Goal: Task Accomplishment & Management: Complete application form

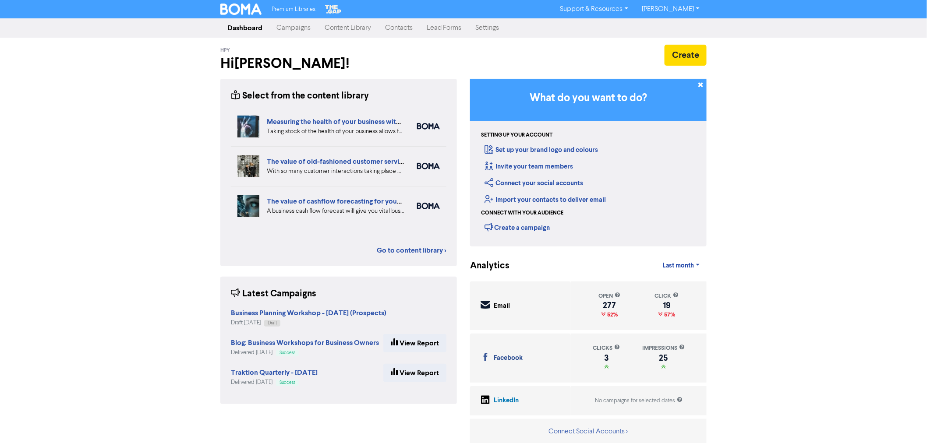
click at [391, 28] on link "Contacts" at bounding box center [399, 28] width 42 height 18
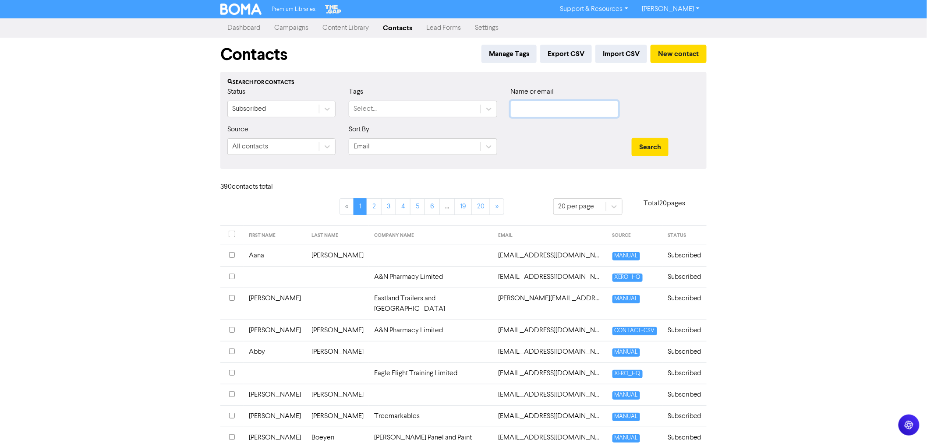
click at [531, 106] on input "text" at bounding box center [564, 109] width 108 height 17
type input "workshop"
click at [632, 138] on button "Search" at bounding box center [650, 147] width 37 height 18
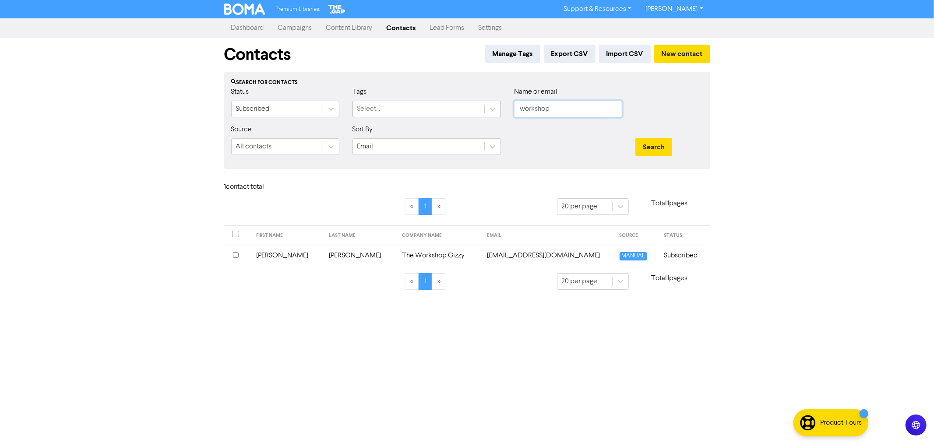
drag, startPoint x: 556, startPoint y: 107, endPoint x: 431, endPoint y: 102, distance: 125.4
click at [442, 104] on div "Status Subscribed Tags Select... Name or email workshop" at bounding box center [467, 106] width 485 height 38
click at [409, 106] on div "Select..." at bounding box center [418, 109] width 131 height 16
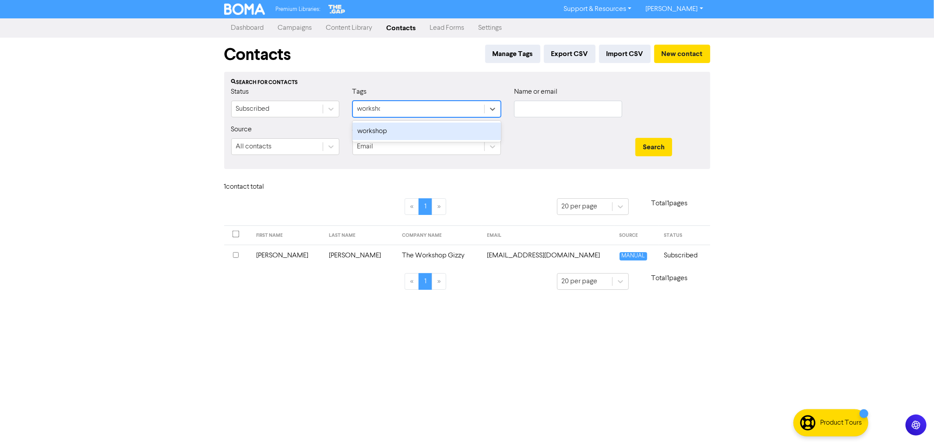
type input "workshop"
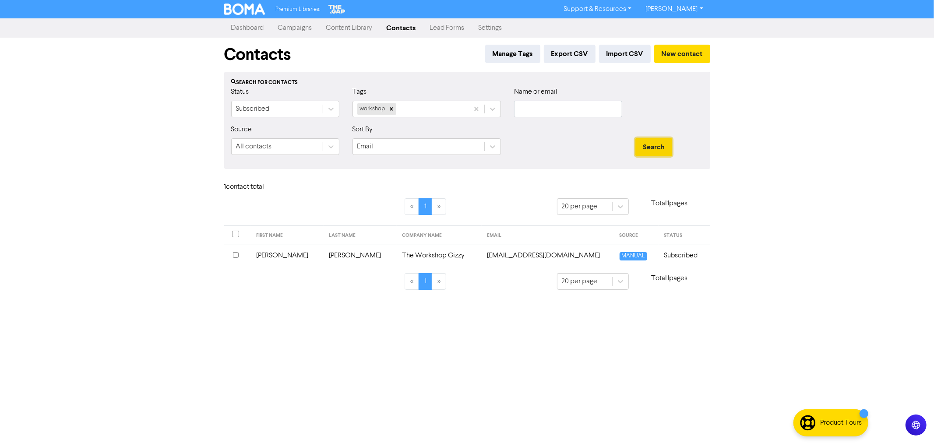
click at [655, 147] on button "Search" at bounding box center [653, 147] width 37 height 18
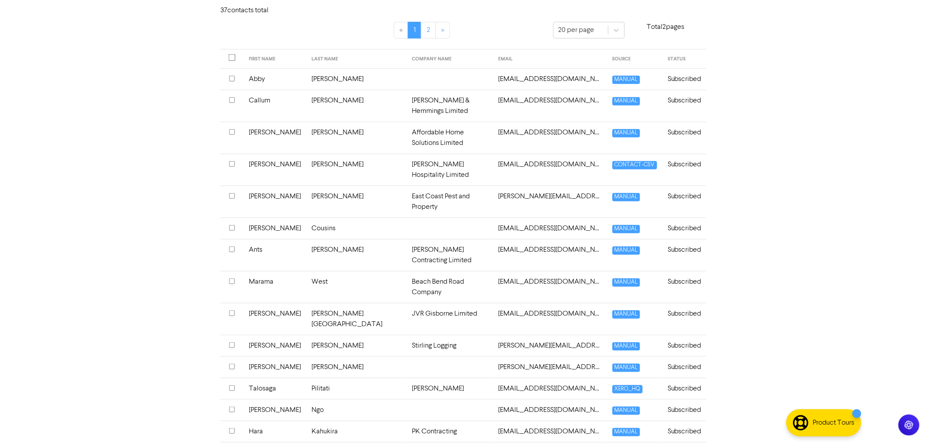
scroll to position [169, 0]
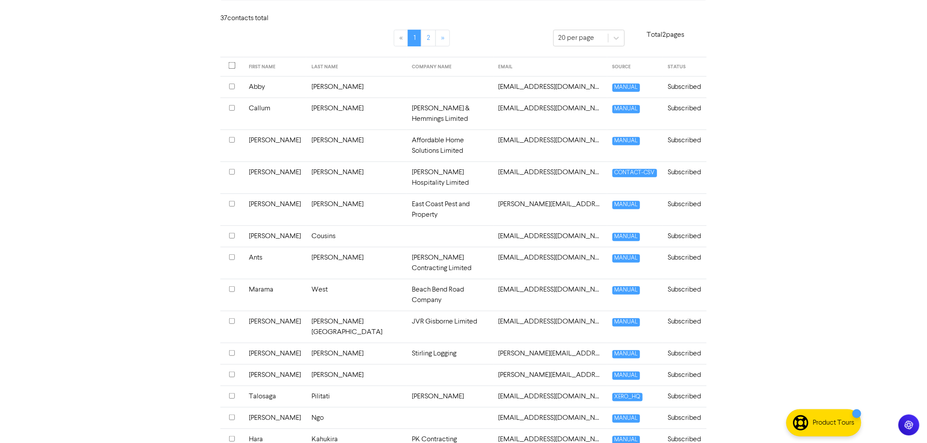
click at [262, 69] on th "FIRST NAME" at bounding box center [275, 66] width 63 height 19
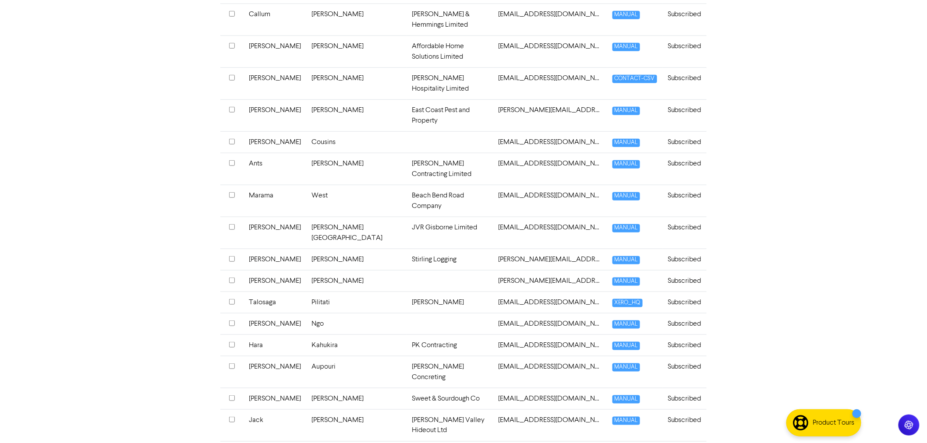
scroll to position [266, 0]
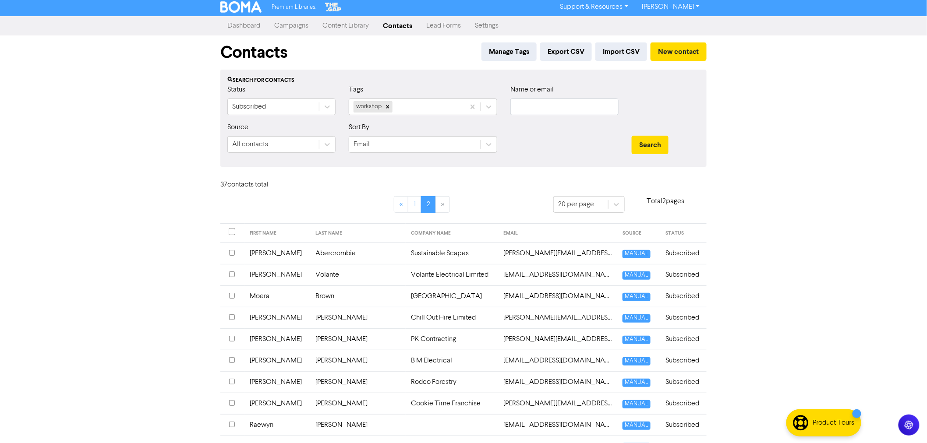
scroll to position [0, 0]
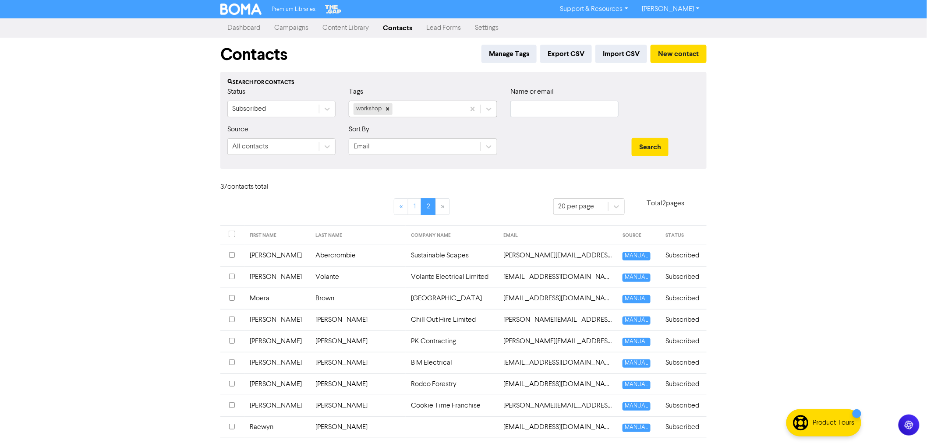
click at [416, 108] on div "workshop" at bounding box center [407, 109] width 116 height 16
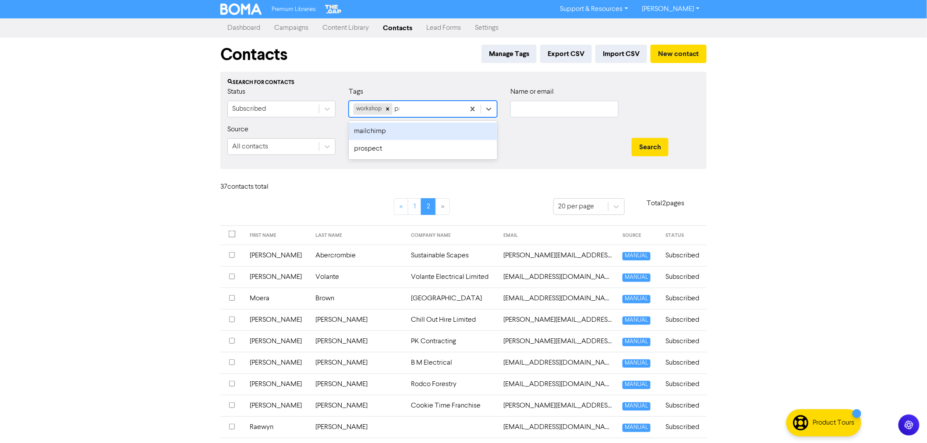
type input "pro"
click at [383, 132] on div "prospect" at bounding box center [423, 132] width 148 height 18
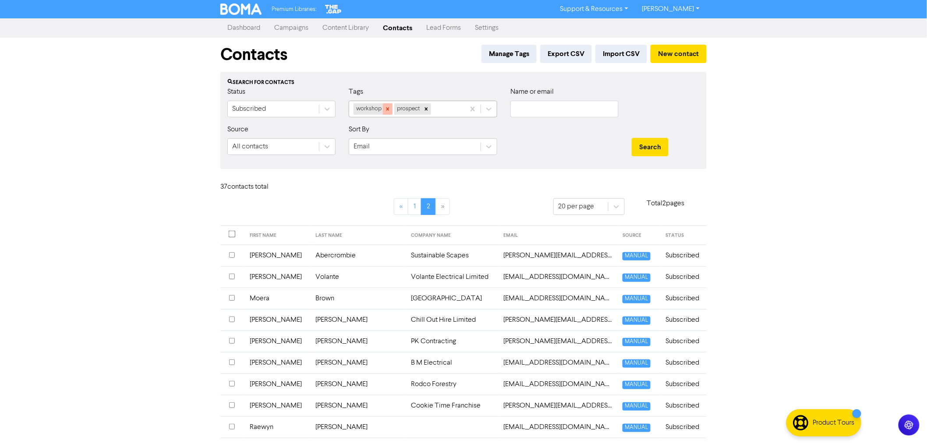
click at [389, 111] on icon at bounding box center [388, 109] width 6 height 6
click at [659, 148] on button "Search" at bounding box center [650, 147] width 37 height 18
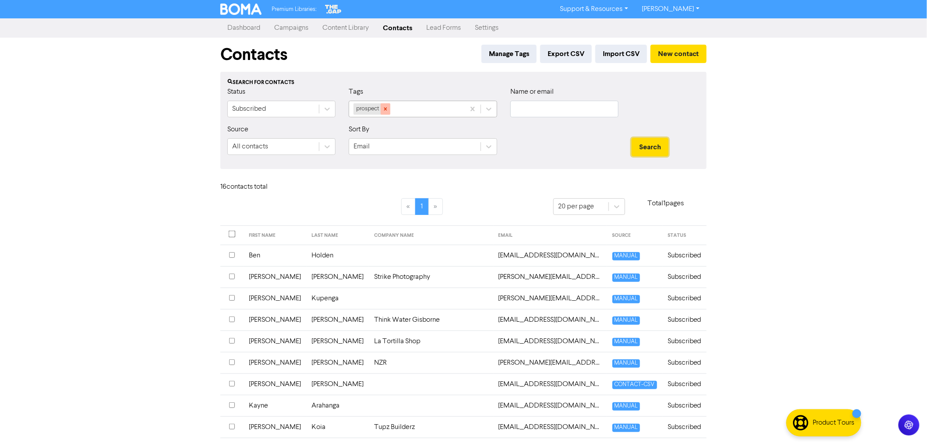
click at [385, 105] on div at bounding box center [386, 108] width 10 height 11
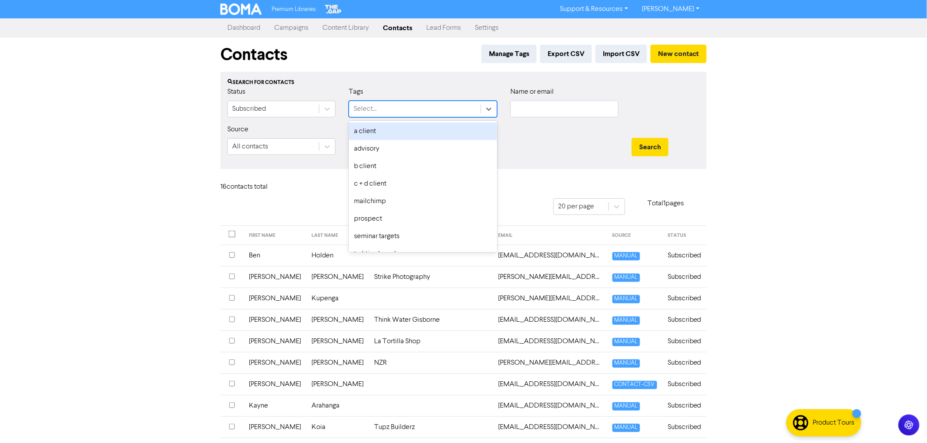
click at [369, 110] on div "Select..." at bounding box center [364, 109] width 23 height 11
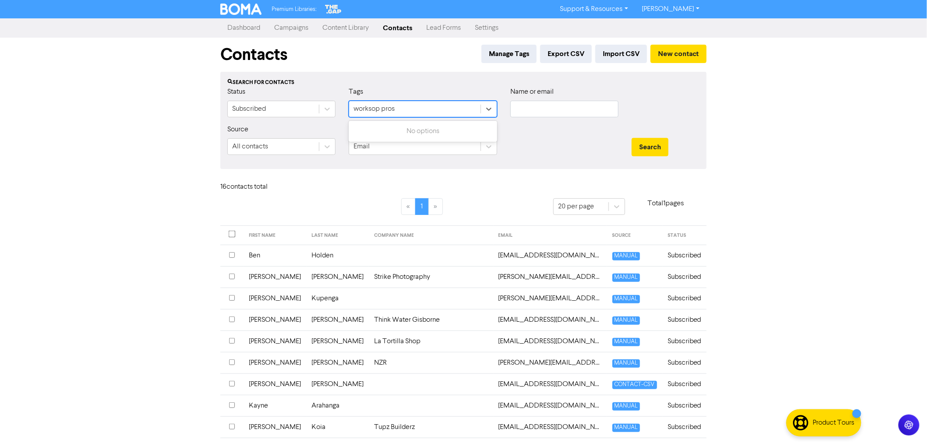
type input "worksop prosp"
drag, startPoint x: 266, startPoint y: 100, endPoint x: 189, endPoint y: 93, distance: 77.4
click at [223, 100] on div "Status Subscribed Tags 0 results available for search term worksop prosp. Use U…" at bounding box center [463, 106] width 485 height 38
click at [680, 55] on button "New contact" at bounding box center [678, 54] width 56 height 18
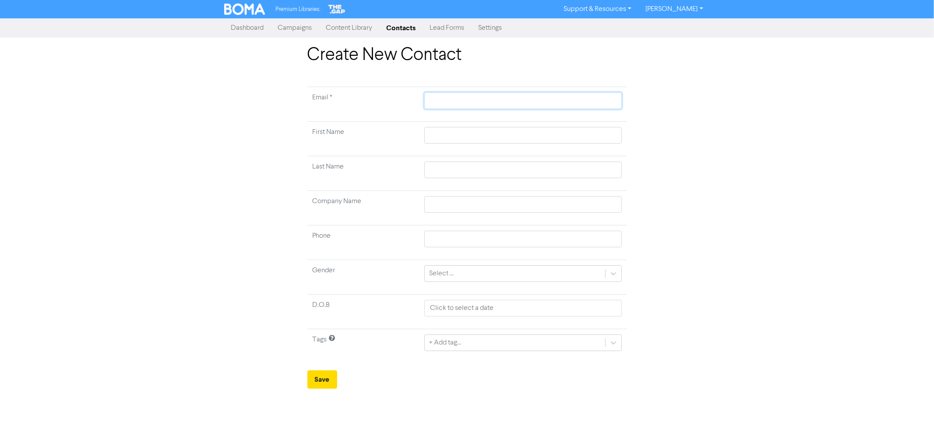
click at [434, 101] on input "text" at bounding box center [522, 100] width 197 height 17
paste input "[EMAIL_ADDRESS][DOMAIN_NAME]"
type input "[EMAIL_ADDRESS][DOMAIN_NAME]"
click at [441, 138] on input "text" at bounding box center [522, 135] width 197 height 17
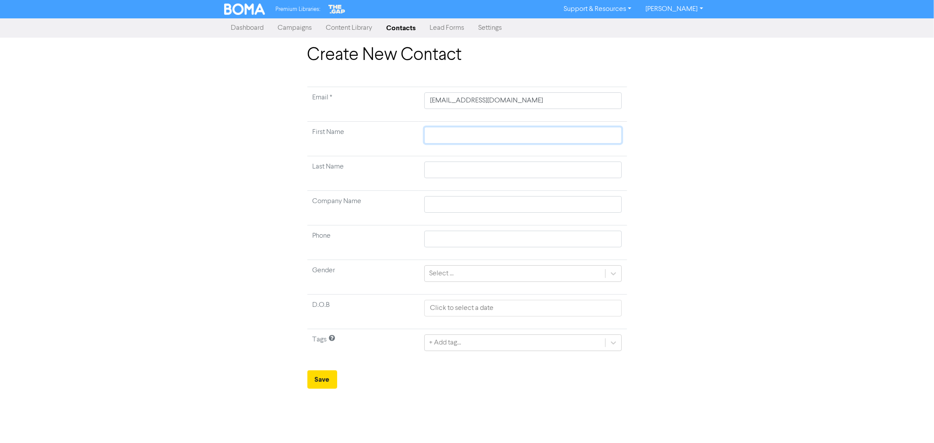
type input "C"
type input "Cl"
type input "Cli"
type input "Clie"
type input "Clien"
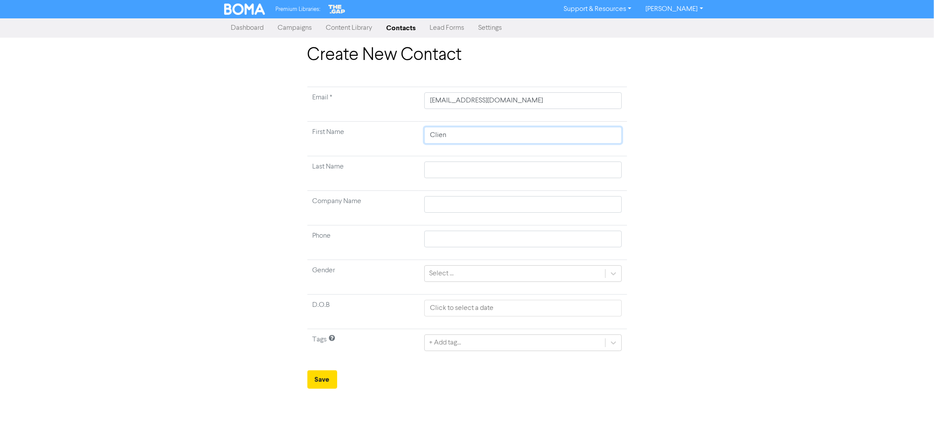
type input "Client"
type input "Clien"
type input "Clie"
type input "Cli"
type input "Clin"
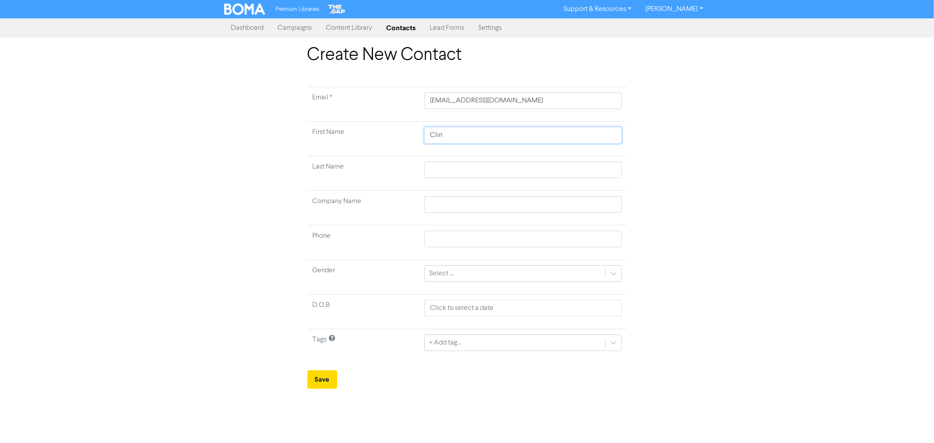
type input "[PERSON_NAME]"
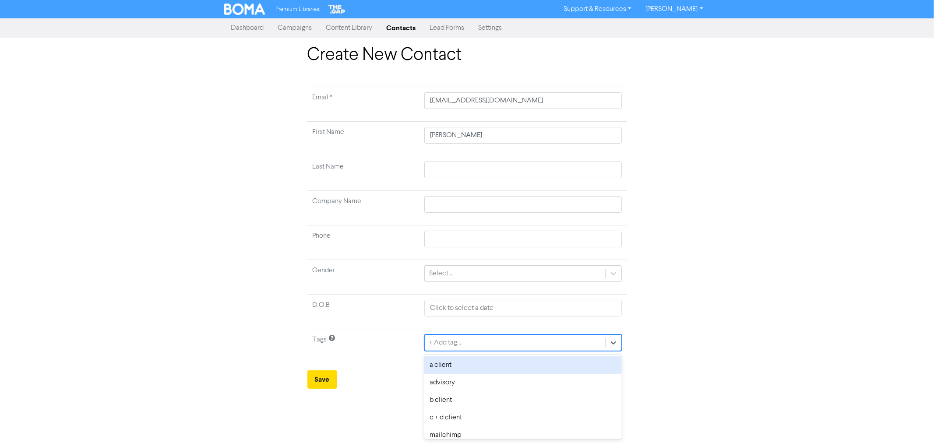
click at [438, 348] on div "+ Add tag..." at bounding box center [445, 343] width 32 height 11
type input "pros"
click at [444, 368] on div "prospect" at bounding box center [522, 365] width 197 height 18
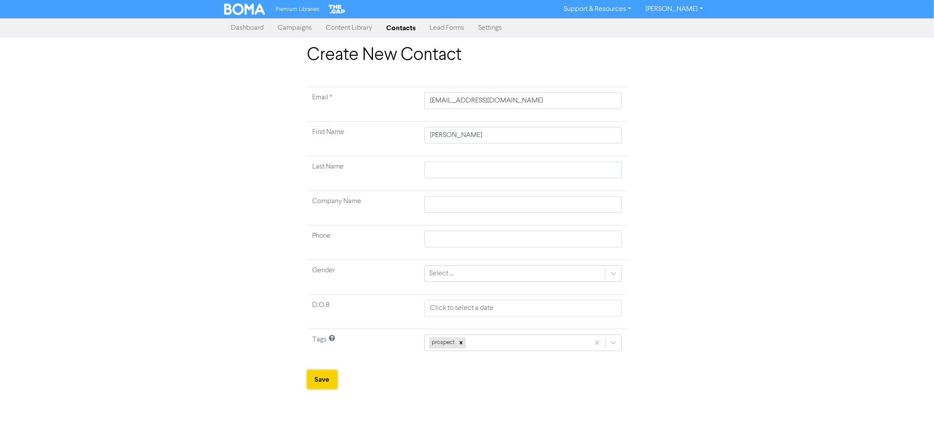
click at [321, 381] on button "Save" at bounding box center [322, 380] width 30 height 18
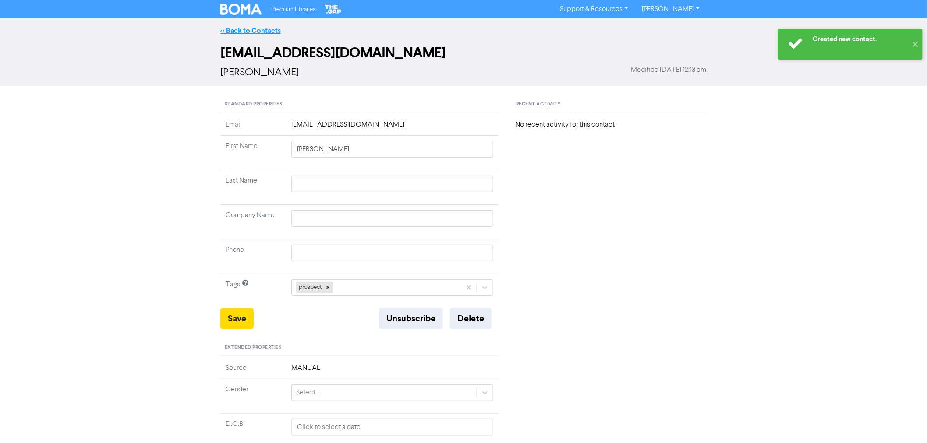
click at [236, 28] on link "<< Back to Contacts" at bounding box center [250, 30] width 60 height 9
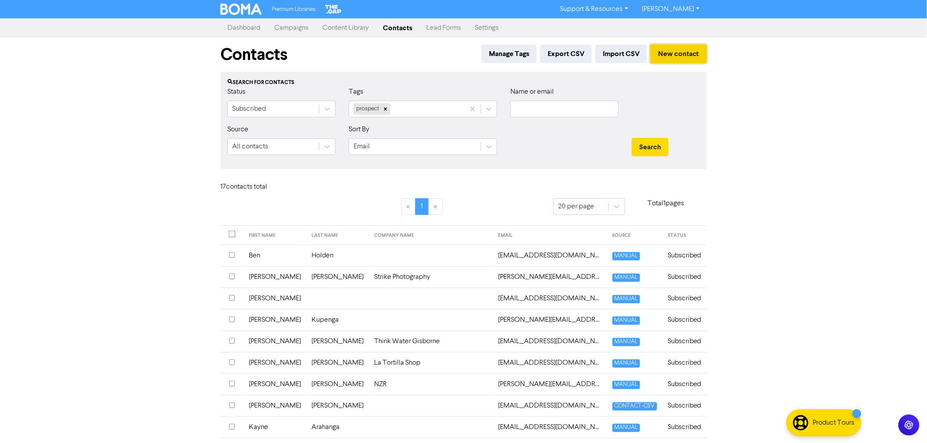
click at [679, 53] on button "New contact" at bounding box center [678, 54] width 56 height 18
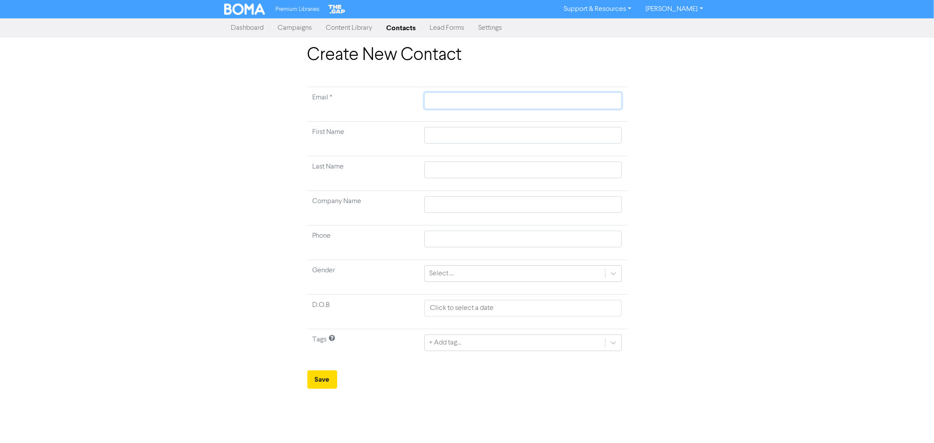
click at [431, 99] on input "text" at bounding box center [522, 100] width 197 height 17
paste input "[EMAIL_ADDRESS][DOMAIN_NAME]"
type input "[EMAIL_ADDRESS][DOMAIN_NAME]"
click at [441, 130] on input "text" at bounding box center [522, 135] width 197 height 17
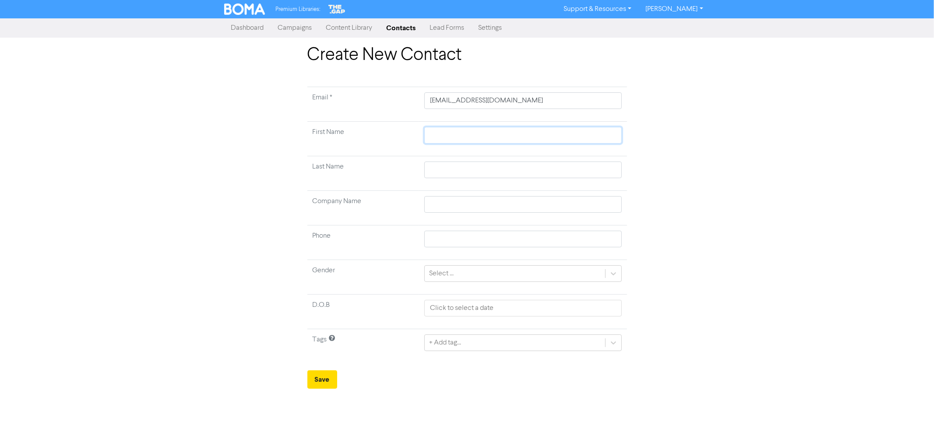
type input "W"
type input "Wa"
type input "War"
type input "[PERSON_NAME]"
type input "Warda"
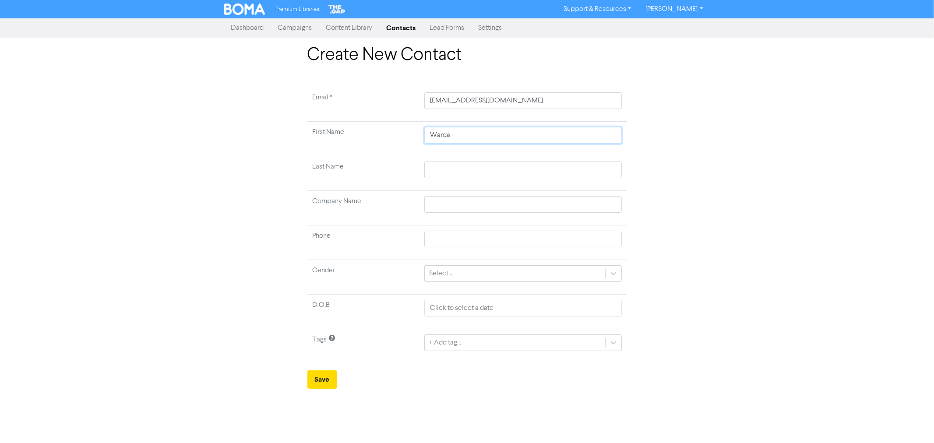
type input "Warda"
click at [440, 201] on input "text" at bounding box center [522, 204] width 197 height 17
click at [449, 171] on input "text" at bounding box center [522, 170] width 197 height 17
type input "T"
type input "Ta"
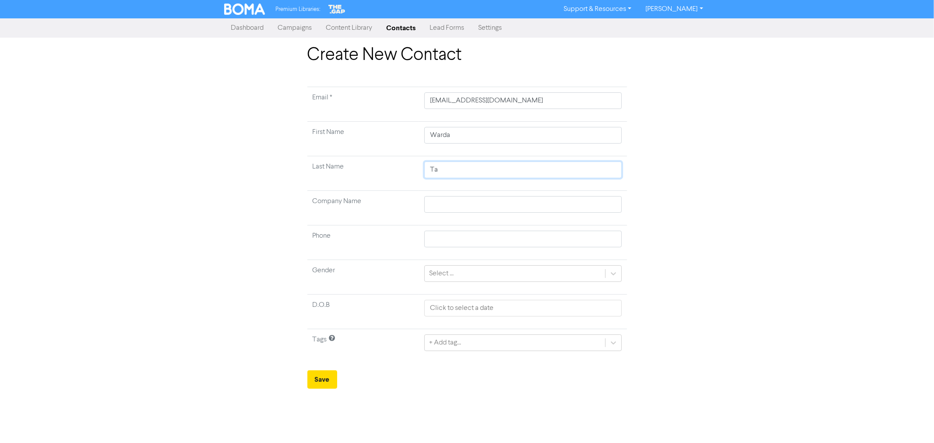
type input "Tal"
type input "Tall"
type input "Talla"
type input "Tallat"
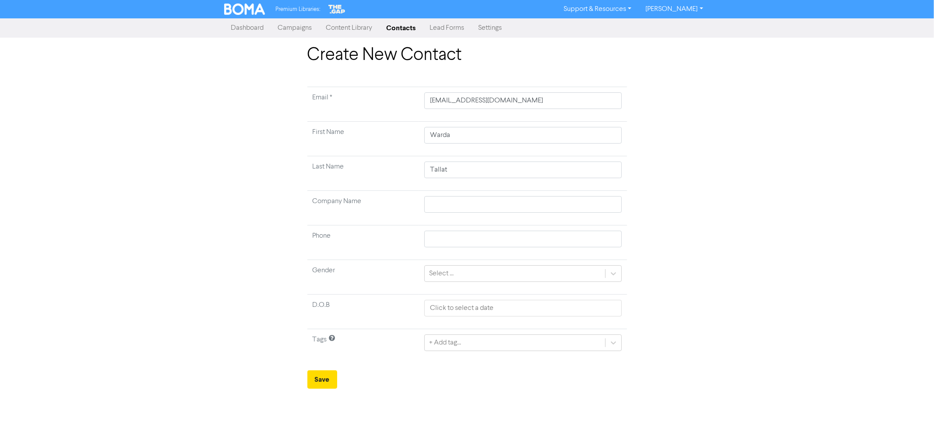
click at [692, 271] on div "Create New Contact Email * [EMAIL_ADDRESS][DOMAIN_NAME] First Name [PERSON_NAME…" at bounding box center [467, 217] width 499 height 344
click at [445, 344] on div "+ Add tag..." at bounding box center [445, 343] width 32 height 11
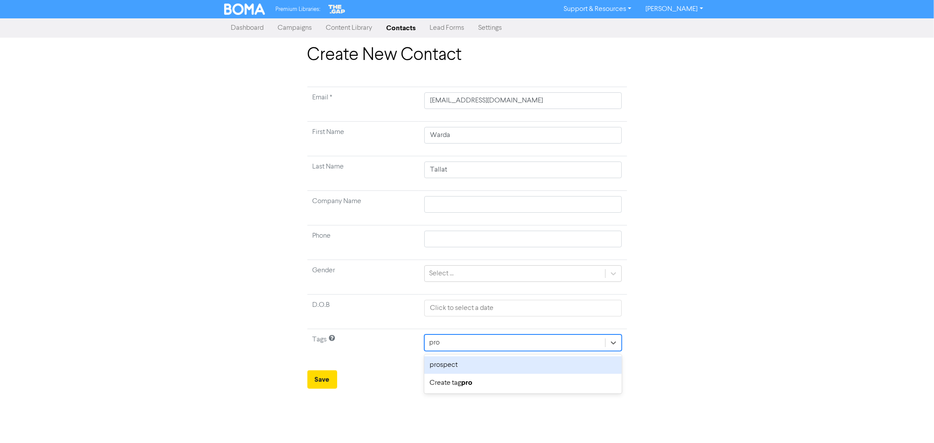
type input "pros"
click at [450, 365] on div "prospect" at bounding box center [522, 365] width 197 height 18
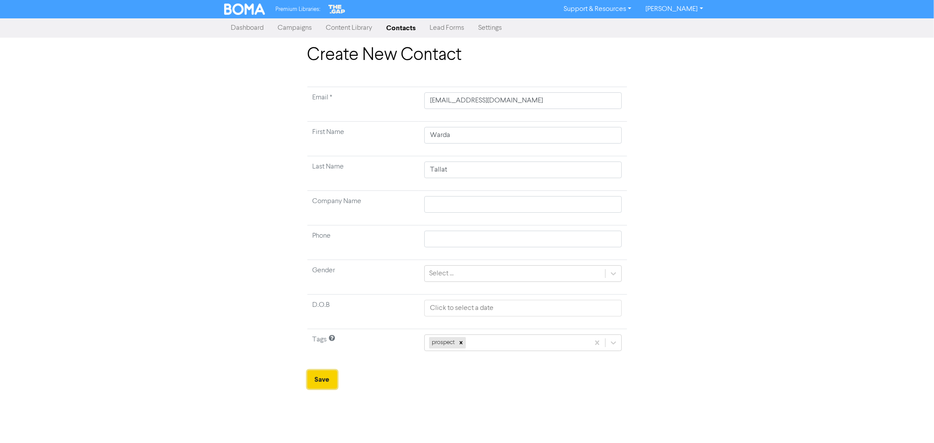
click at [329, 380] on button "Save" at bounding box center [322, 380] width 30 height 18
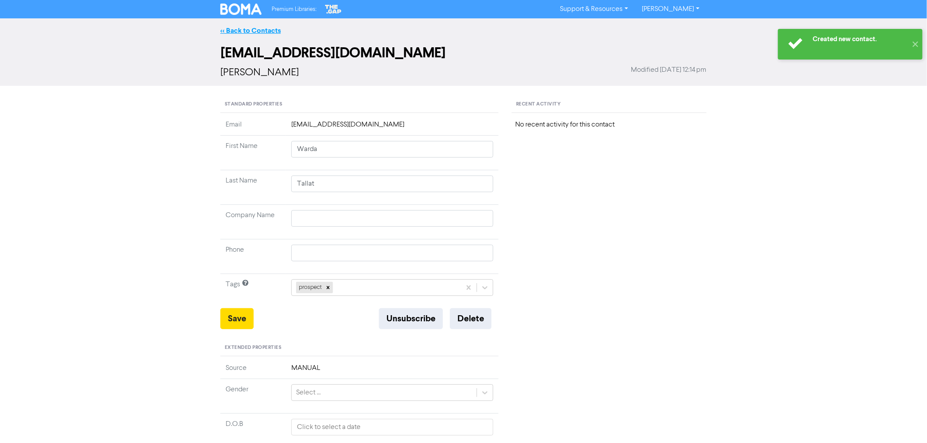
click at [246, 29] on link "<< Back to Contacts" at bounding box center [250, 30] width 60 height 9
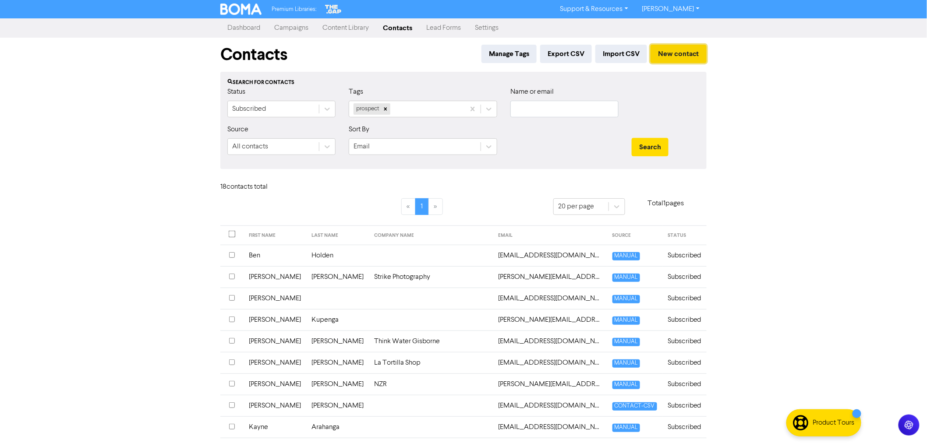
click at [676, 49] on button "New contact" at bounding box center [678, 54] width 56 height 18
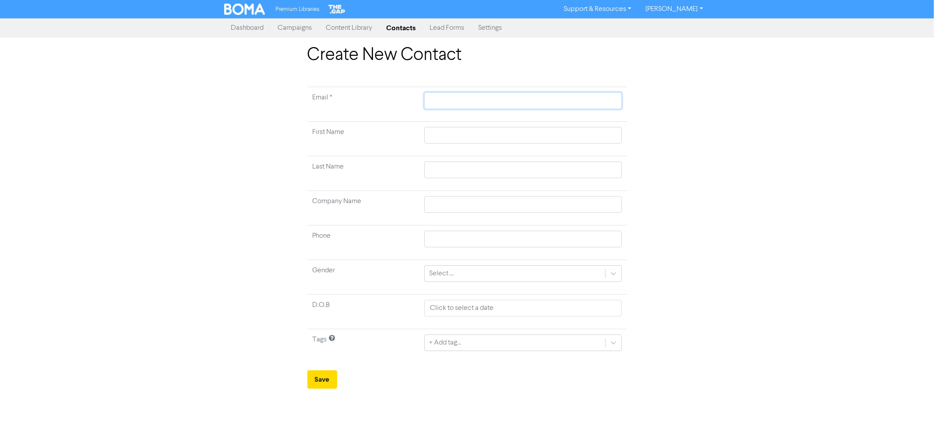
click at [445, 95] on input "text" at bounding box center [522, 100] width 197 height 17
paste input "[PERSON_NAME][EMAIL_ADDRESS][DOMAIN_NAME]"
type input "[PERSON_NAME][EMAIL_ADDRESS][DOMAIN_NAME]"
click at [437, 133] on input "text" at bounding box center [522, 135] width 197 height 17
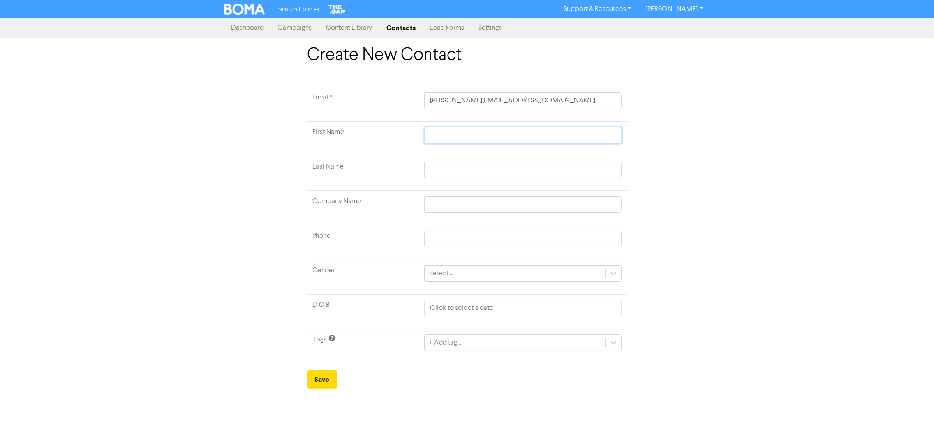
type input "J"
type input "[PERSON_NAME]"
type input "Jar"
type input "Jarr"
type input "Jarro"
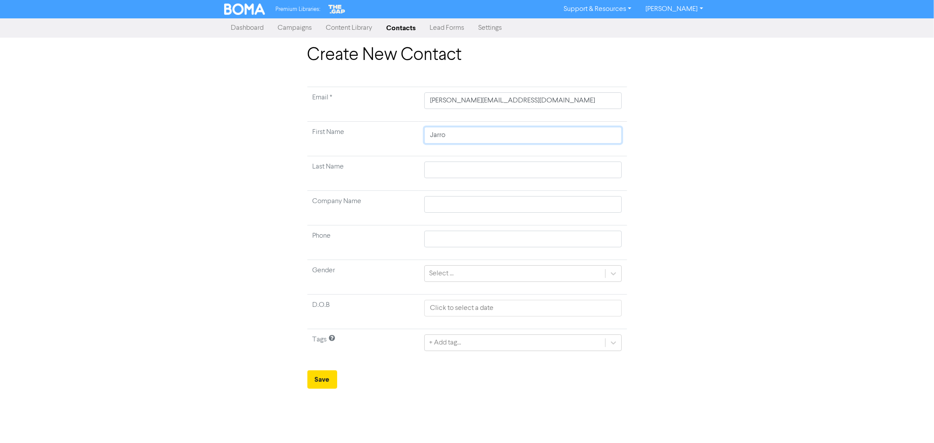
type input "[PERSON_NAME]"
type input "B"
type input "Be"
type input "Ben"
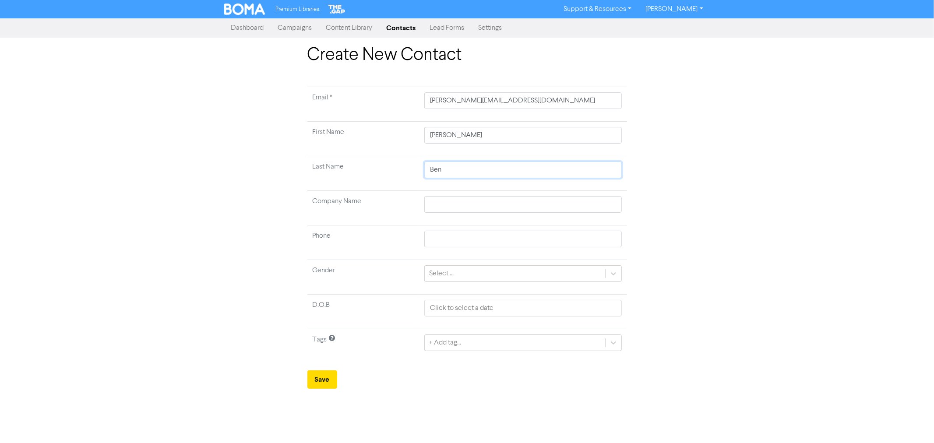
type input "[PERSON_NAME]"
type input "Bennet"
type input "[PERSON_NAME]"
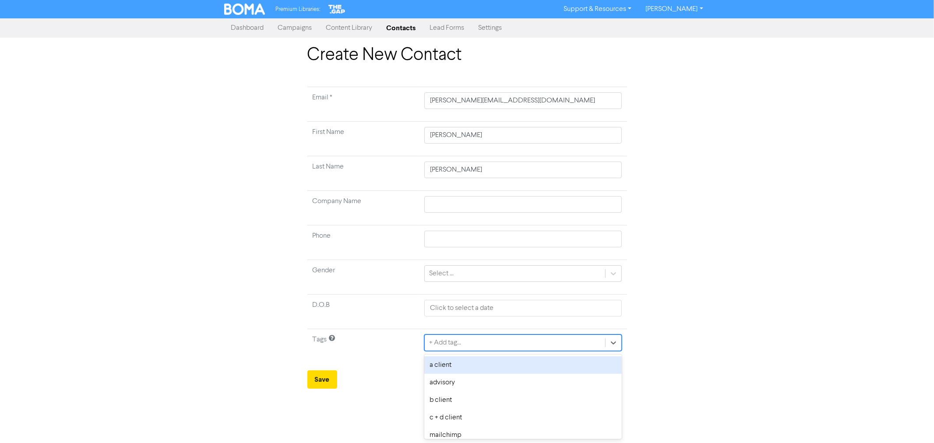
click at [461, 345] on div "+ Add tag..." at bounding box center [445, 343] width 32 height 11
click at [448, 364] on div "prospect" at bounding box center [522, 365] width 197 height 18
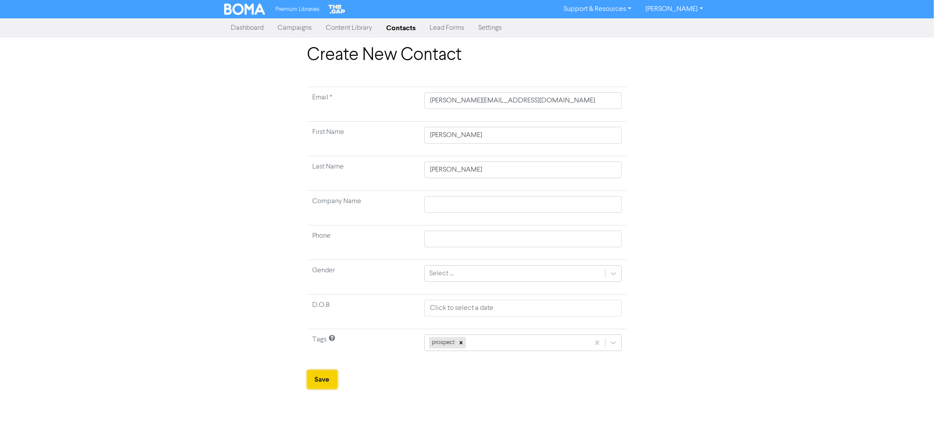
click at [318, 382] on button "Save" at bounding box center [322, 380] width 30 height 18
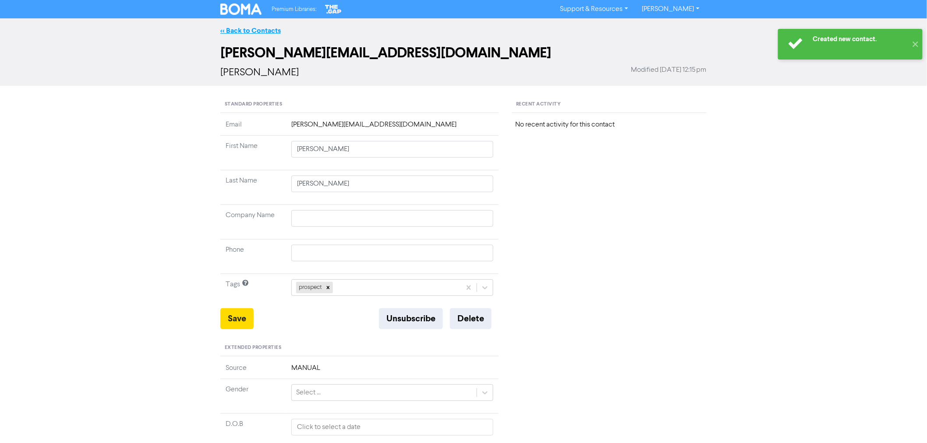
click at [253, 29] on link "<< Back to Contacts" at bounding box center [250, 30] width 60 height 9
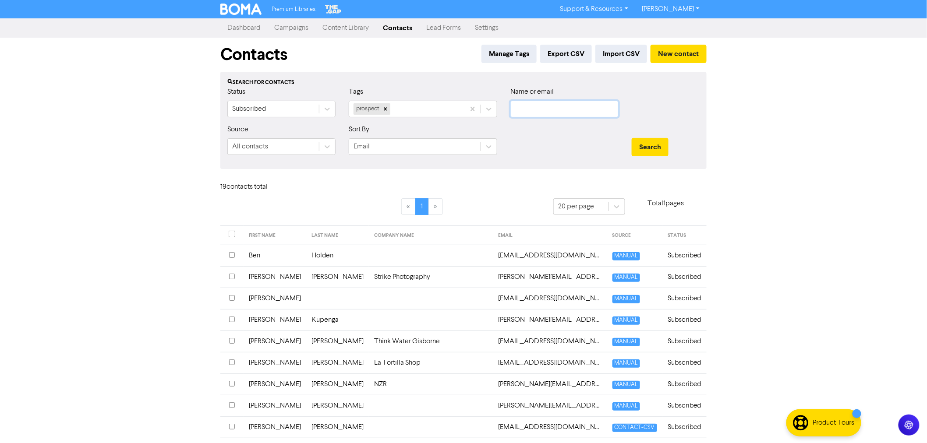
click at [558, 109] on input "text" at bounding box center [564, 109] width 108 height 17
click at [632, 138] on button "Search" at bounding box center [650, 147] width 37 height 18
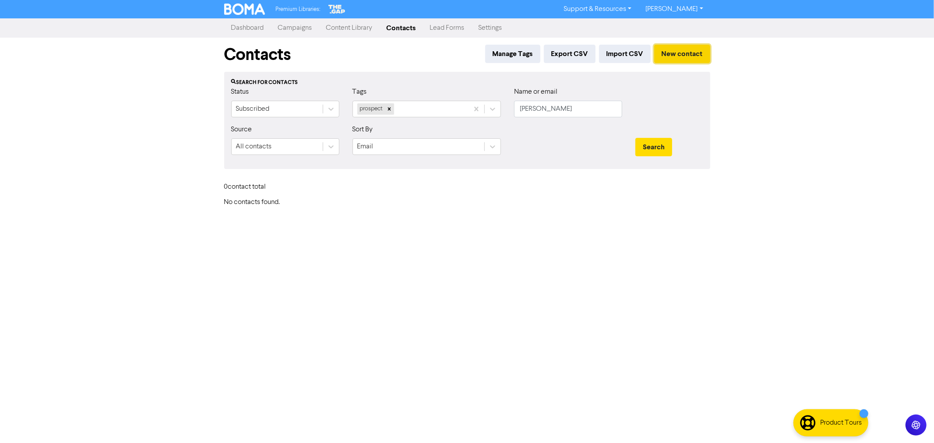
click at [696, 49] on button "New contact" at bounding box center [682, 54] width 56 height 18
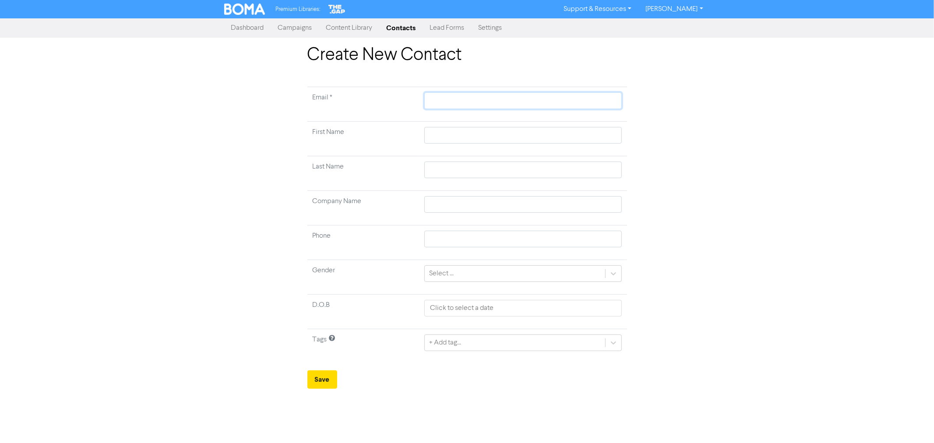
click at [440, 98] on input "text" at bounding box center [522, 100] width 197 height 17
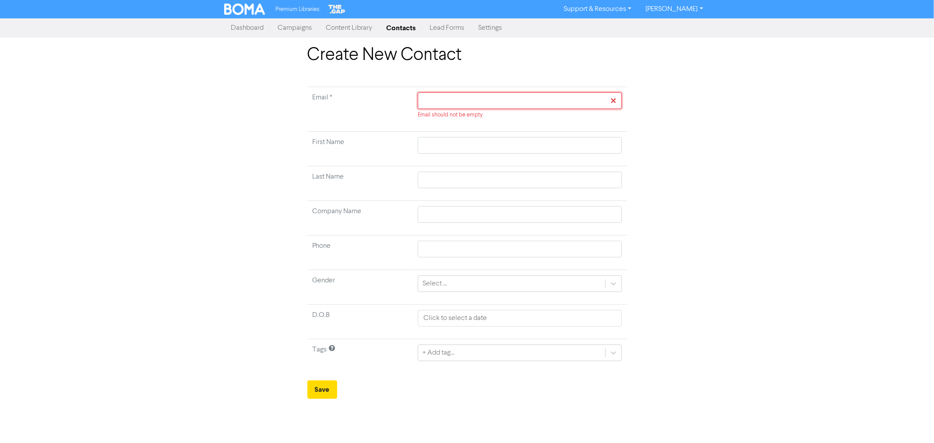
click at [445, 102] on input "text" at bounding box center [520, 100] width 204 height 17
paste input "[PERSON_NAME][EMAIL_ADDRESS][DOMAIN_NAME]"
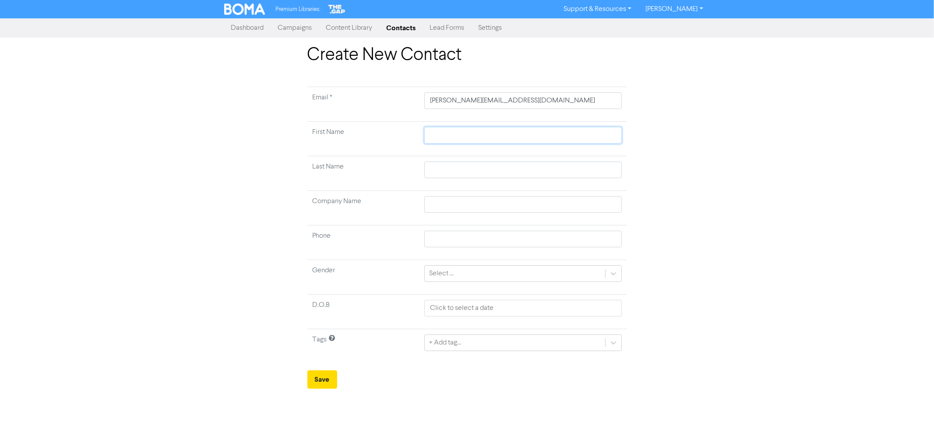
click at [441, 133] on input "text" at bounding box center [522, 135] width 197 height 17
click at [443, 202] on input "text" at bounding box center [522, 204] width 197 height 17
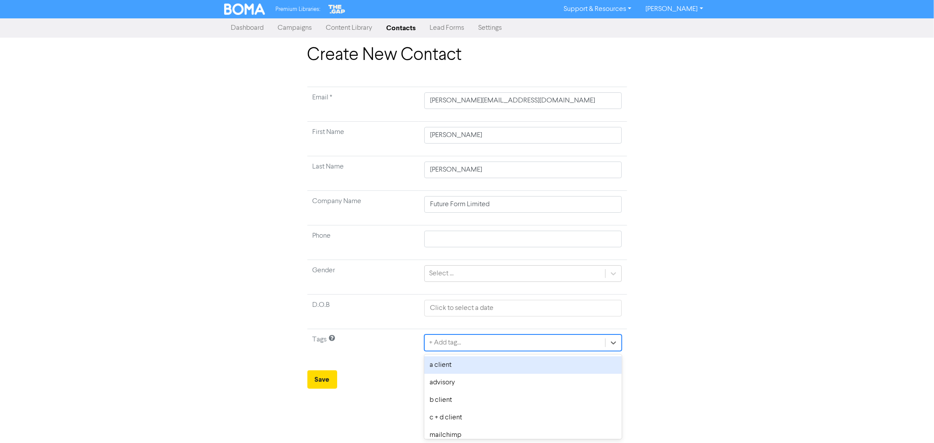
click at [452, 347] on div "+ Add tag..." at bounding box center [445, 343] width 32 height 11
click at [445, 368] on div "prospect" at bounding box center [522, 365] width 197 height 18
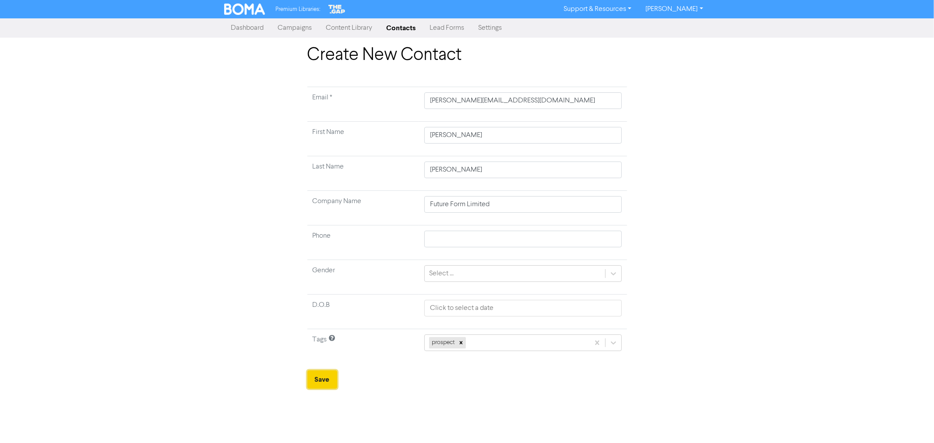
click at [325, 379] on button "Save" at bounding box center [322, 380] width 30 height 18
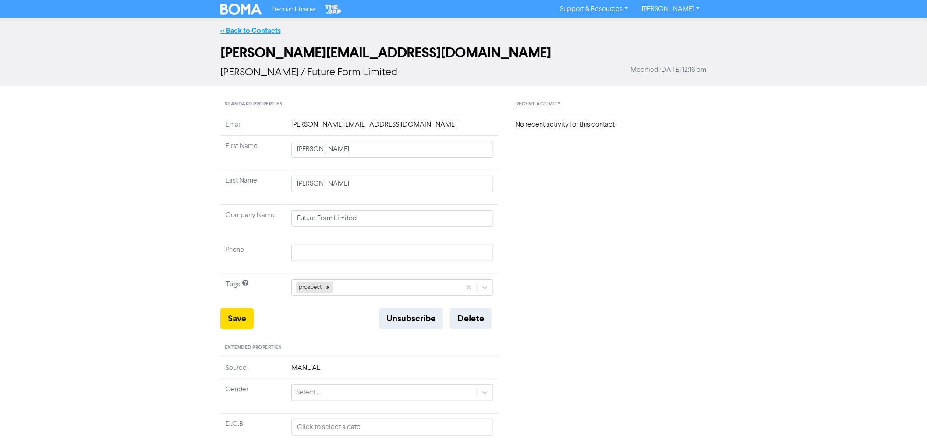
click at [257, 32] on link "<< Back to Contacts" at bounding box center [250, 30] width 60 height 9
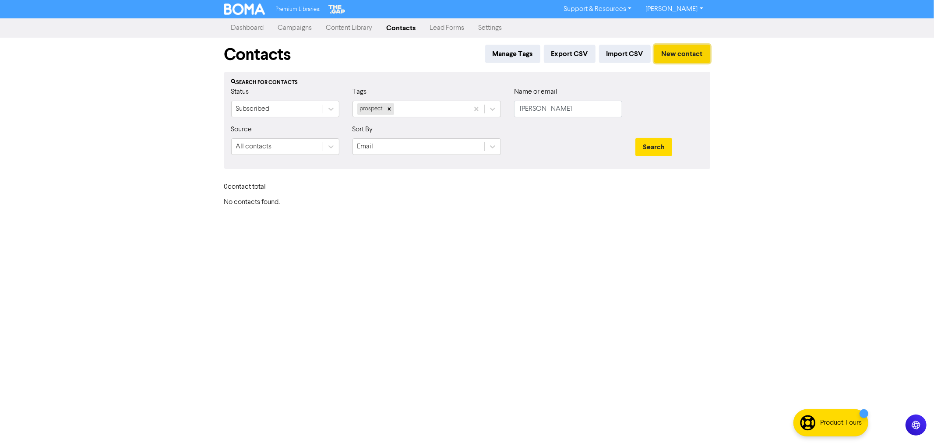
click at [684, 56] on button "New contact" at bounding box center [682, 54] width 56 height 18
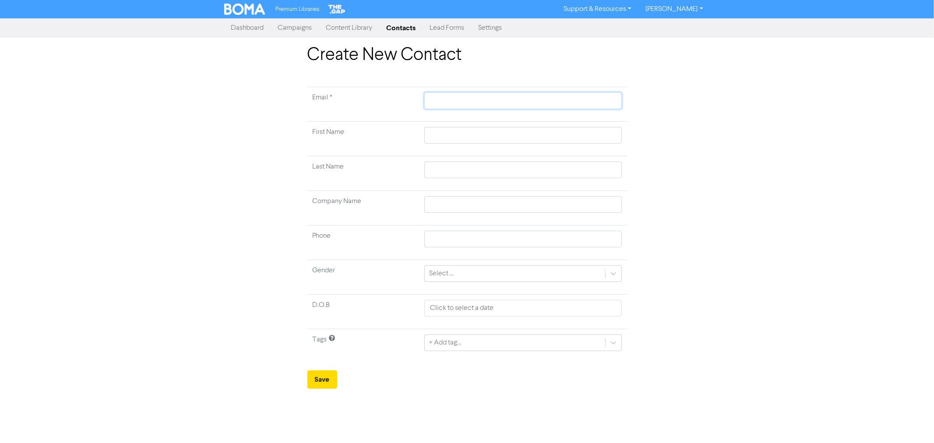
click at [451, 104] on input "text" at bounding box center [522, 100] width 197 height 17
paste input "[EMAIL_ADDRESS][DOMAIN_NAME]"
click at [441, 137] on input "text" at bounding box center [522, 135] width 197 height 17
click at [447, 162] on input "text" at bounding box center [522, 170] width 197 height 17
click at [507, 226] on td at bounding box center [523, 243] width 208 height 35
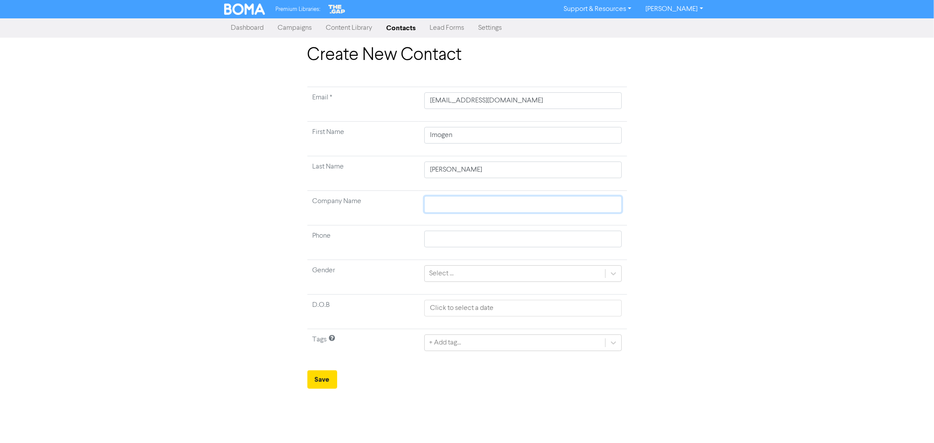
click at [450, 206] on input "text" at bounding box center [522, 204] width 197 height 17
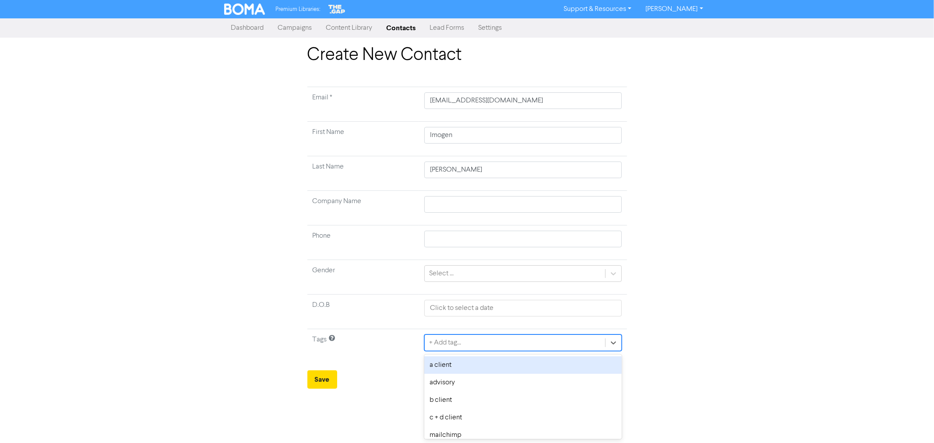
click at [452, 343] on div "+ Add tag..." at bounding box center [445, 343] width 32 height 11
click at [445, 370] on div "prospect" at bounding box center [522, 365] width 197 height 18
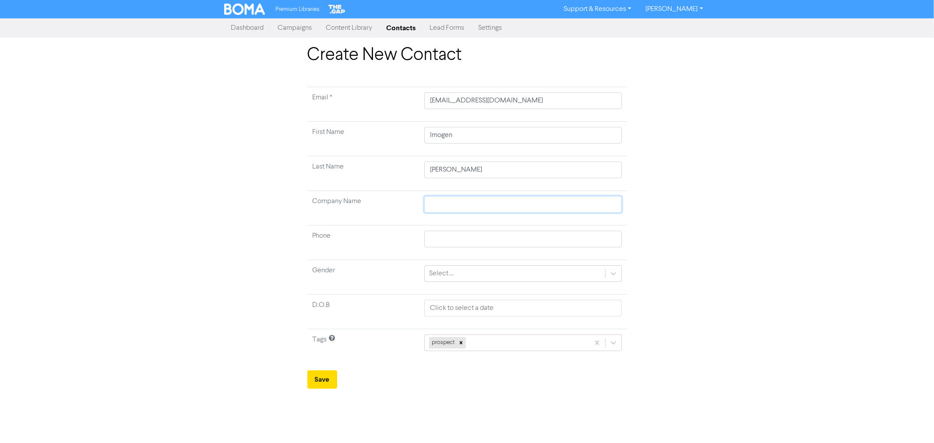
click at [446, 207] on input "text" at bounding box center [522, 204] width 197 height 17
click at [463, 237] on input "text" at bounding box center [522, 239] width 197 height 17
click at [381, 283] on td "Gender" at bounding box center [363, 277] width 112 height 35
click at [320, 383] on button "Save" at bounding box center [322, 380] width 30 height 18
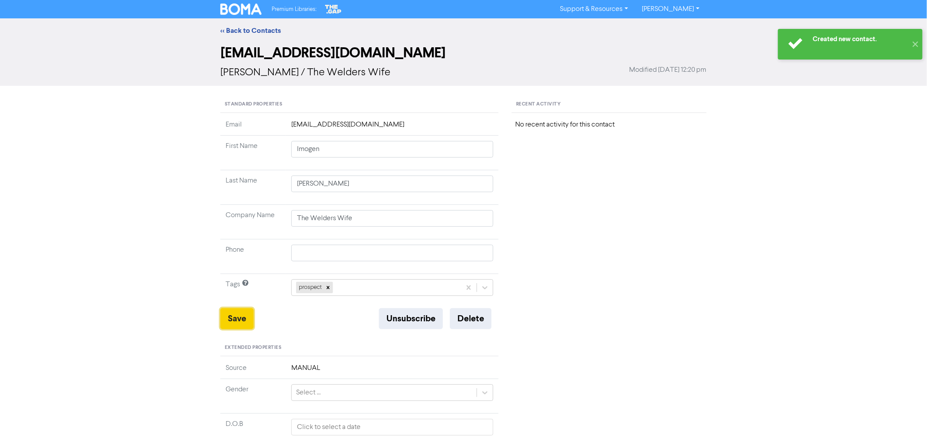
click at [244, 314] on button "Save" at bounding box center [236, 318] width 33 height 21
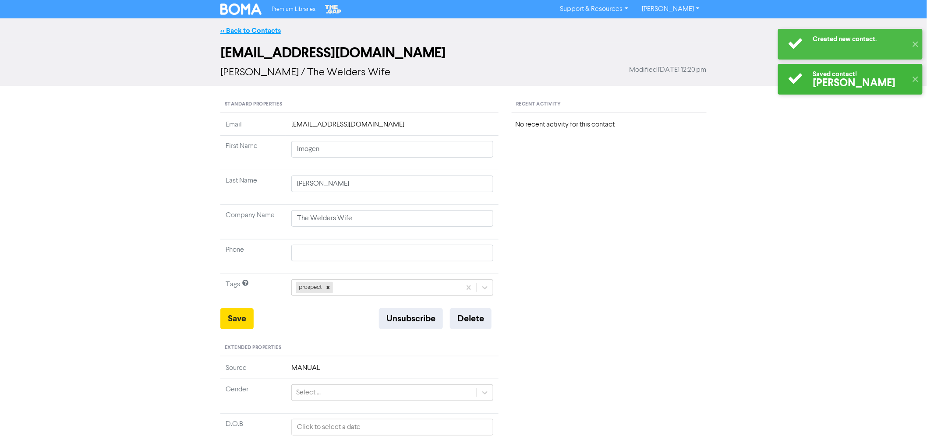
click at [235, 28] on link "<< Back to Contacts" at bounding box center [250, 30] width 60 height 9
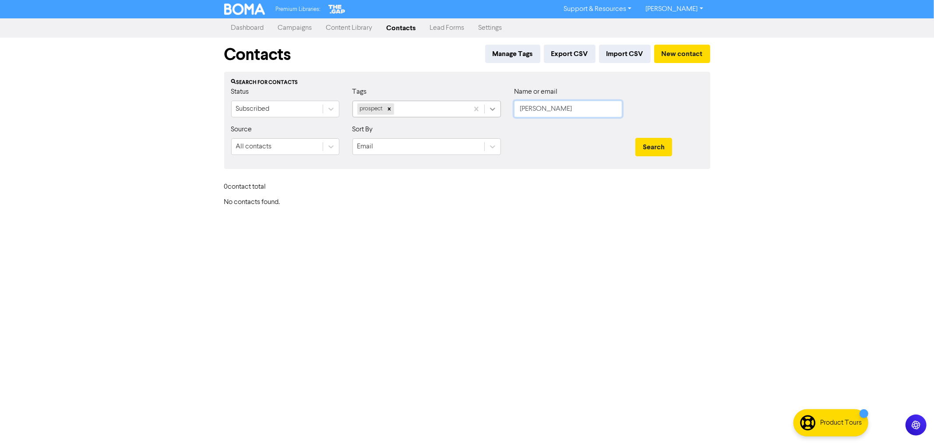
drag, startPoint x: 563, startPoint y: 111, endPoint x: 493, endPoint y: 107, distance: 69.7
click at [493, 107] on div "Status Subscribed Tags prospect Name or email [PERSON_NAME]" at bounding box center [467, 106] width 485 height 38
click at [635, 138] on button "Search" at bounding box center [653, 147] width 37 height 18
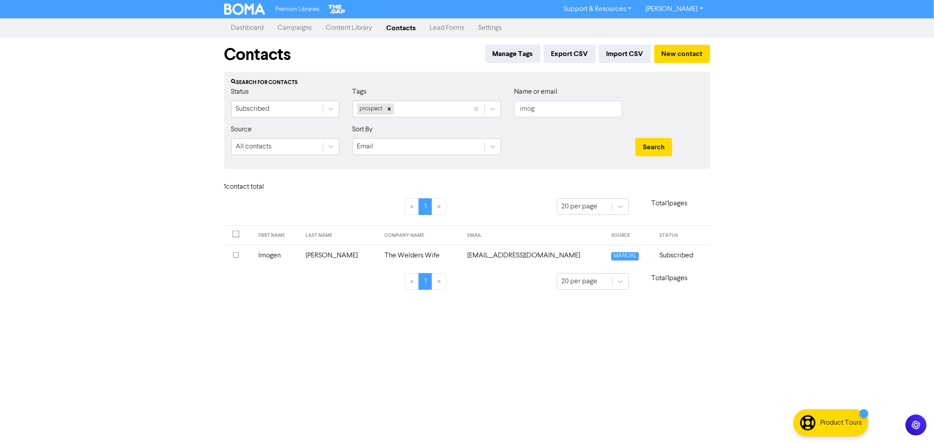
click at [330, 249] on td "[PERSON_NAME]" at bounding box center [339, 255] width 79 height 21
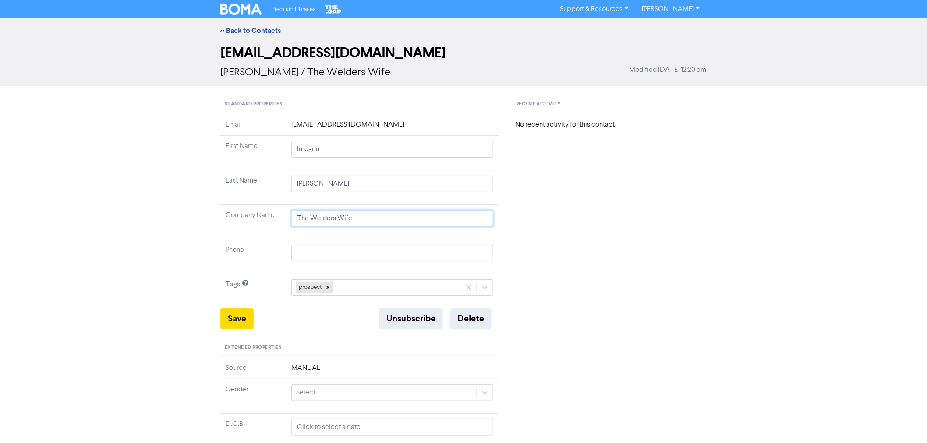
drag, startPoint x: 228, startPoint y: 213, endPoint x: 187, endPoint y: 201, distance: 42.7
click at [202, 208] on div "<< Back to Contacts [EMAIL_ADDRESS][DOMAIN_NAME] [PERSON_NAME] / The Welders Wi…" at bounding box center [463, 332] width 927 height 628
click at [239, 317] on button "Save" at bounding box center [236, 318] width 33 height 21
drag, startPoint x: 265, startPoint y: 31, endPoint x: 793, endPoint y: 85, distance: 530.5
click at [266, 31] on link "<< Back to Contacts" at bounding box center [250, 30] width 60 height 9
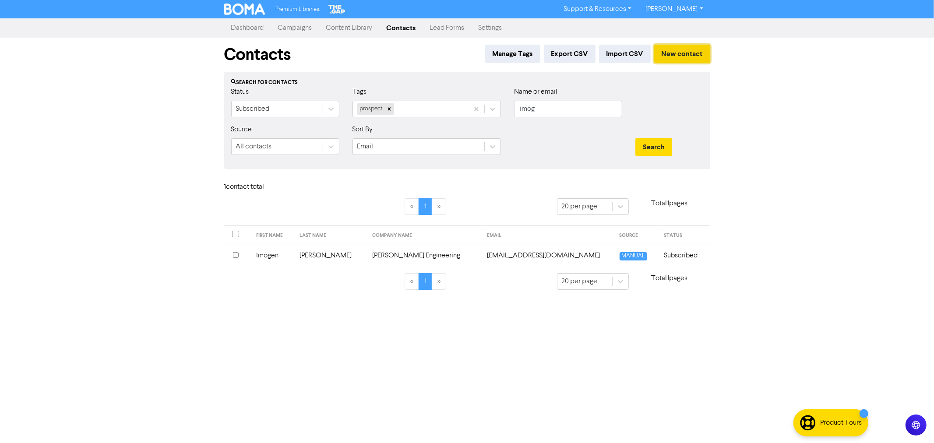
click at [688, 50] on button "New contact" at bounding box center [682, 54] width 56 height 18
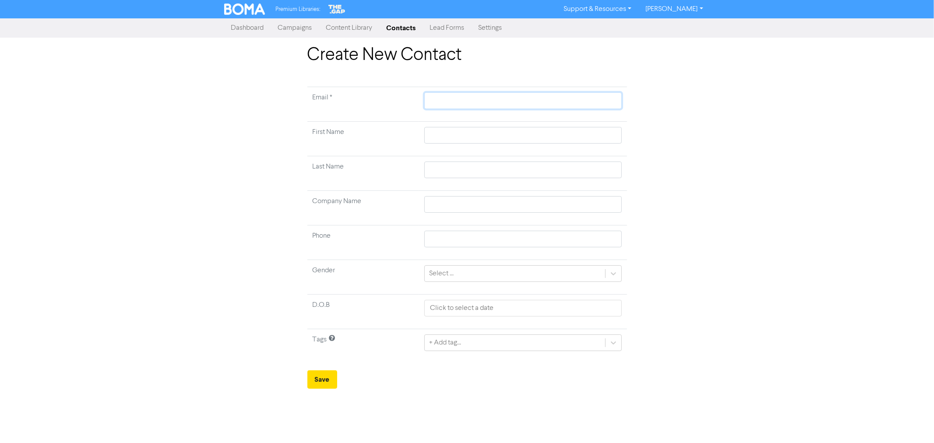
click at [450, 98] on input "text" at bounding box center [522, 100] width 197 height 17
paste input "[EMAIL_ADDRESS][DOMAIN_NAME]"
click at [451, 132] on input "text" at bounding box center [522, 135] width 197 height 17
click at [448, 208] on input "text" at bounding box center [522, 204] width 197 height 17
click at [433, 198] on input "text" at bounding box center [522, 204] width 197 height 17
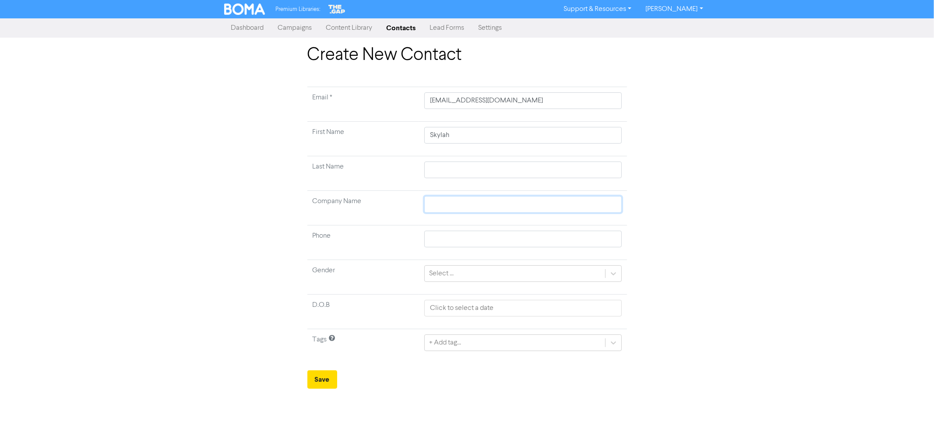
paste input "Poverty Bay Golf Club pro shop"
click at [501, 205] on input "Poverty Bay Golf Club pro shop" at bounding box center [522, 204] width 197 height 17
click at [511, 205] on input "Poverty Bay Golf Club Pro shop" at bounding box center [522, 204] width 197 height 17
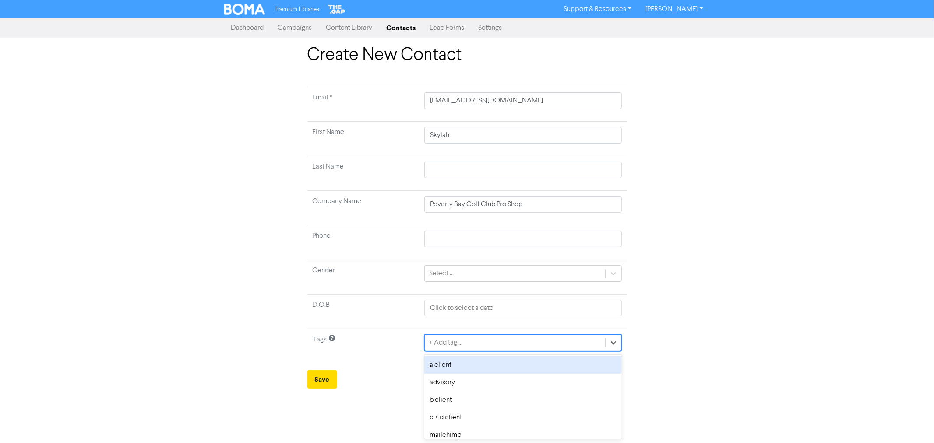
click at [446, 340] on div "+ Add tag..." at bounding box center [445, 343] width 32 height 11
click at [446, 365] on div "prospect" at bounding box center [522, 365] width 197 height 18
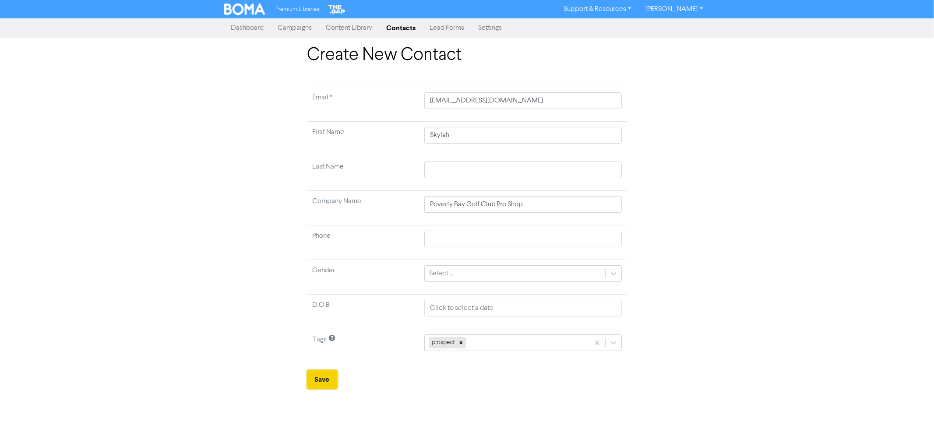
click at [321, 381] on button "Save" at bounding box center [322, 380] width 30 height 18
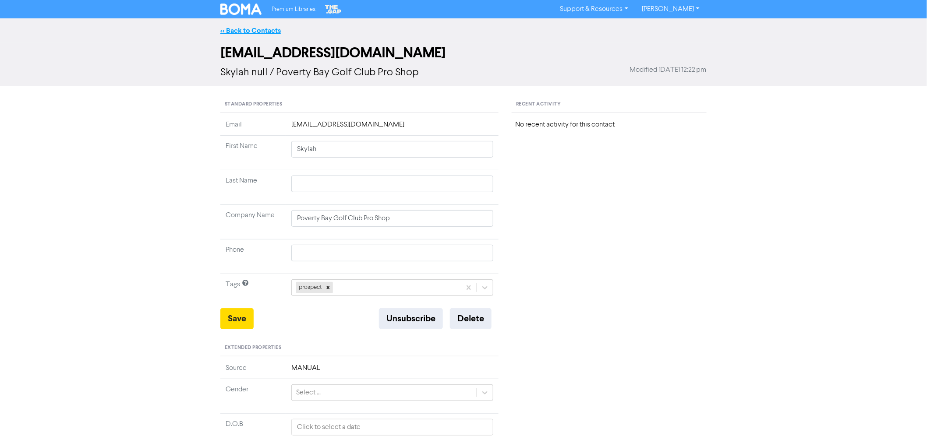
click at [253, 27] on link "<< Back to Contacts" at bounding box center [250, 30] width 60 height 9
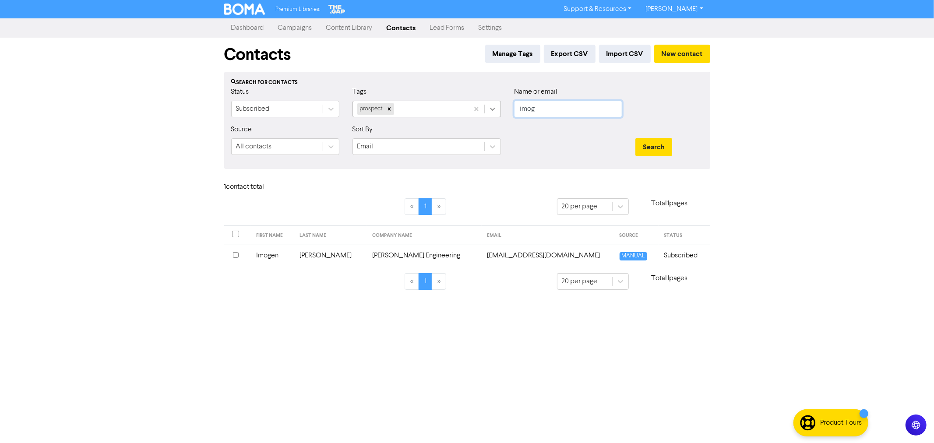
drag, startPoint x: 540, startPoint y: 110, endPoint x: 493, endPoint y: 103, distance: 47.8
click at [494, 103] on div "Status Subscribed Tags prospect Name or email imog" at bounding box center [467, 106] width 485 height 38
click at [682, 59] on button "New contact" at bounding box center [682, 54] width 56 height 18
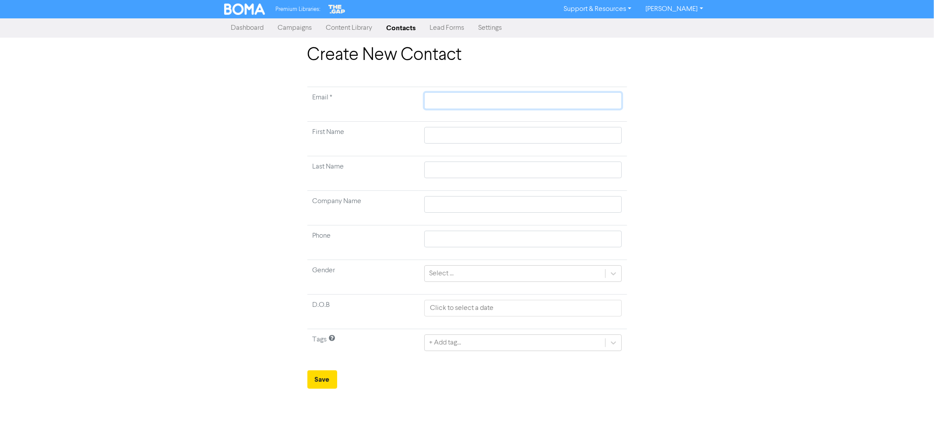
click at [434, 103] on input "text" at bounding box center [522, 100] width 197 height 17
paste input "[EMAIL_ADDRESS][DOMAIN_NAME]"
click at [441, 136] on input "text" at bounding box center [522, 135] width 197 height 17
click at [470, 346] on div "+ Add tag..." at bounding box center [515, 343] width 180 height 16
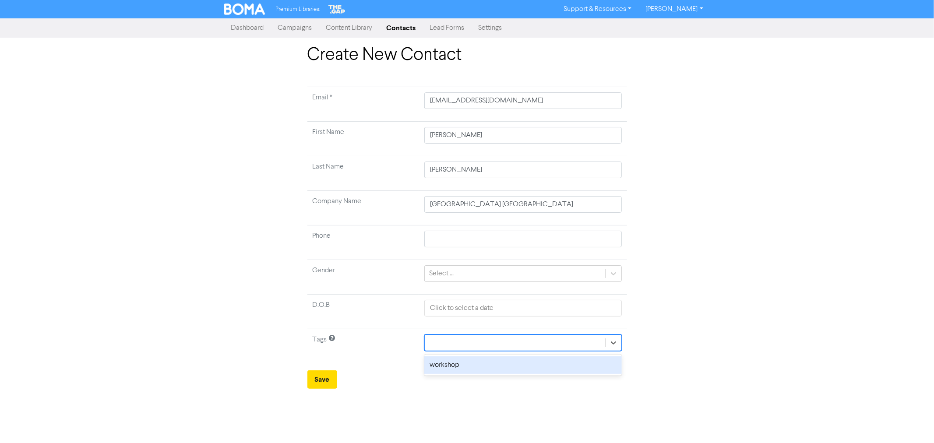
drag, startPoint x: 476, startPoint y: 341, endPoint x: 376, endPoint y: 339, distance: 100.3
click at [403, 340] on tr "Tags option workshop focused, 10 of 11. 1 result available for search term work…" at bounding box center [467, 346] width 320 height 35
click at [448, 368] on div "prospect" at bounding box center [522, 365] width 197 height 18
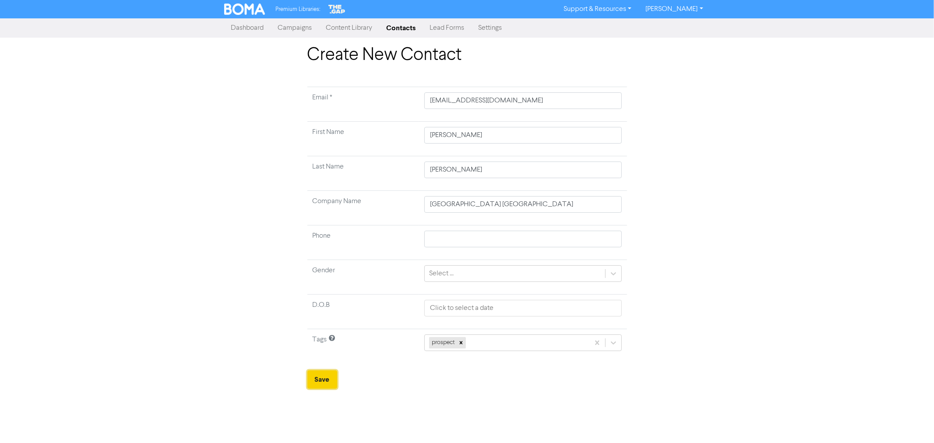
click at [312, 381] on button "Save" at bounding box center [322, 380] width 30 height 18
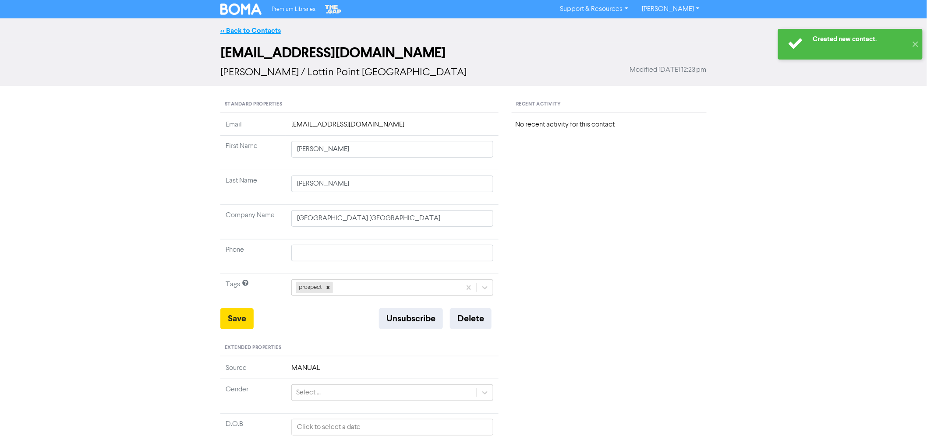
click at [238, 33] on link "<< Back to Contacts" at bounding box center [250, 30] width 60 height 9
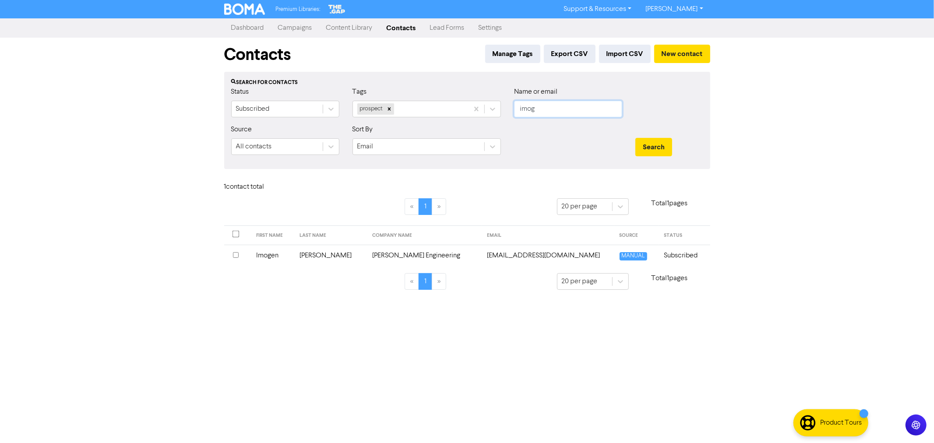
drag, startPoint x: 540, startPoint y: 108, endPoint x: 448, endPoint y: 99, distance: 92.0
click at [448, 99] on div "Status Subscribed Tags prospect Name or email imog" at bounding box center [467, 106] width 485 height 38
click at [635, 138] on button "Search" at bounding box center [653, 147] width 37 height 18
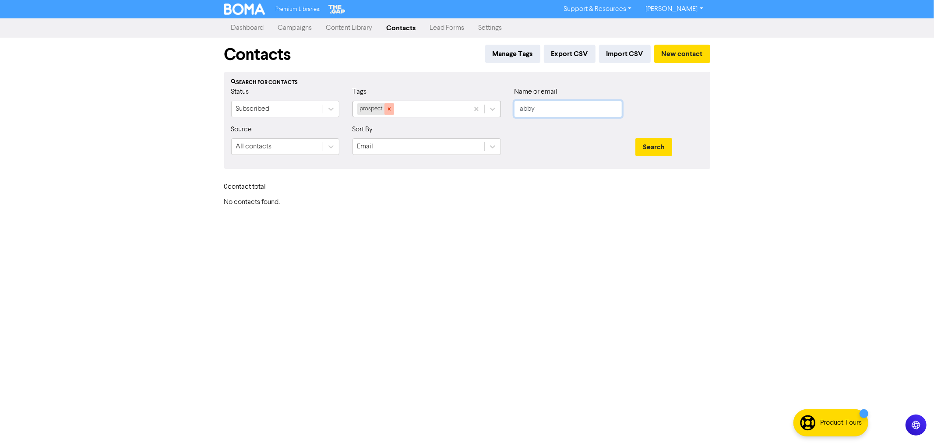
click at [388, 109] on icon at bounding box center [389, 109] width 6 height 6
click at [645, 147] on button "Search" at bounding box center [653, 147] width 37 height 18
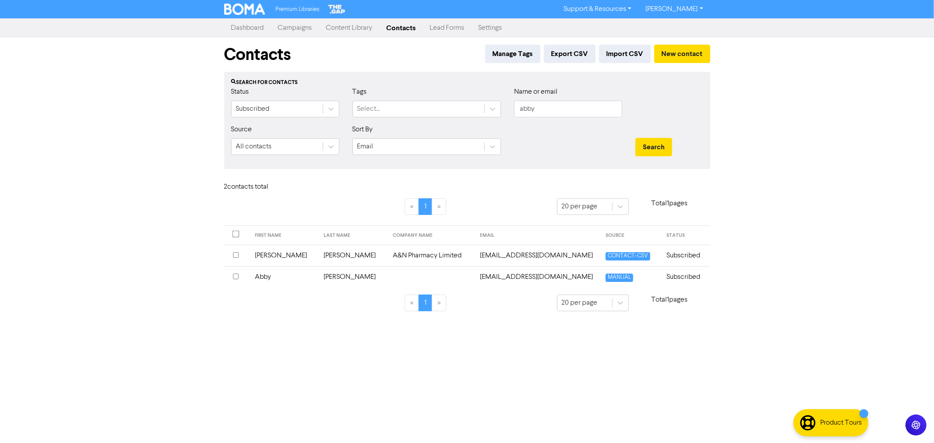
click at [268, 275] on td "Abby" at bounding box center [284, 276] width 69 height 21
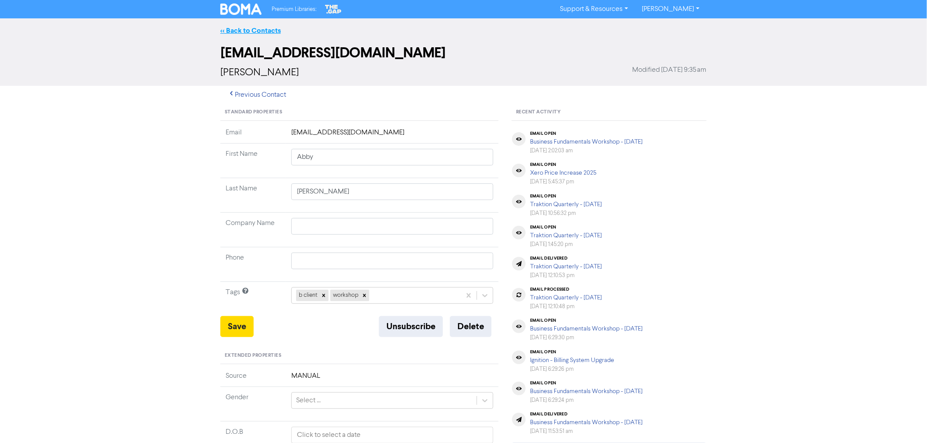
click at [255, 28] on link "<< Back to Contacts" at bounding box center [250, 30] width 60 height 9
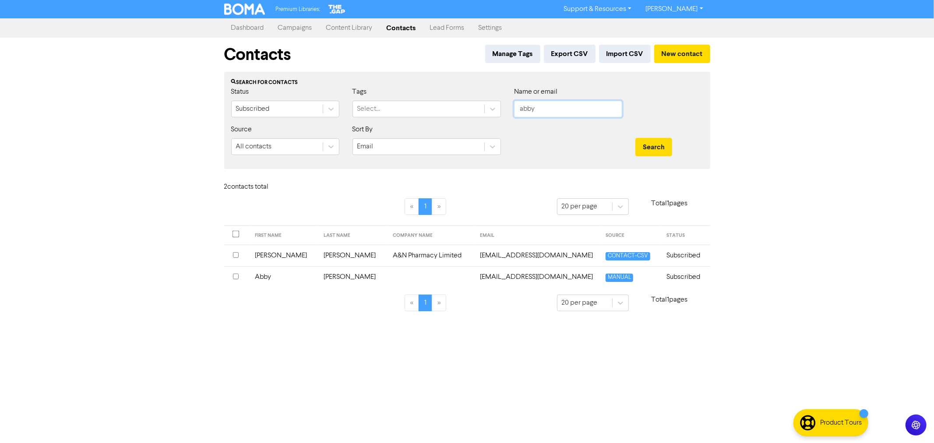
drag, startPoint x: 551, startPoint y: 114, endPoint x: 419, endPoint y: 89, distance: 133.8
click at [429, 90] on div "Status Subscribed Tags Select... Name or email abby" at bounding box center [467, 106] width 485 height 38
click at [635, 138] on button "Search" at bounding box center [653, 147] width 37 height 18
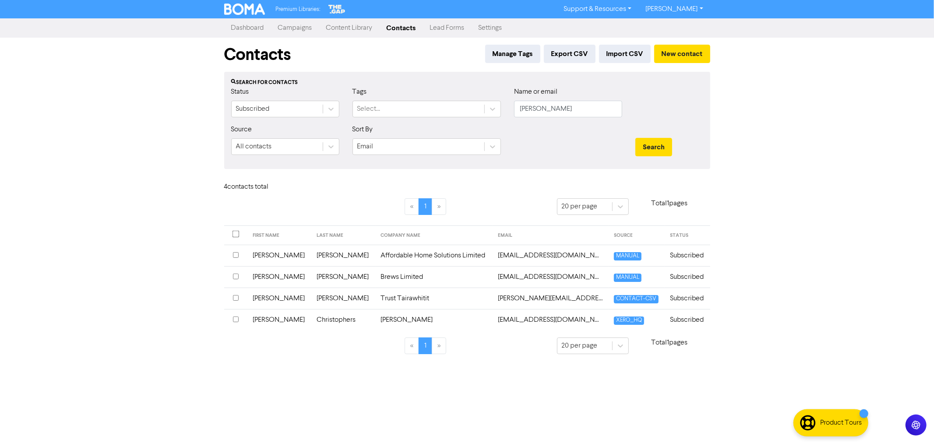
click at [320, 255] on td "[PERSON_NAME]" at bounding box center [343, 255] width 64 height 21
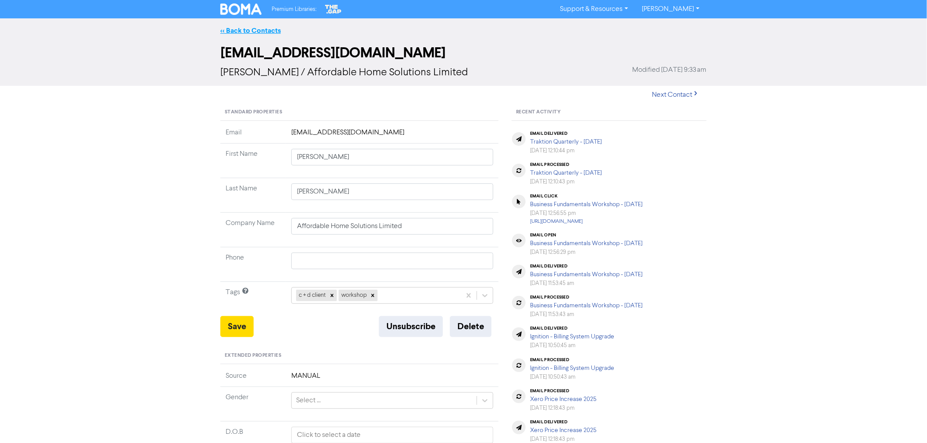
click at [244, 32] on link "<< Back to Contacts" at bounding box center [250, 30] width 60 height 9
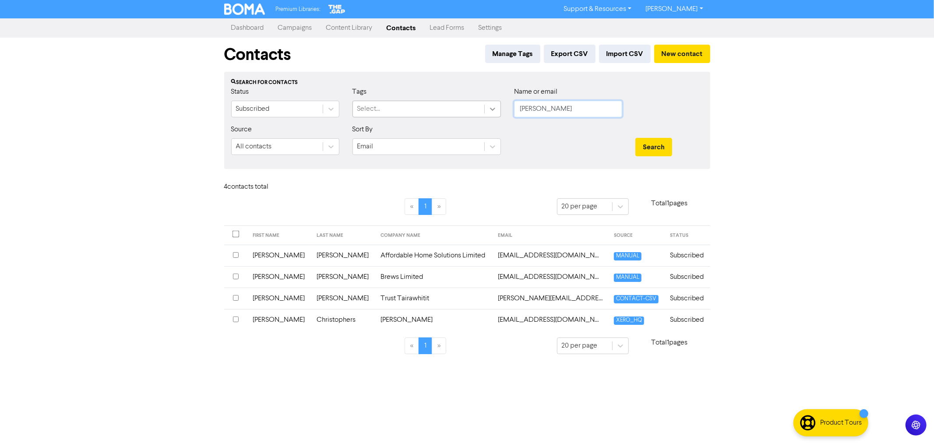
drag, startPoint x: 561, startPoint y: 109, endPoint x: 497, endPoint y: 106, distance: 64.0
click at [497, 106] on div "Status Subscribed Tags Select... Name or email [PERSON_NAME]" at bounding box center [467, 106] width 485 height 38
paste input "[EMAIL_ADDRESS][DOMAIN_NAME]"
click at [635, 138] on button "Search" at bounding box center [653, 147] width 37 height 18
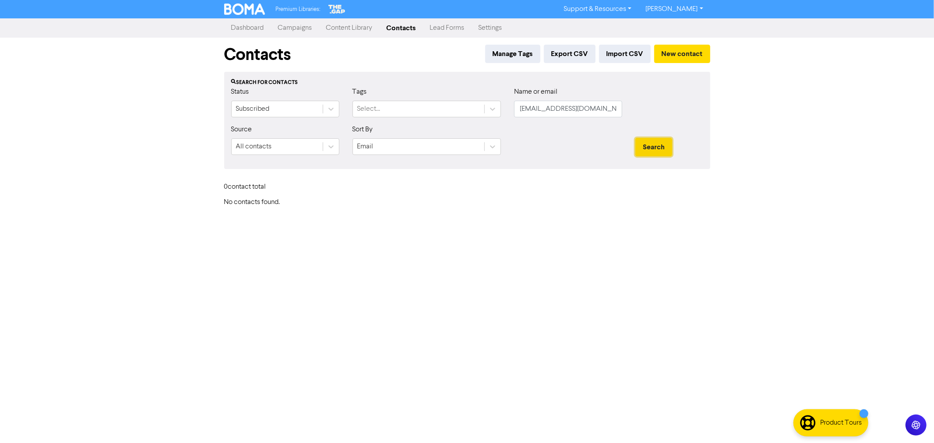
click at [662, 147] on button "Search" at bounding box center [653, 147] width 37 height 18
click at [688, 56] on button "New contact" at bounding box center [682, 54] width 56 height 18
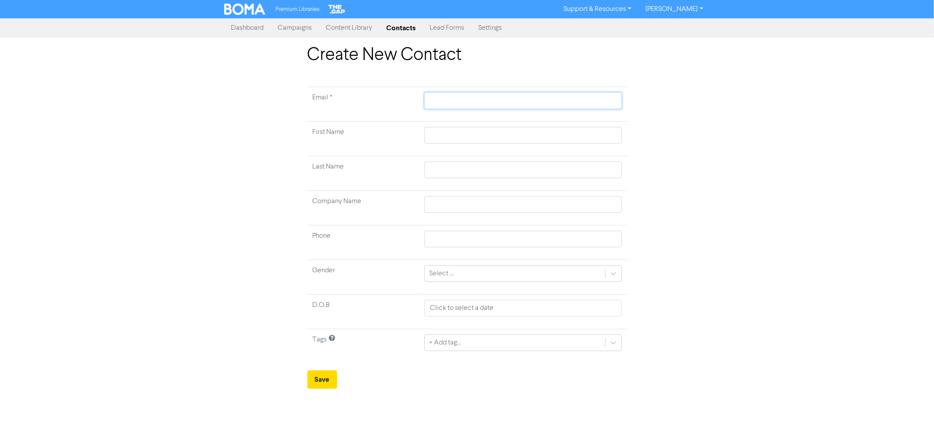
click at [437, 97] on input "text" at bounding box center [522, 100] width 197 height 17
paste input "[EMAIL_ADDRESS][DOMAIN_NAME]"
click at [443, 134] on input "text" at bounding box center [522, 135] width 197 height 17
click at [457, 344] on div "+ Add tag..." at bounding box center [445, 343] width 32 height 11
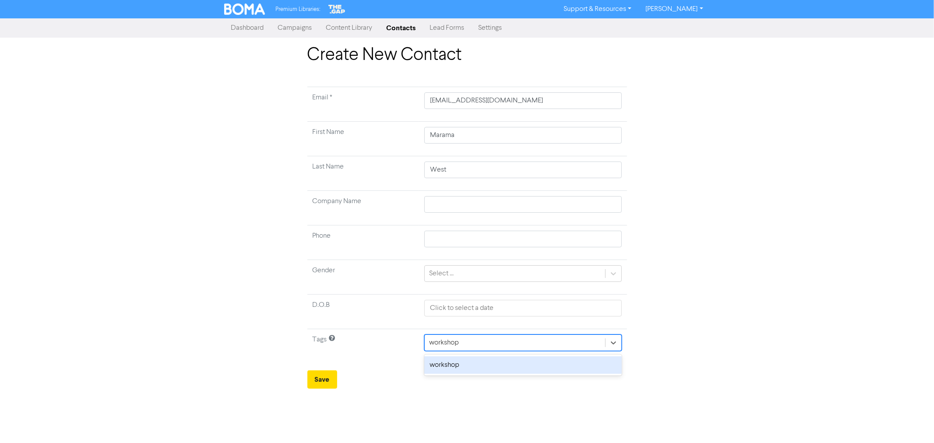
click at [441, 364] on div "workshop" at bounding box center [522, 365] width 197 height 18
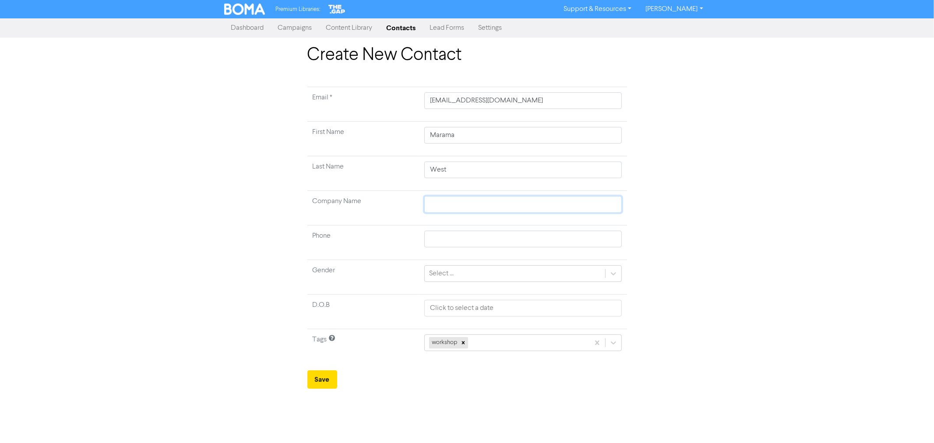
click at [440, 207] on input "text" at bounding box center [522, 204] width 197 height 17
click at [437, 206] on input "Bech Bend Limited" at bounding box center [522, 204] width 197 height 17
click at [564, 233] on input "text" at bounding box center [522, 239] width 197 height 17
click at [699, 260] on div "Create New Contact Email * [EMAIL_ADDRESS][DOMAIN_NAME] First Name Marama Last …" at bounding box center [467, 217] width 499 height 344
click at [329, 382] on button "Save" at bounding box center [322, 380] width 30 height 18
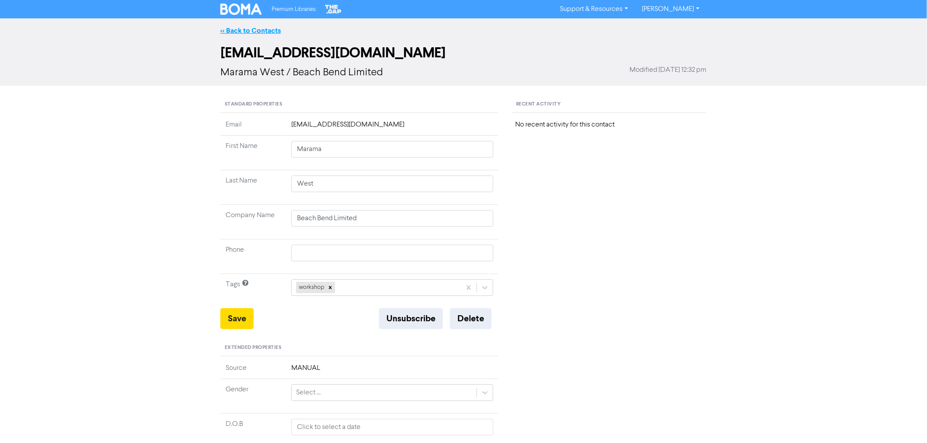
click at [223, 30] on link "<< Back to Contacts" at bounding box center [250, 30] width 60 height 9
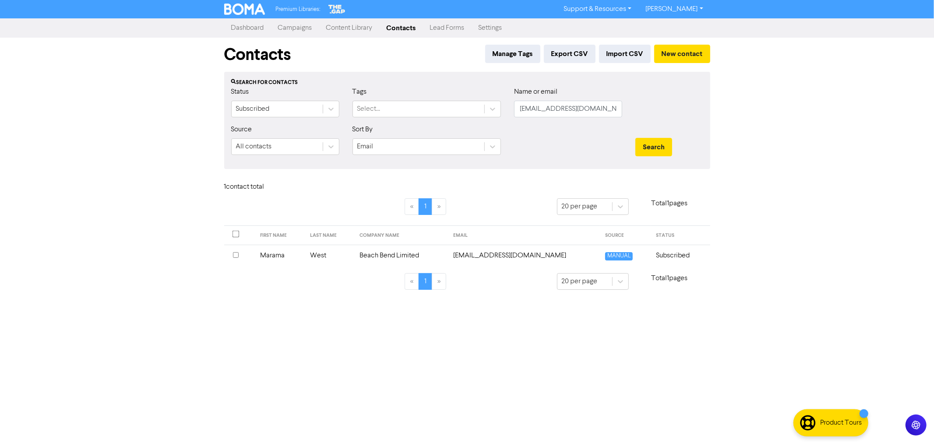
click at [284, 24] on link "Campaigns" at bounding box center [295, 28] width 48 height 18
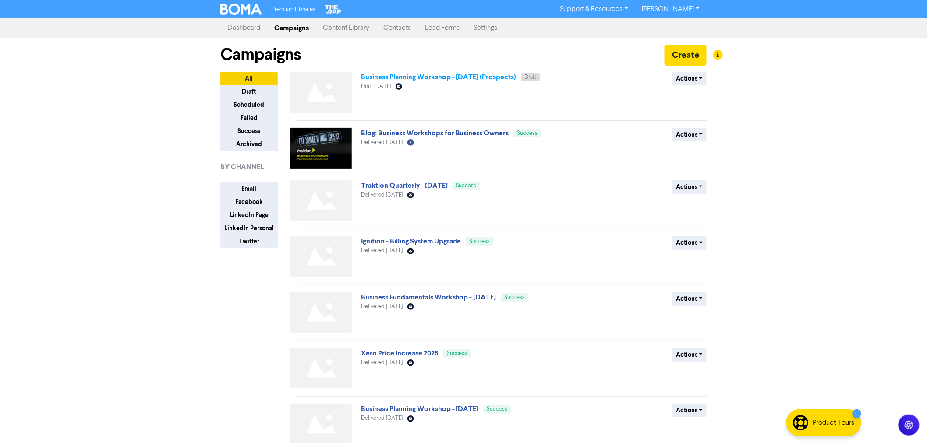
click at [458, 78] on link "Business Planning Workshop - [DATE] (Prospects)" at bounding box center [438, 77] width 155 height 9
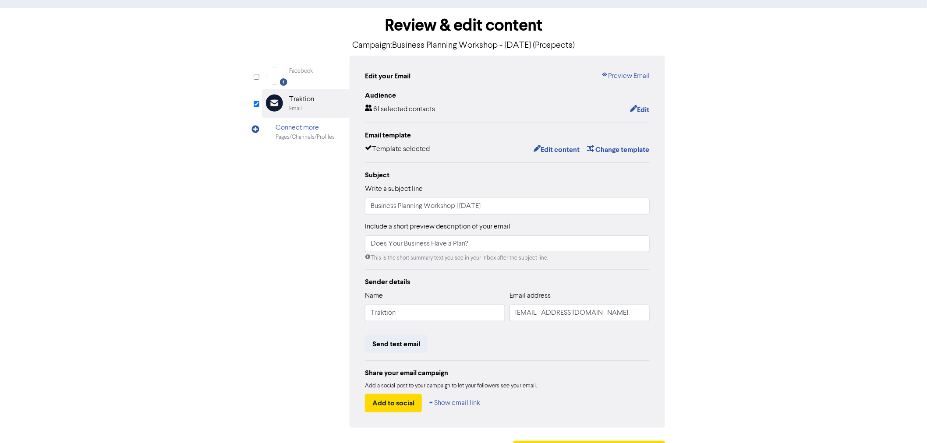
scroll to position [58, 0]
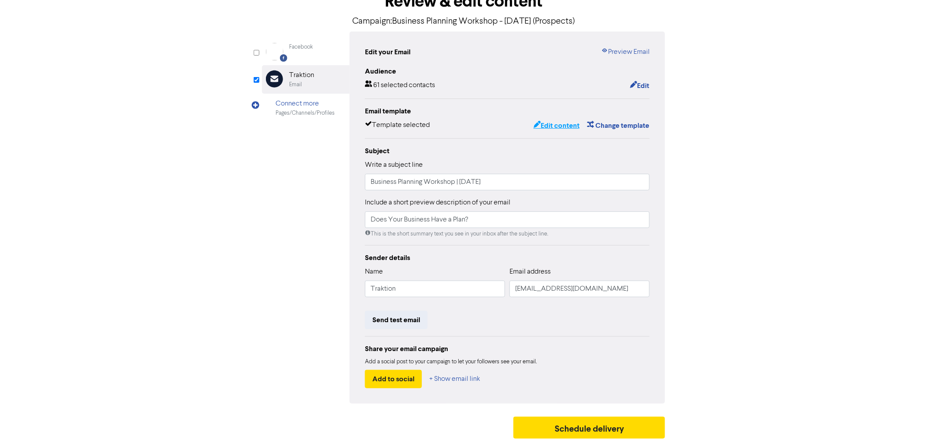
click at [560, 124] on button "Edit content" at bounding box center [556, 125] width 47 height 11
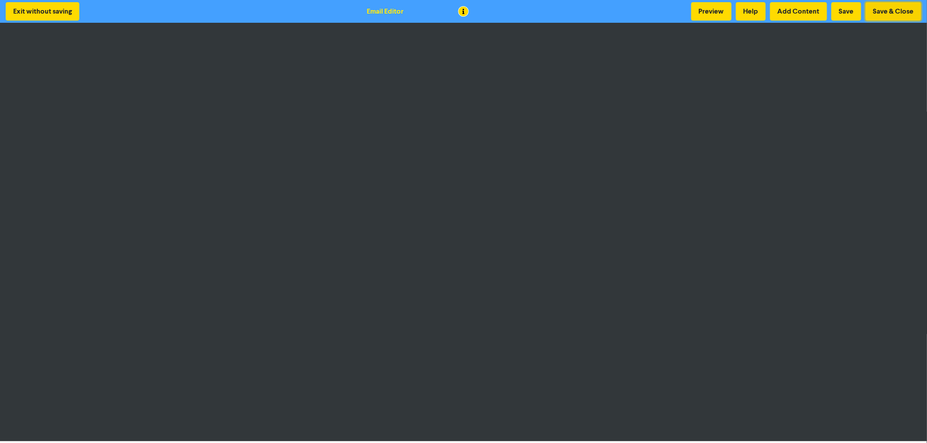
click at [901, 7] on button "Save & Close" at bounding box center [893, 11] width 56 height 18
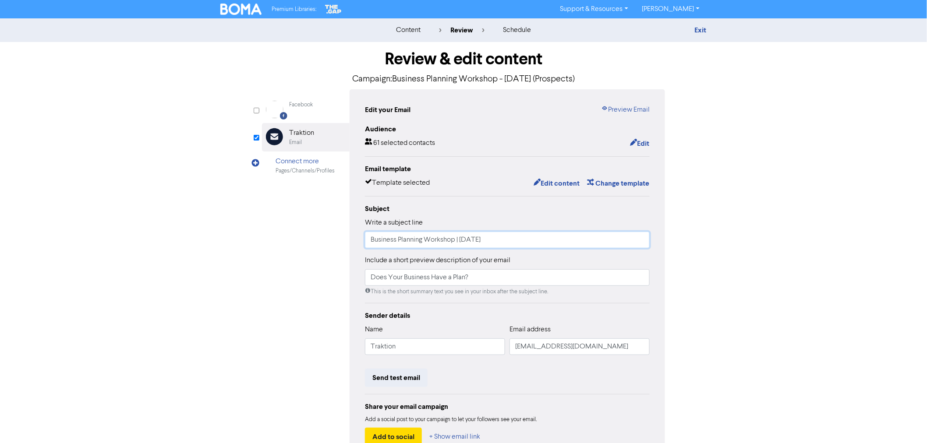
click at [576, 247] on input "Business Planning Workshop | [DATE]" at bounding box center [507, 240] width 285 height 17
click at [647, 148] on button "Edit" at bounding box center [639, 143] width 20 height 11
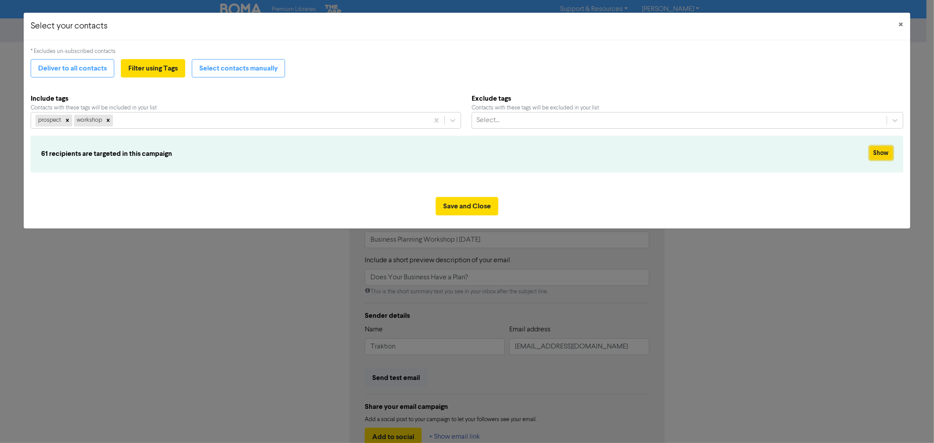
click at [886, 151] on button "Show" at bounding box center [881, 153] width 23 height 14
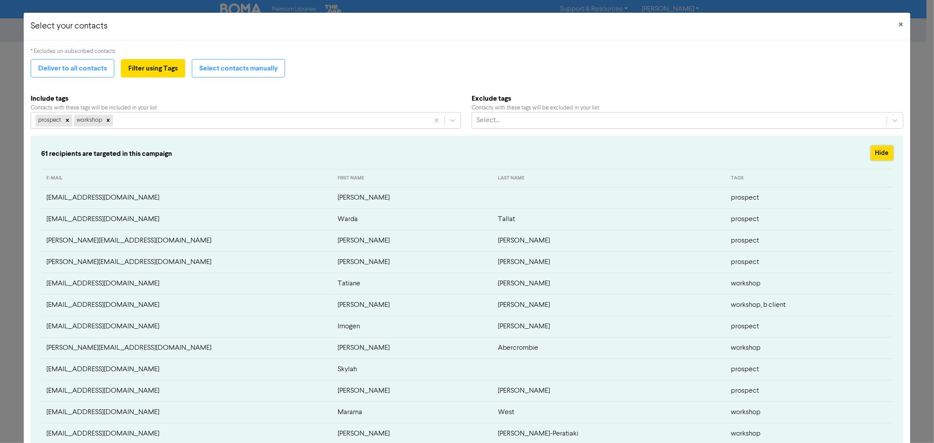
scroll to position [49, 0]
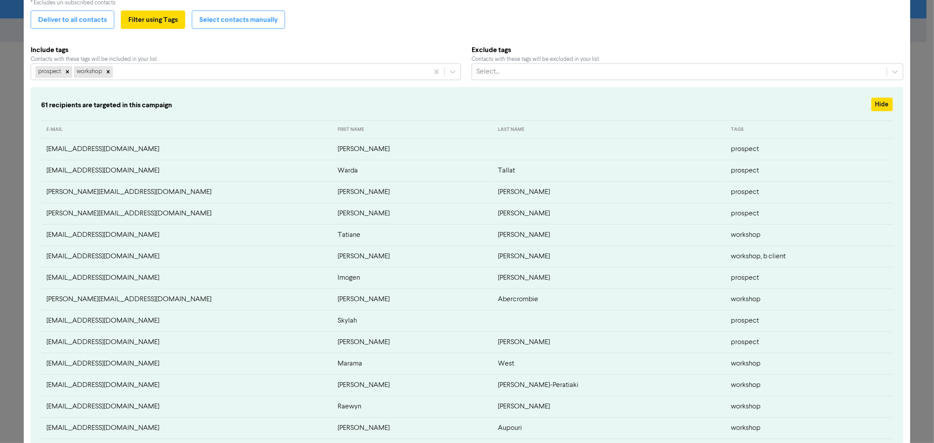
click at [420, 128] on th "FIRST NAME" at bounding box center [412, 129] width 160 height 18
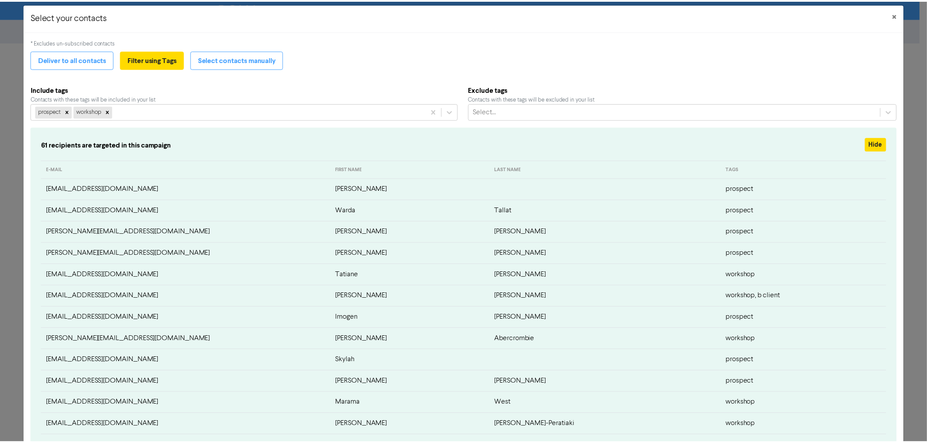
scroll to position [0, 0]
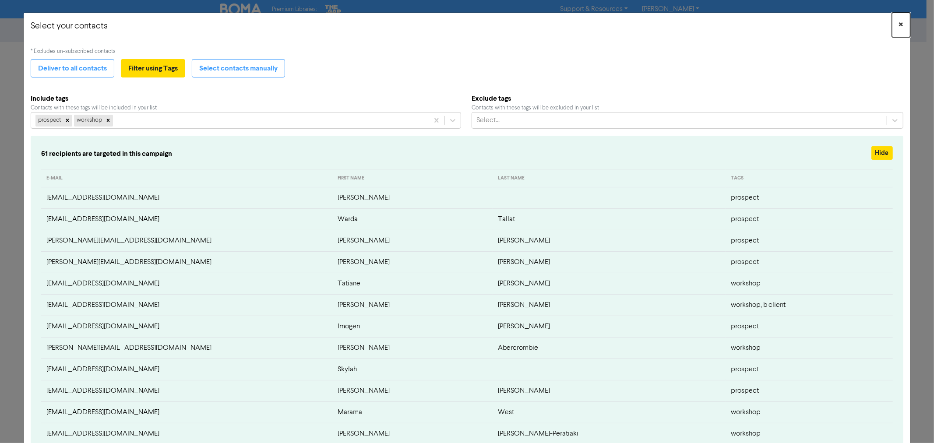
click at [899, 22] on span "×" at bounding box center [901, 24] width 4 height 13
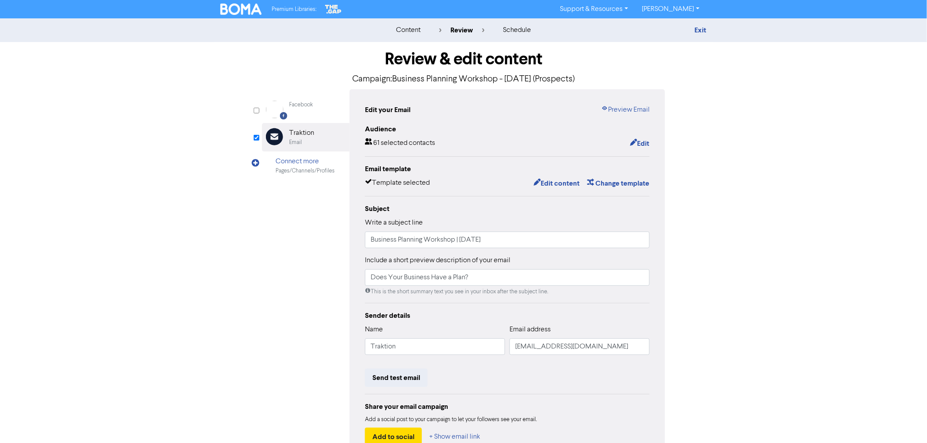
drag, startPoint x: 697, startPoint y: 31, endPoint x: 494, endPoint y: 1, distance: 205.8
click at [697, 31] on link "Exit" at bounding box center [701, 30] width 12 height 9
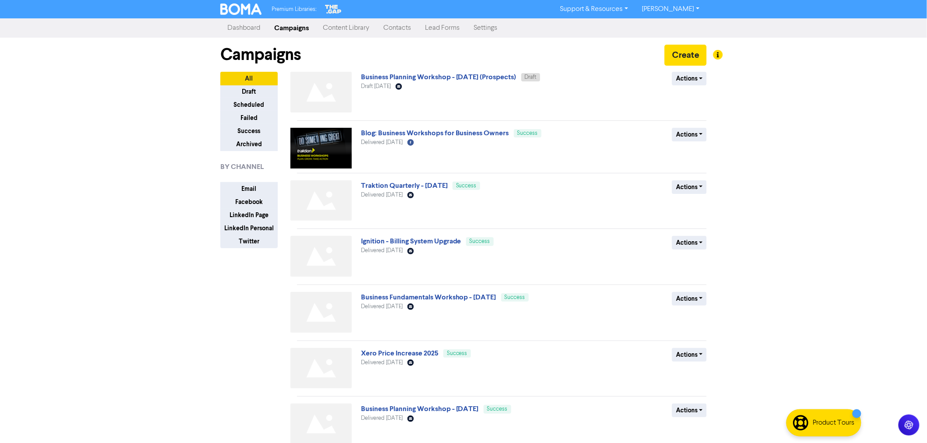
click at [405, 28] on link "Contacts" at bounding box center [397, 28] width 42 height 18
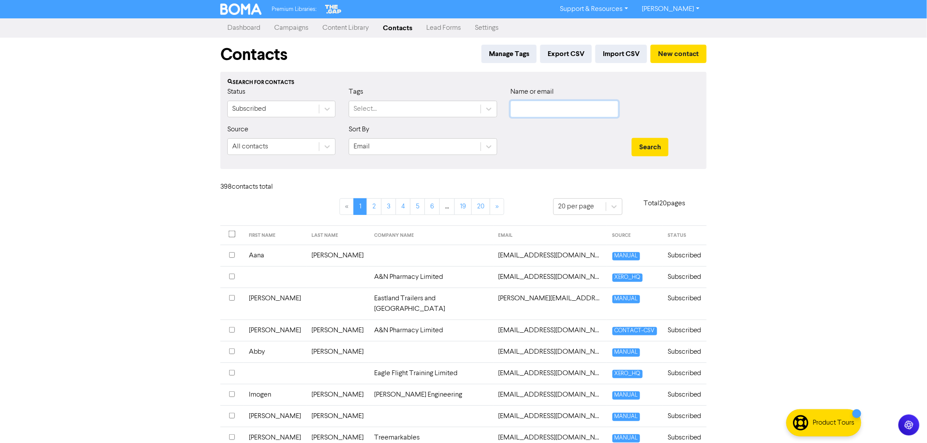
click at [551, 110] on input "text" at bounding box center [564, 109] width 108 height 17
click at [649, 150] on button "Search" at bounding box center [650, 147] width 37 height 18
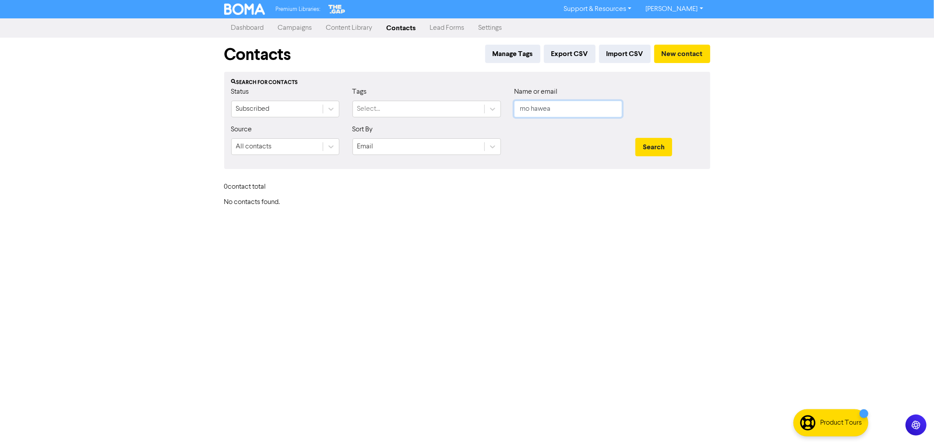
drag, startPoint x: 558, startPoint y: 108, endPoint x: 444, endPoint y: 95, distance: 114.6
click at [498, 104] on div "Status Subscribed Tags Select... Name or email mo hawea" at bounding box center [467, 106] width 485 height 38
click at [635, 138] on button "Search" at bounding box center [653, 147] width 37 height 18
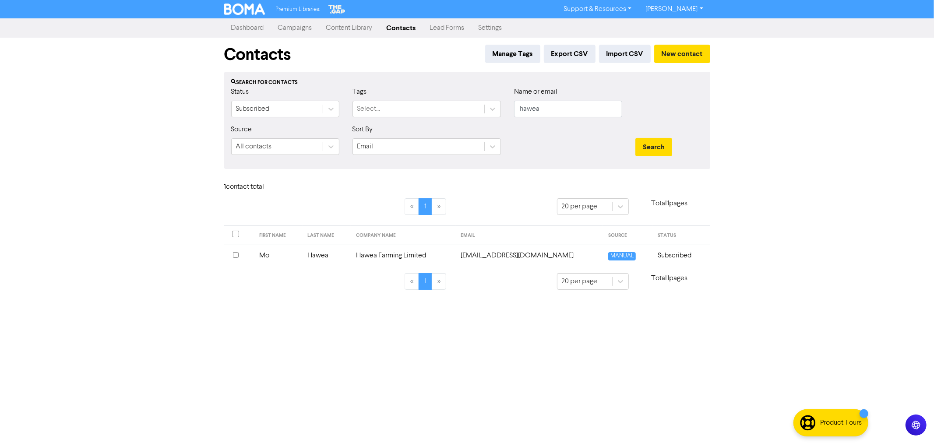
click at [330, 258] on td "Hawea" at bounding box center [327, 255] width 48 height 21
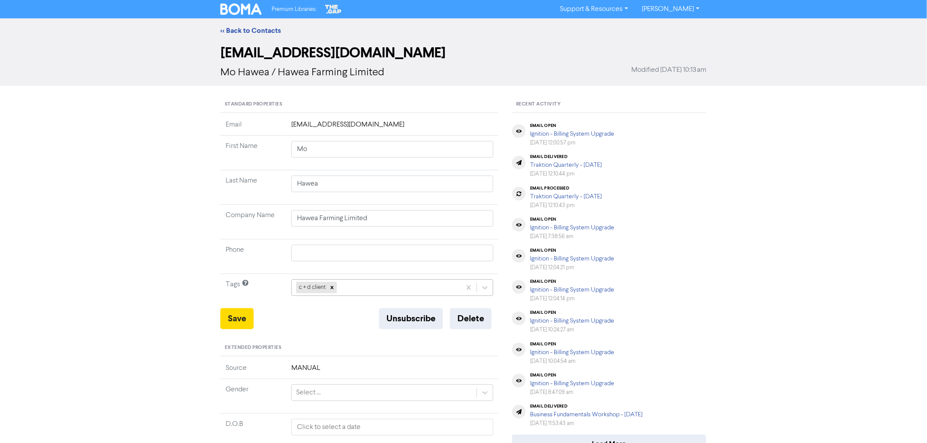
click at [359, 291] on div "c + d client" at bounding box center [376, 288] width 169 height 16
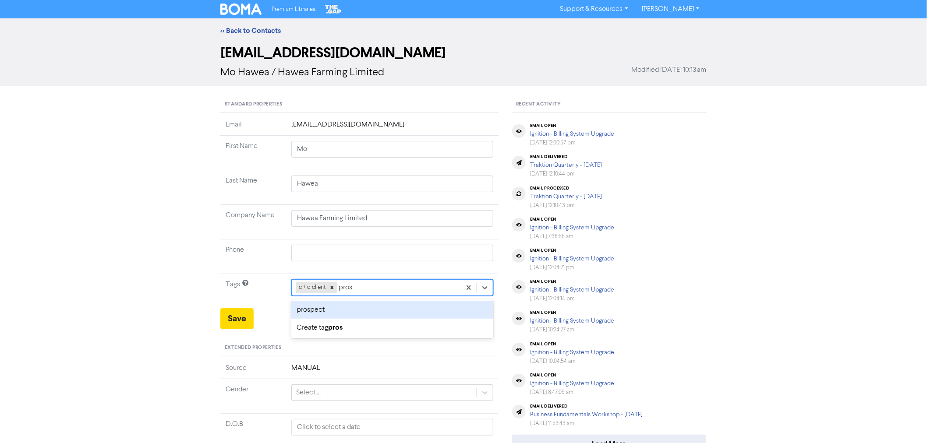
click at [329, 314] on div "prospect" at bounding box center [392, 310] width 202 height 18
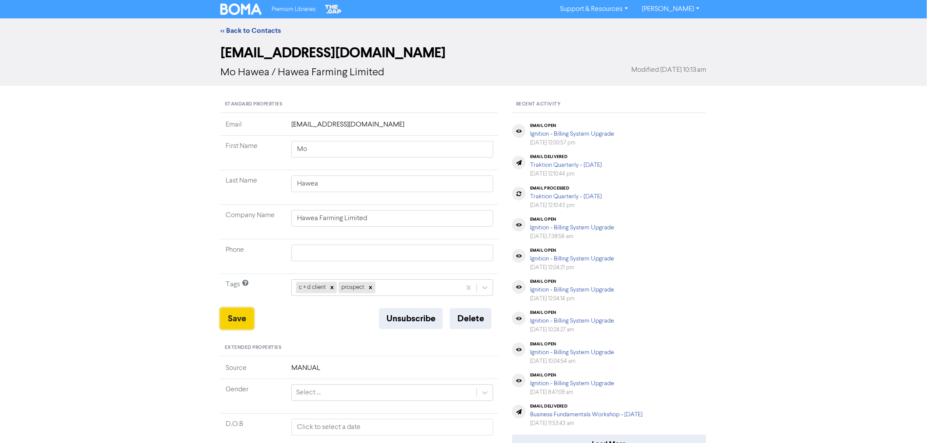
click at [241, 316] on button "Save" at bounding box center [236, 318] width 33 height 21
click at [242, 28] on link "<< Back to Contacts" at bounding box center [250, 30] width 60 height 9
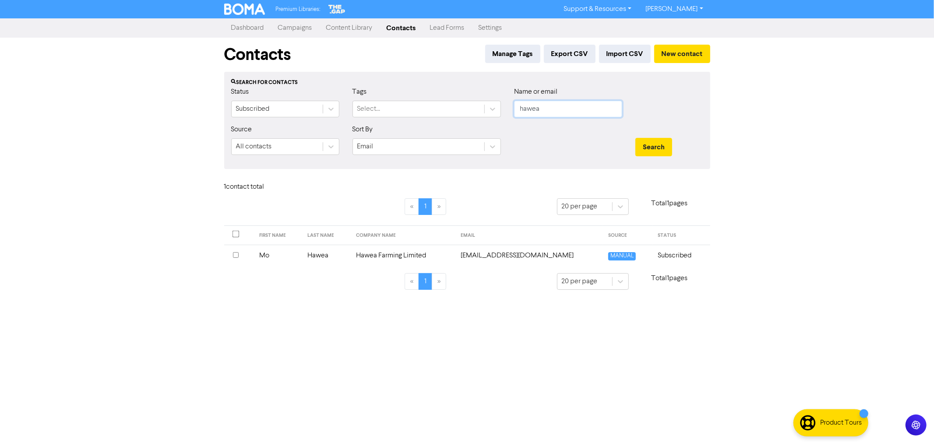
drag, startPoint x: 544, startPoint y: 109, endPoint x: 466, endPoint y: 99, distance: 78.5
click at [484, 105] on div "Status Subscribed Tags Select... Name or email hawea" at bounding box center [467, 106] width 485 height 38
click at [657, 148] on button "Search" at bounding box center [653, 147] width 37 height 18
click at [269, 257] on td "Kat" at bounding box center [278, 255] width 49 height 21
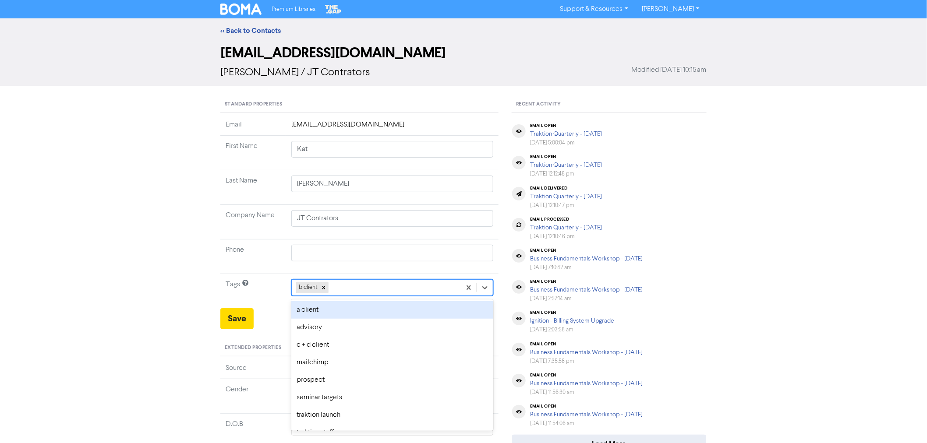
click at [348, 287] on div "b client" at bounding box center [376, 288] width 169 height 16
click at [324, 310] on div "prospect" at bounding box center [392, 310] width 202 height 18
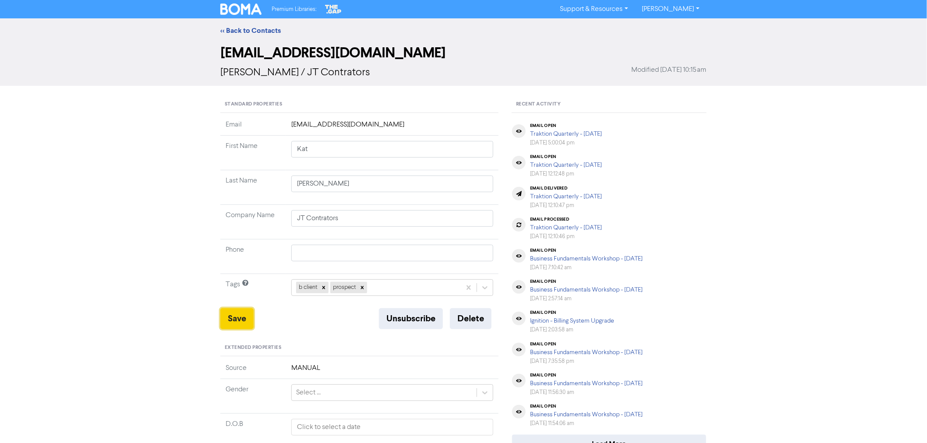
click at [235, 322] on button "Save" at bounding box center [236, 318] width 33 height 21
click at [249, 28] on link "<< Back to Contacts" at bounding box center [250, 30] width 60 height 9
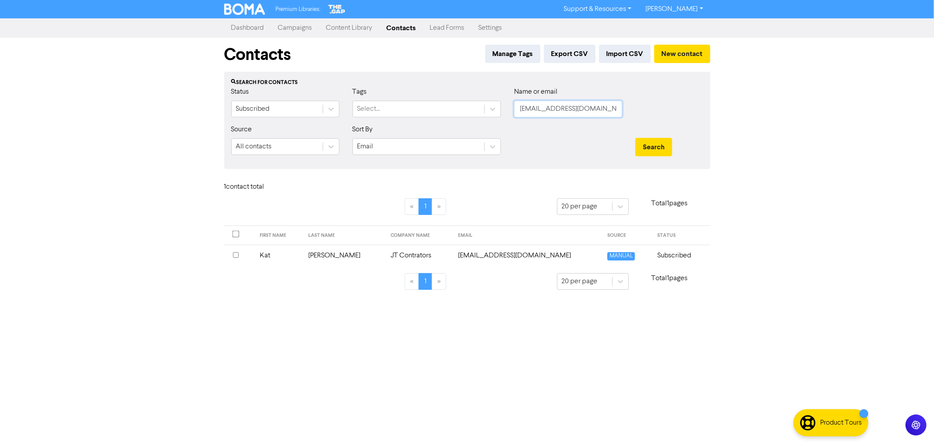
drag, startPoint x: 501, startPoint y: 102, endPoint x: 422, endPoint y: 88, distance: 80.2
click at [441, 93] on div "Status Subscribed Tags Select... Name or email [EMAIL_ADDRESS][DOMAIN_NAME]" at bounding box center [467, 106] width 485 height 38
click at [272, 256] on td "Kat" at bounding box center [278, 255] width 49 height 21
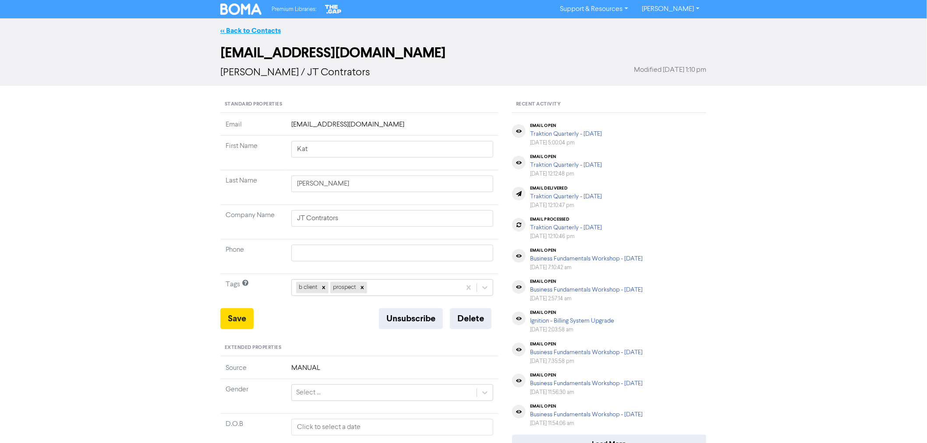
click at [244, 27] on link "<< Back to Contacts" at bounding box center [250, 30] width 60 height 9
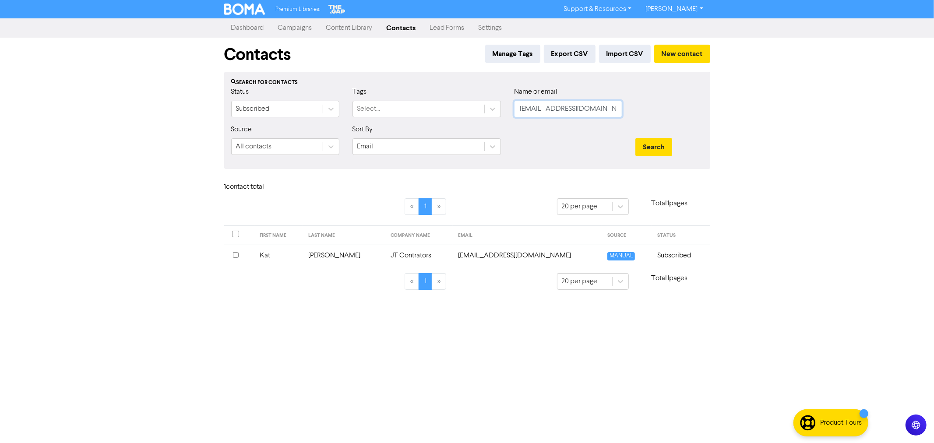
drag, startPoint x: 594, startPoint y: 110, endPoint x: 404, endPoint y: 96, distance: 191.0
click at [408, 98] on div "Status Subscribed Tags Select... Name or email [EMAIL_ADDRESS][DOMAIN_NAME]" at bounding box center [467, 106] width 485 height 38
click at [342, 257] on td "[PERSON_NAME]" at bounding box center [344, 255] width 82 height 21
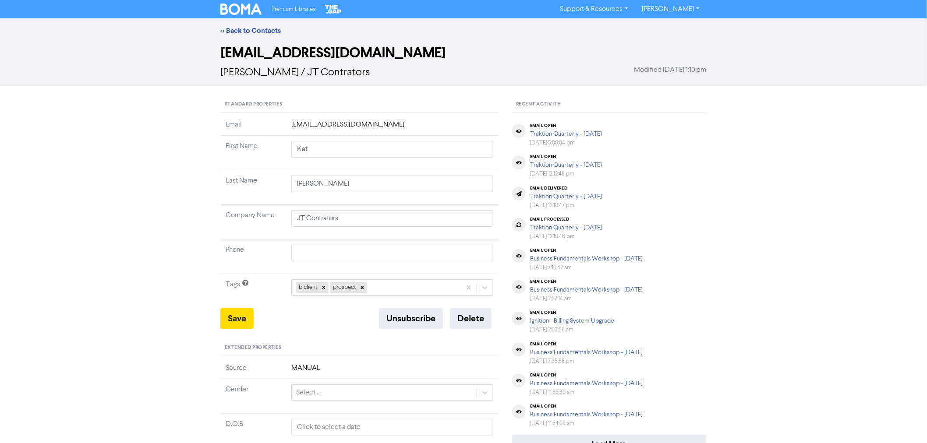
click at [258, 25] on div "<< Back to Contacts" at bounding box center [463, 30] width 927 height 25
click at [269, 27] on link "<< Back to Contacts" at bounding box center [250, 30] width 60 height 9
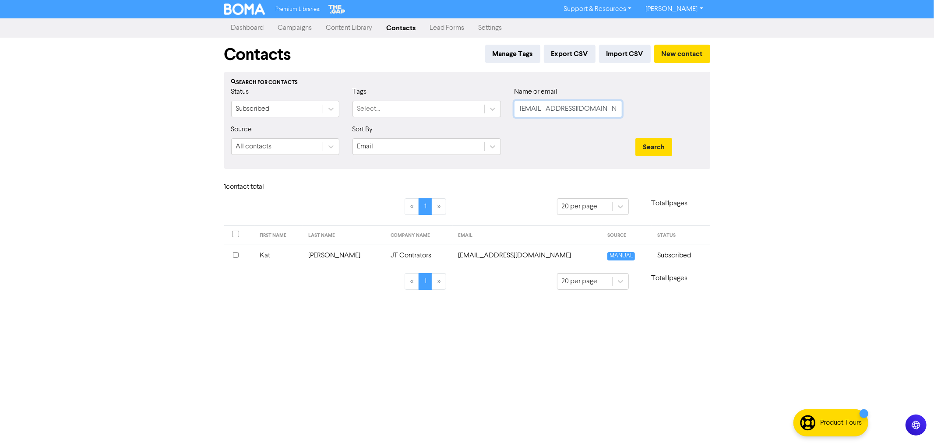
drag, startPoint x: 598, startPoint y: 107, endPoint x: 418, endPoint y: 93, distance: 180.6
click at [430, 97] on div "Status Subscribed Tags Select... Name or email [EMAIL_ADDRESS][DOMAIN_NAME]" at bounding box center [467, 106] width 485 height 38
click at [590, 106] on input "[EMAIL_ADDRESS][DOMAIN_NAME]" at bounding box center [568, 109] width 108 height 17
paste input "[EMAIL_ADDRESS][DOMAIN_NAME]"
click at [652, 148] on button "Search" at bounding box center [653, 147] width 37 height 18
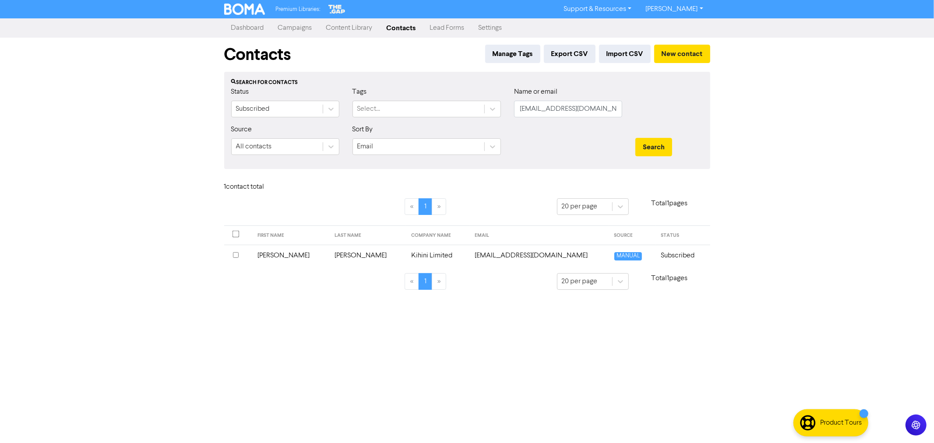
click at [331, 251] on td "[PERSON_NAME]" at bounding box center [367, 255] width 77 height 21
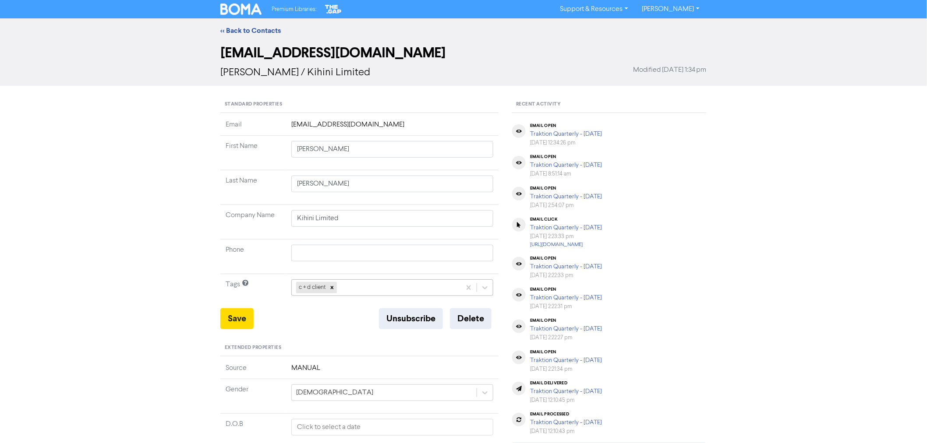
click at [362, 290] on div "c + d client" at bounding box center [376, 288] width 169 height 16
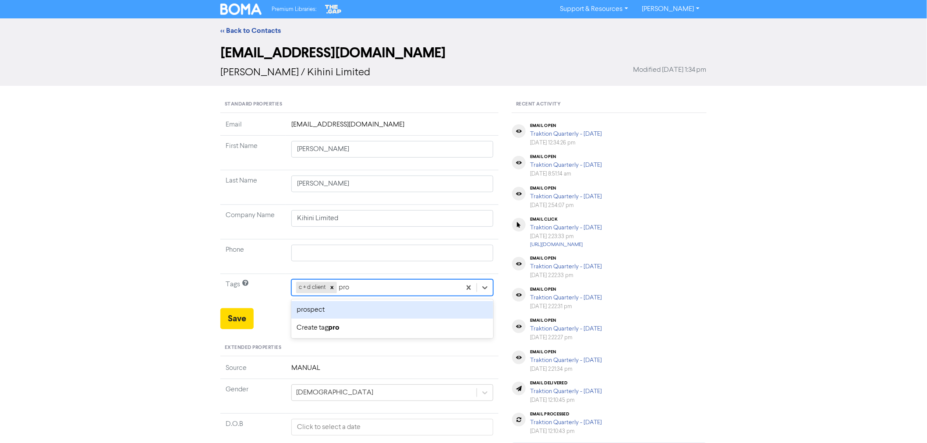
click at [322, 310] on div "prospect" at bounding box center [392, 310] width 202 height 18
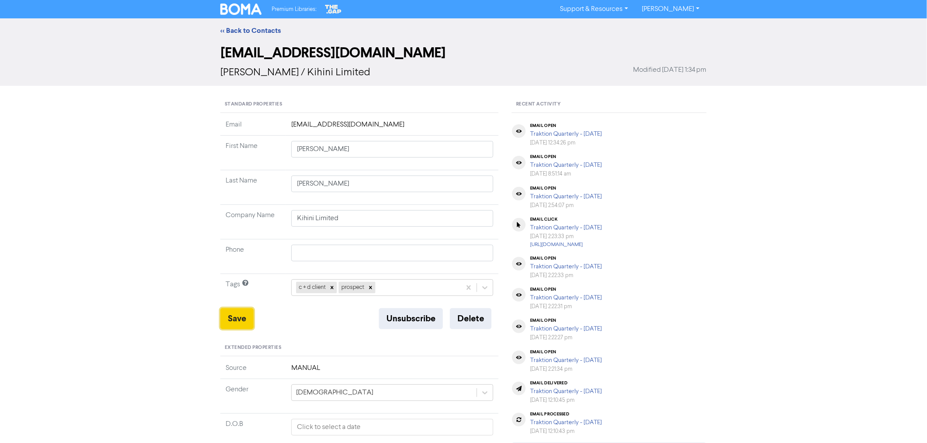
click at [233, 321] on button "Save" at bounding box center [236, 318] width 33 height 21
click at [235, 326] on button "Save" at bounding box center [236, 318] width 33 height 21
click at [246, 28] on link "<< Back to Contacts" at bounding box center [250, 30] width 60 height 9
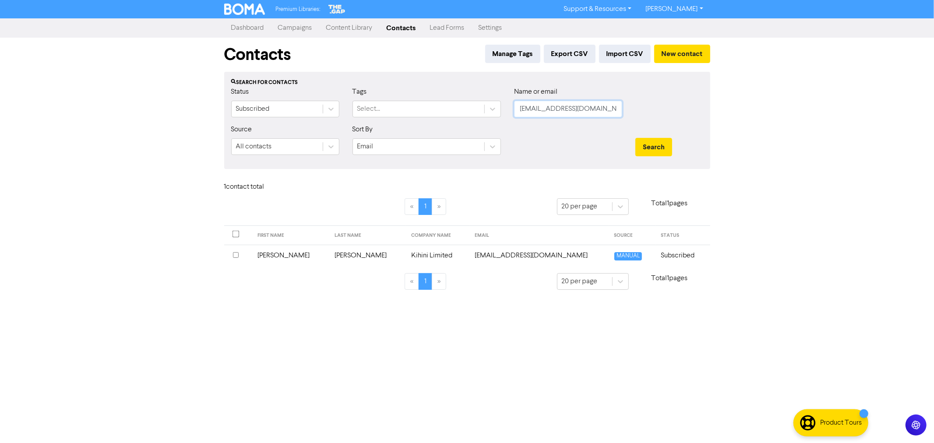
drag, startPoint x: 585, startPoint y: 109, endPoint x: 341, endPoint y: 84, distance: 245.2
click at [341, 84] on div "Search for contacts Status Subscribed Tags Select... Name or email [EMAIL_ADDRE…" at bounding box center [467, 120] width 486 height 97
click at [635, 138] on button "Search" at bounding box center [653, 147] width 37 height 18
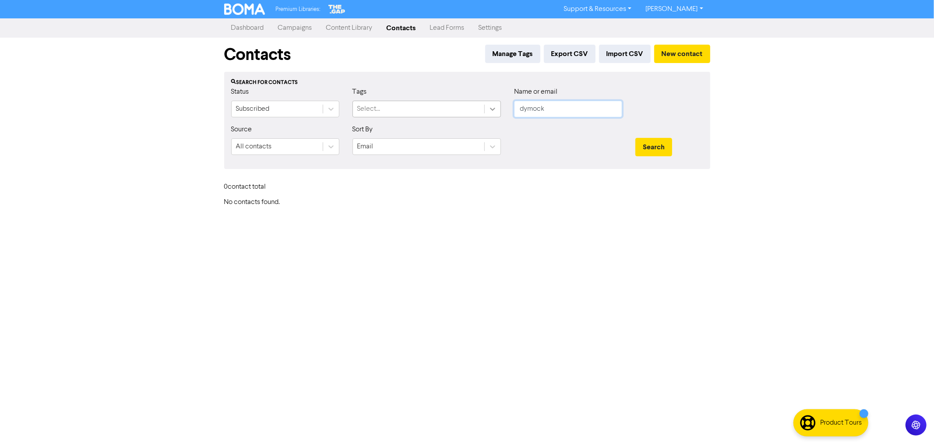
drag, startPoint x: 562, startPoint y: 110, endPoint x: 488, endPoint y: 106, distance: 74.1
click at [488, 106] on div "Status Subscribed Tags Select... Name or email dymock" at bounding box center [467, 106] width 485 height 38
click at [635, 138] on button "Search" at bounding box center [653, 147] width 37 height 18
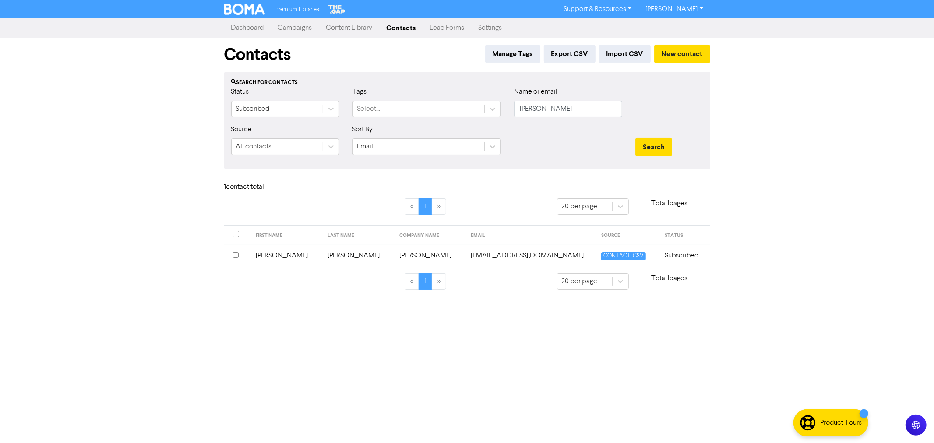
click at [394, 255] on td "[PERSON_NAME]" at bounding box center [430, 255] width 72 height 21
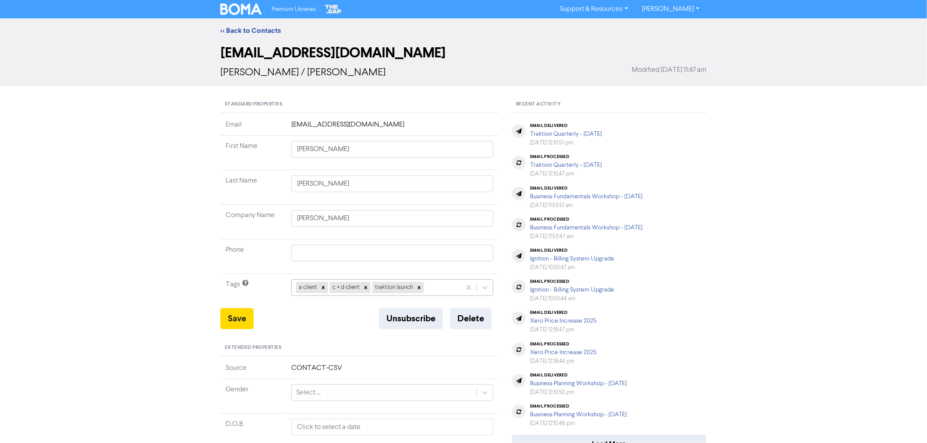
click at [431, 290] on div "a client c + d client traktion launch" at bounding box center [376, 288] width 169 height 16
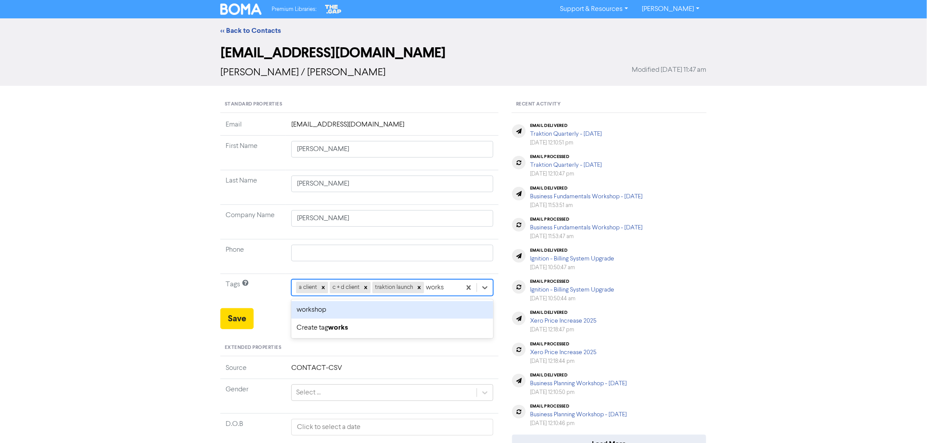
click at [318, 310] on div "workshop" at bounding box center [392, 310] width 202 height 18
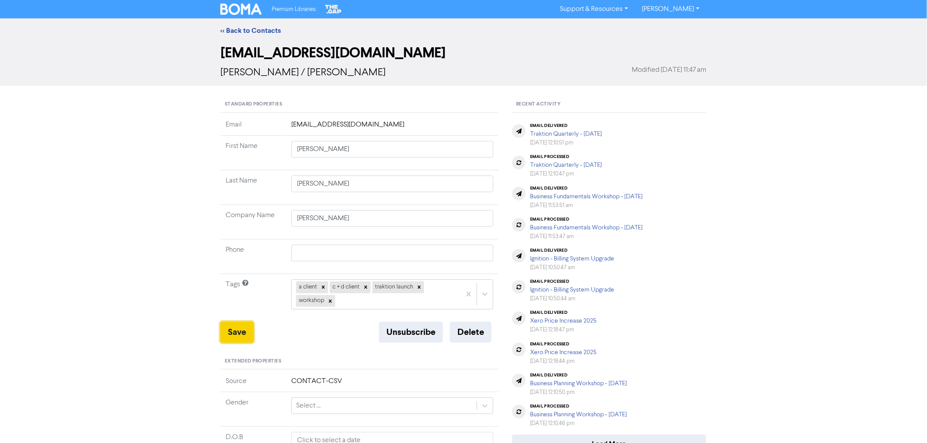
click at [232, 331] on button "Save" at bounding box center [236, 332] width 33 height 21
click at [254, 29] on link "<< Back to Contacts" at bounding box center [250, 30] width 60 height 9
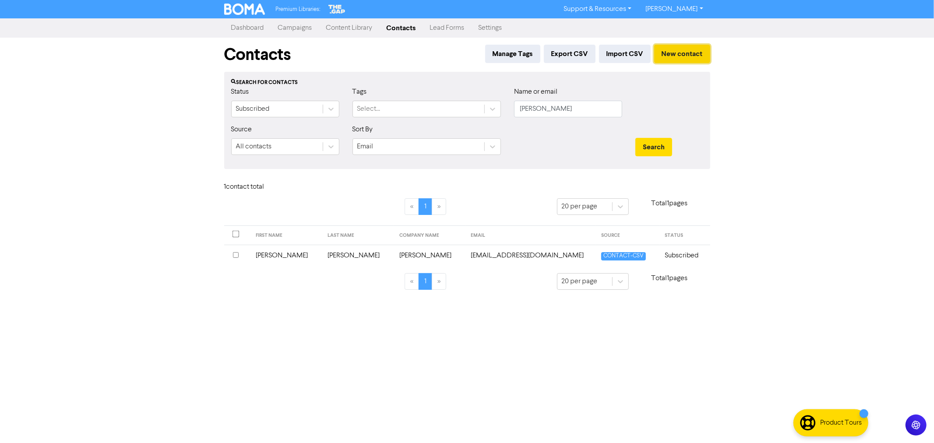
click at [668, 48] on button "New contact" at bounding box center [682, 54] width 56 height 18
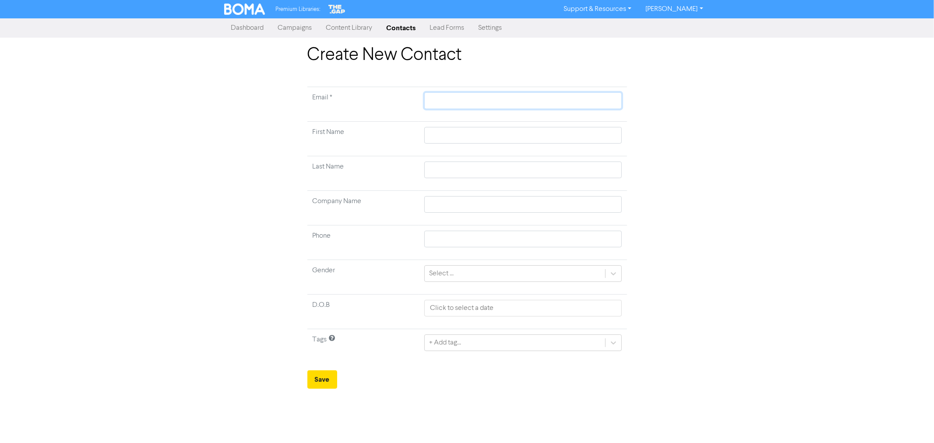
click at [448, 104] on input "text" at bounding box center [522, 100] width 197 height 17
paste input "[EMAIL_ADDRESS][DOMAIN_NAME]"
click at [436, 131] on input "text" at bounding box center [522, 135] width 197 height 17
click at [459, 342] on div "+ Add tag..." at bounding box center [445, 343] width 32 height 11
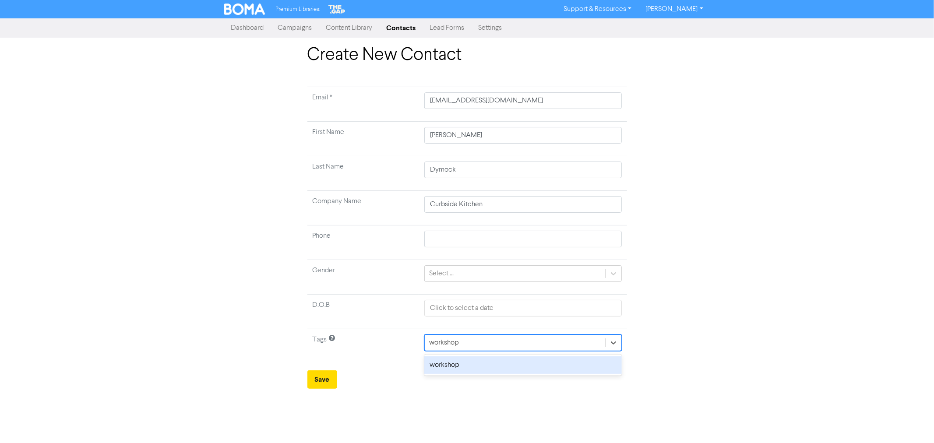
click at [454, 370] on div "workshop" at bounding box center [522, 365] width 197 height 18
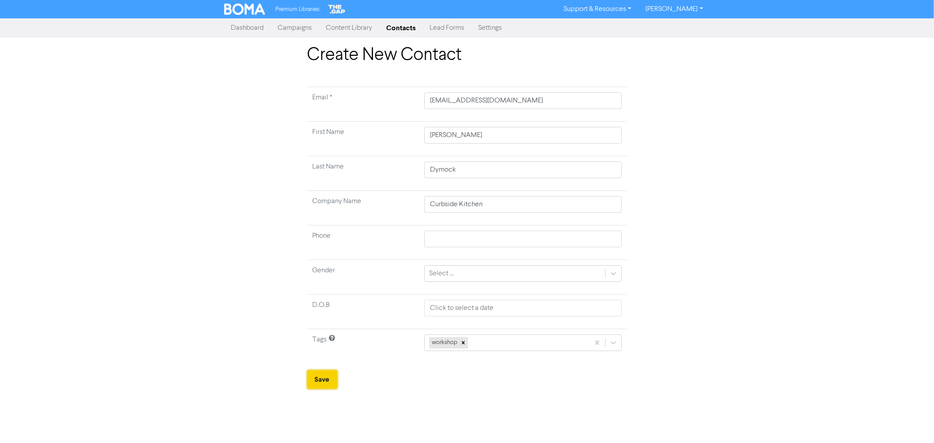
click at [324, 377] on button "Save" at bounding box center [322, 380] width 30 height 18
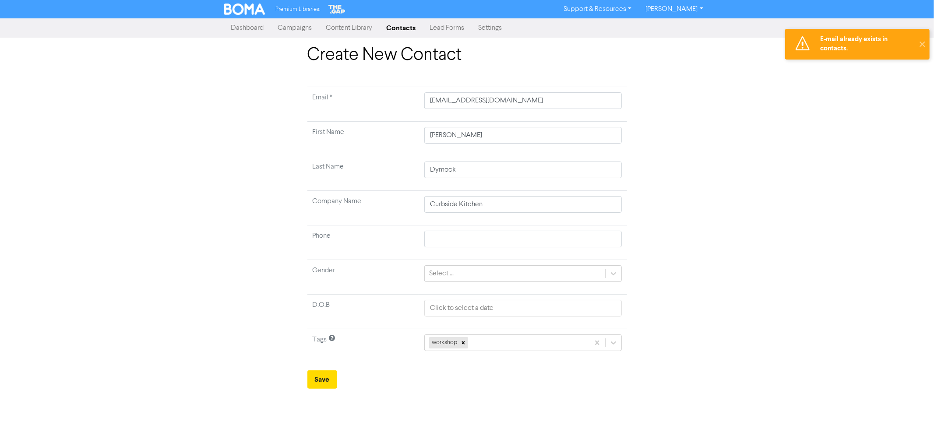
click at [399, 26] on link "Contacts" at bounding box center [401, 28] width 43 height 18
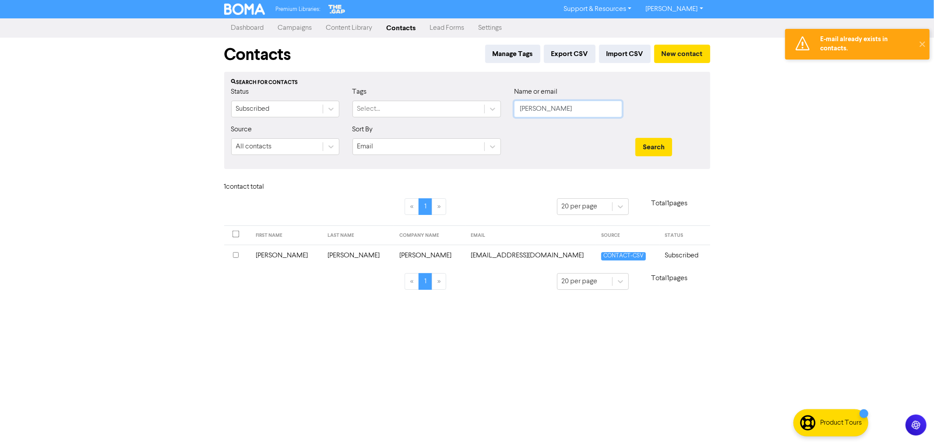
drag, startPoint x: 557, startPoint y: 107, endPoint x: 440, endPoint y: 86, distance: 118.8
click at [445, 87] on div "Status Subscribed Tags Select... Name or email [PERSON_NAME]" at bounding box center [467, 106] width 485 height 38
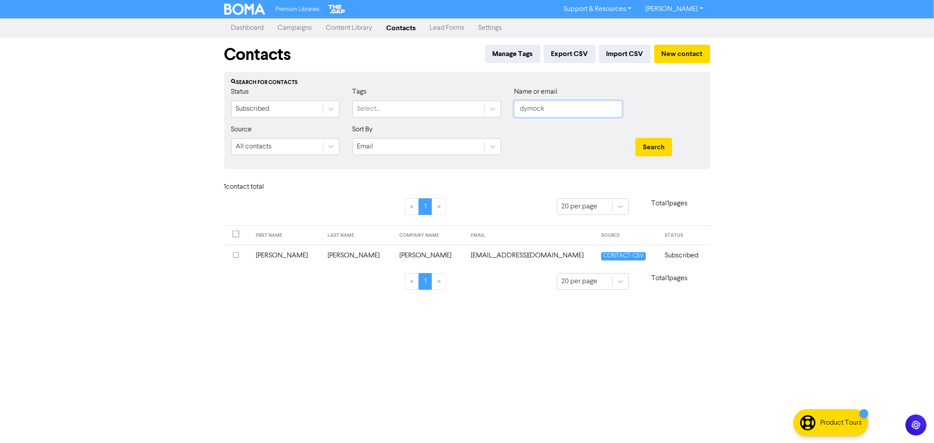
click at [635, 138] on button "Search" at bounding box center [653, 147] width 37 height 18
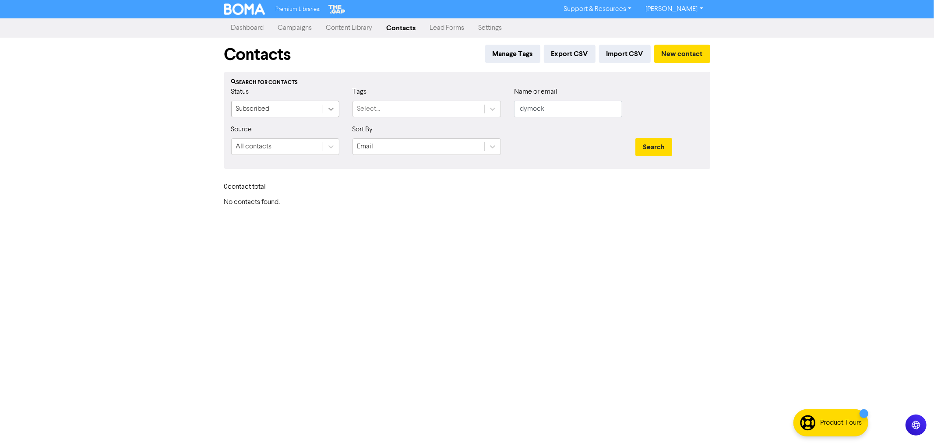
click at [331, 111] on icon at bounding box center [331, 109] width 9 height 9
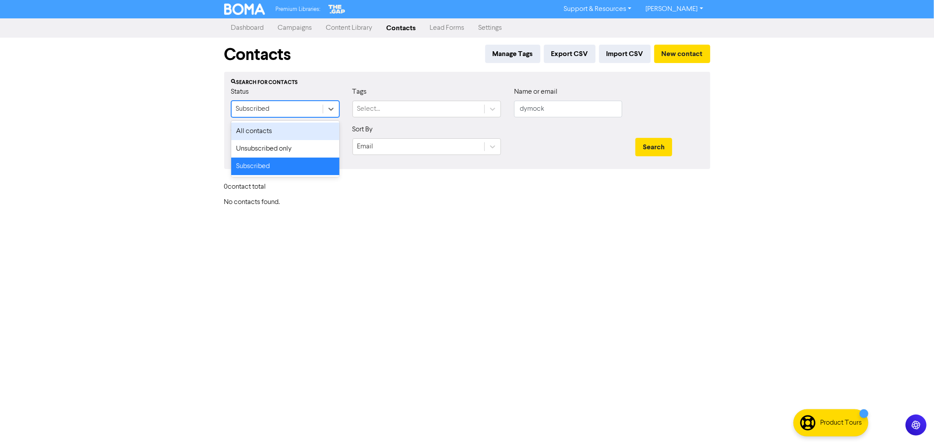
click at [281, 128] on div "All contacts" at bounding box center [285, 132] width 108 height 18
click at [568, 108] on input "dymock" at bounding box center [568, 109] width 108 height 17
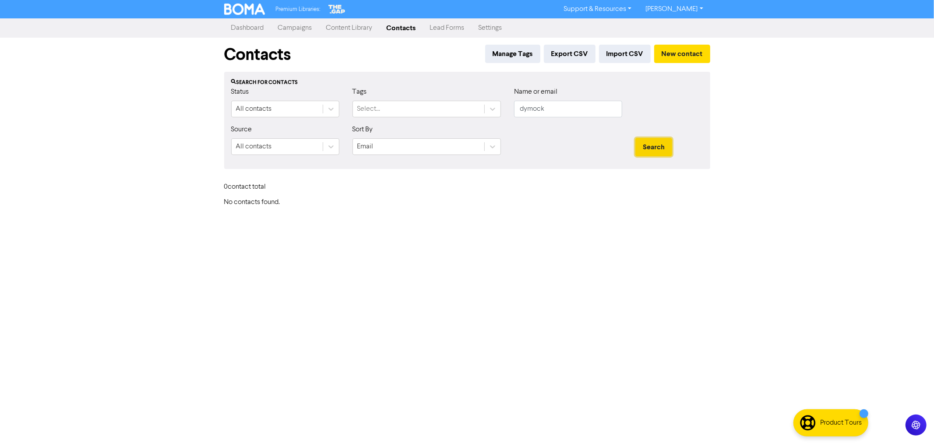
click at [642, 145] on button "Search" at bounding box center [653, 147] width 37 height 18
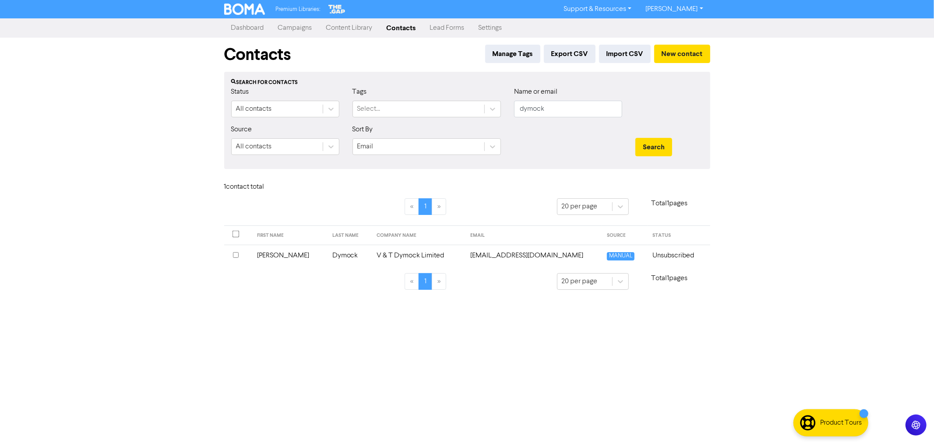
click at [288, 28] on link "Campaigns" at bounding box center [295, 28] width 48 height 18
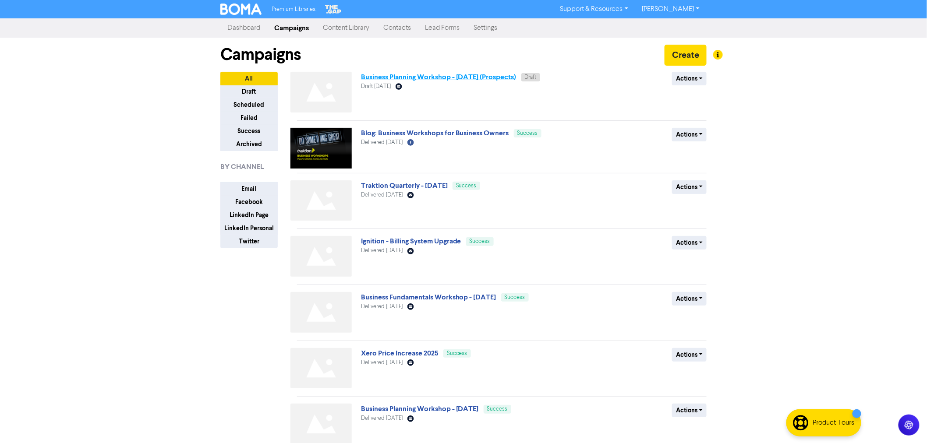
click at [455, 79] on link "Business Planning Workshop - [DATE] (Prospects)" at bounding box center [438, 77] width 155 height 9
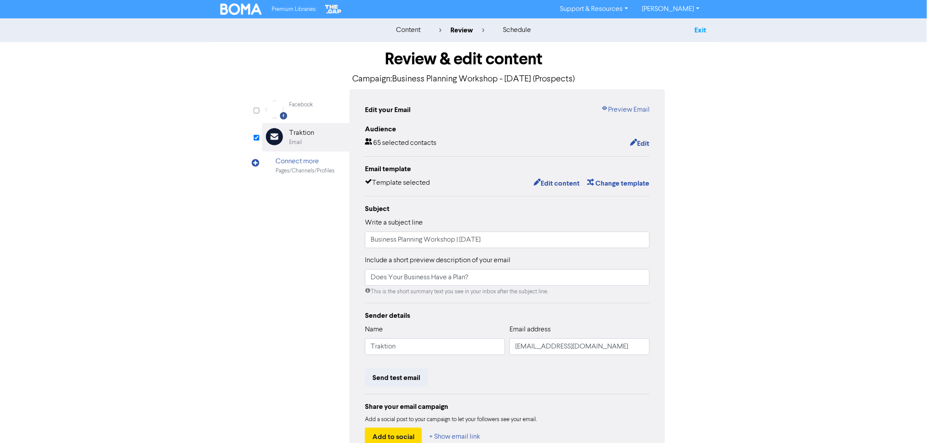
click at [695, 28] on link "Exit" at bounding box center [701, 30] width 12 height 9
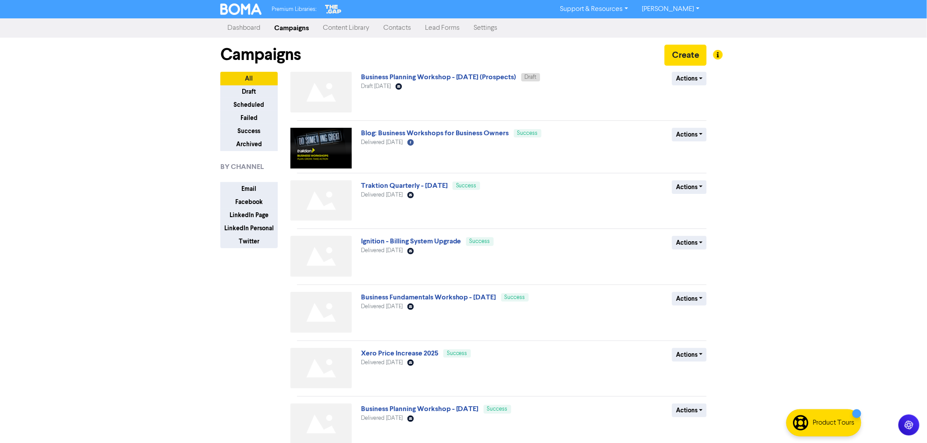
click at [395, 25] on link "Contacts" at bounding box center [397, 28] width 42 height 18
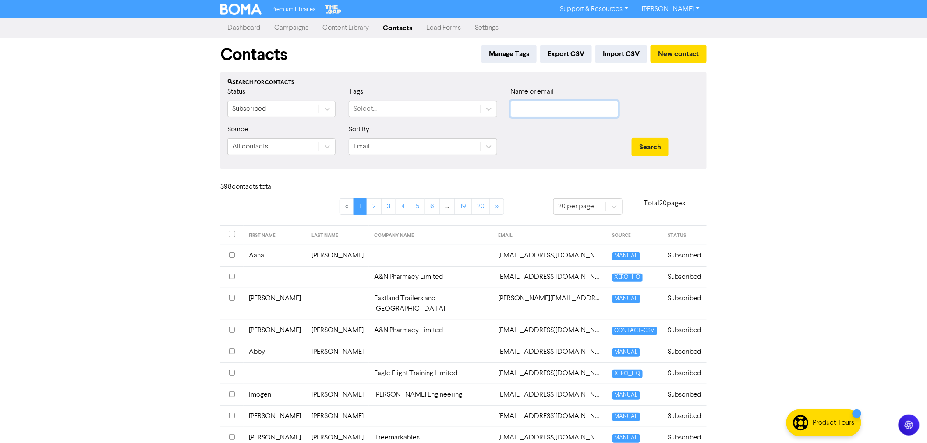
click at [555, 108] on input "text" at bounding box center [564, 109] width 108 height 17
click at [632, 138] on button "Search" at bounding box center [650, 147] width 37 height 18
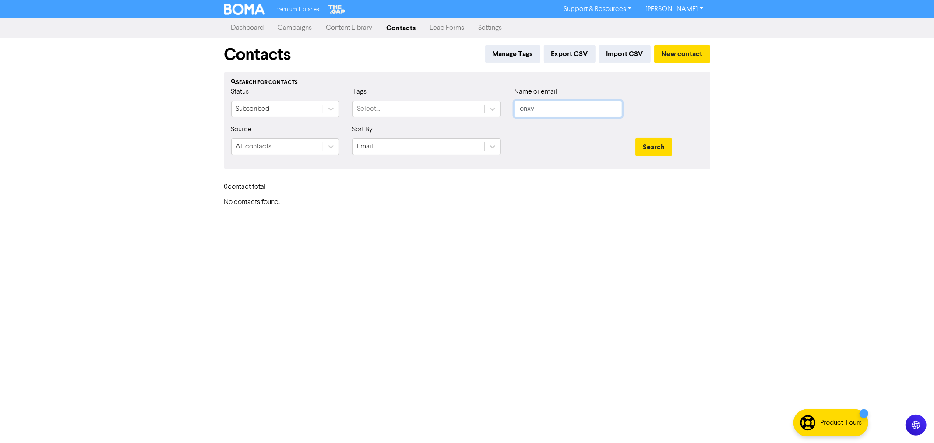
drag, startPoint x: 544, startPoint y: 116, endPoint x: 448, endPoint y: 91, distance: 98.5
click at [450, 92] on div "Status Subscribed Tags Select... Name or email onxy" at bounding box center [467, 106] width 485 height 38
click at [635, 138] on button "Search" at bounding box center [653, 147] width 37 height 18
click at [676, 47] on button "New contact" at bounding box center [682, 54] width 56 height 18
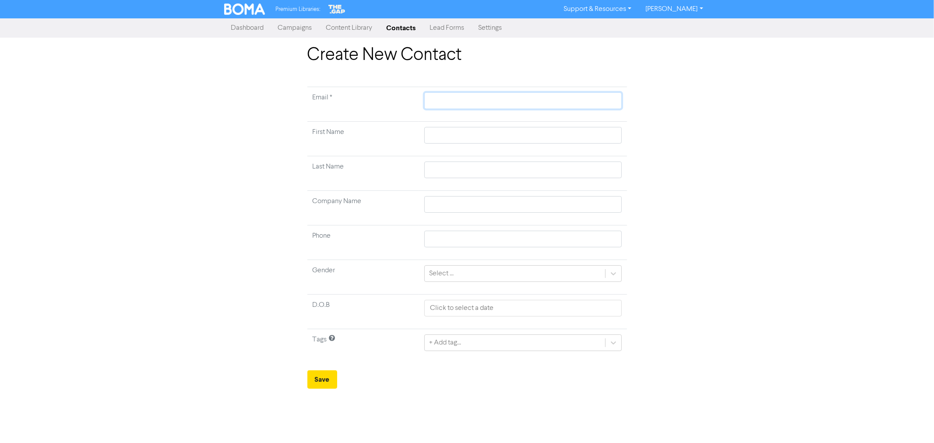
click at [448, 96] on input "text" at bounding box center [522, 100] width 197 height 17
paste input "[EMAIL_ADDRESS][DOMAIN_NAME]"
click at [444, 134] on input "text" at bounding box center [522, 135] width 197 height 17
click at [452, 137] on input "text" at bounding box center [522, 135] width 197 height 17
paste input "Onyx"
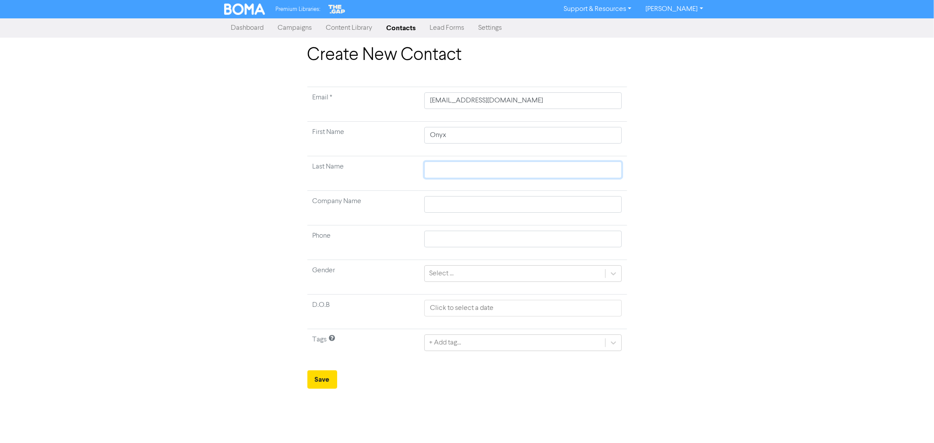
click at [445, 172] on input "text" at bounding box center [522, 170] width 197 height 17
paste input "Neiling"
click at [443, 206] on input "text" at bounding box center [522, 204] width 197 height 17
click at [441, 204] on input "text" at bounding box center [522, 204] width 197 height 17
paste input "Fat Boi Burgers Limited"
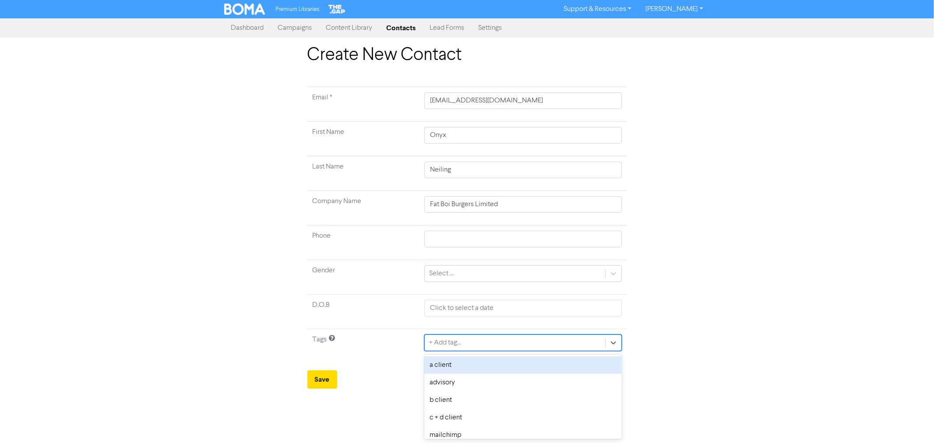
click at [449, 345] on div "+ Add tag..." at bounding box center [445, 343] width 32 height 11
click at [456, 365] on div "prospect" at bounding box center [522, 365] width 197 height 18
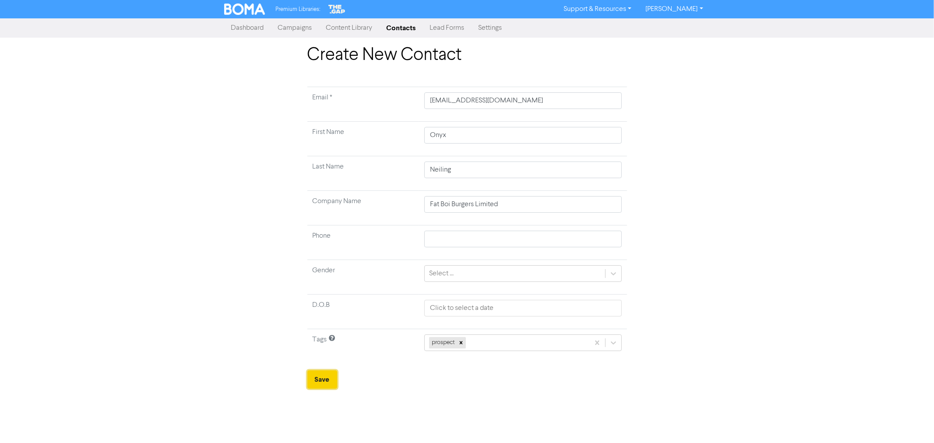
click at [318, 381] on button "Save" at bounding box center [322, 380] width 30 height 18
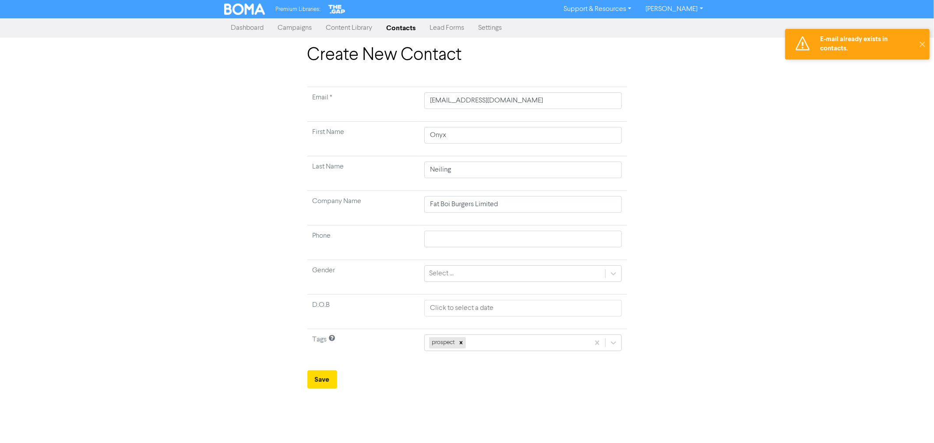
click at [399, 25] on link "Contacts" at bounding box center [401, 28] width 43 height 18
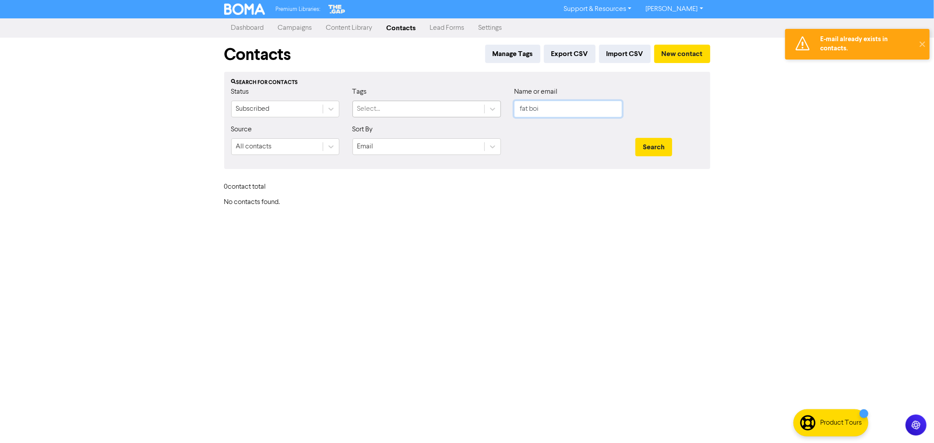
drag, startPoint x: 561, startPoint y: 108, endPoint x: 432, endPoint y: 101, distance: 129.8
click at [441, 102] on div "Status Subscribed Tags Select... Name or email fat boi" at bounding box center [467, 106] width 485 height 38
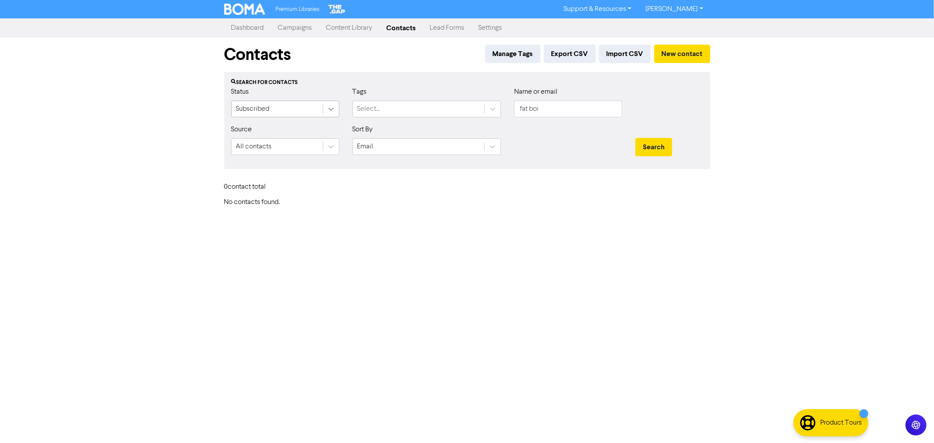
click at [335, 110] on icon at bounding box center [331, 109] width 9 height 9
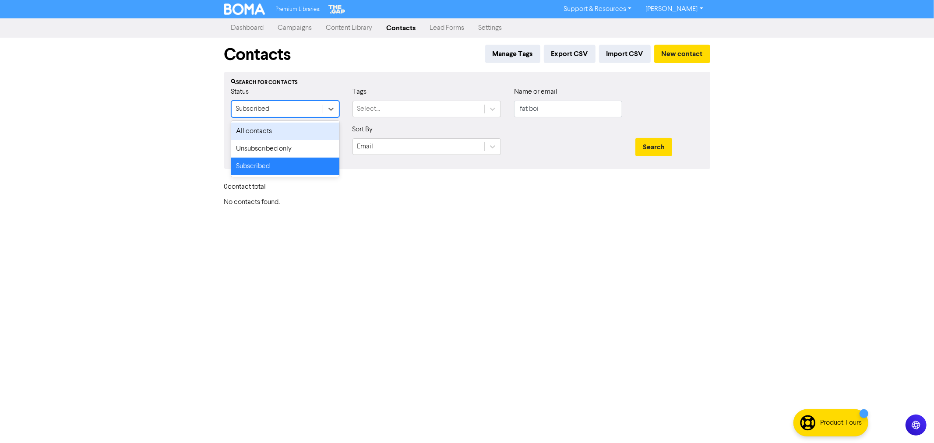
click at [259, 126] on div "All contacts" at bounding box center [285, 132] width 108 height 18
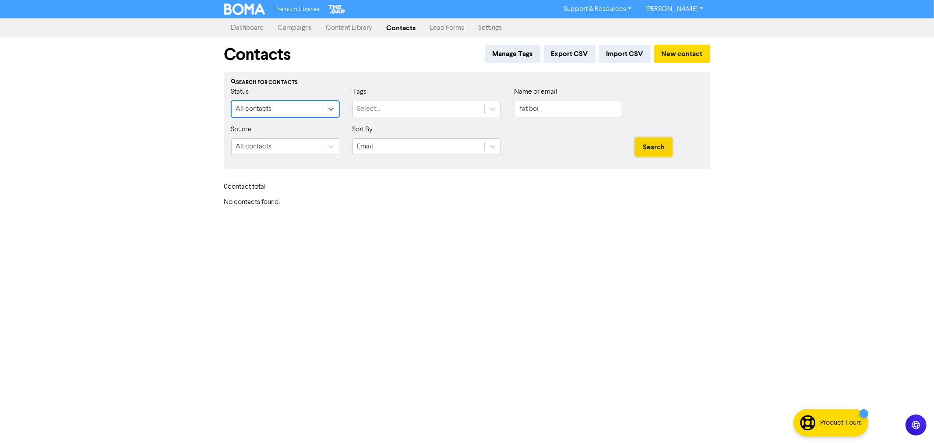
click at [655, 146] on button "Search" at bounding box center [653, 147] width 37 height 18
click at [654, 144] on button "Search" at bounding box center [653, 147] width 37 height 18
drag, startPoint x: 554, startPoint y: 108, endPoint x: 437, endPoint y: 91, distance: 119.0
click at [462, 96] on div "Status All contacts Tags Select... Name or email fat boi" at bounding box center [467, 106] width 485 height 38
click at [548, 111] on input "fat boi" at bounding box center [568, 109] width 108 height 17
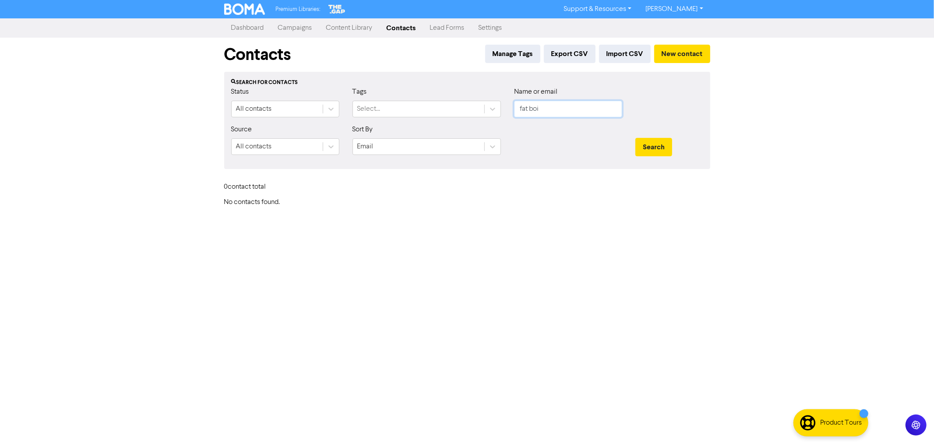
click at [548, 111] on input "fat boi" at bounding box center [568, 109] width 108 height 17
paste input "[EMAIL_ADDRESS][DOMAIN_NAME]"
click at [646, 144] on button "Search" at bounding box center [653, 147] width 37 height 18
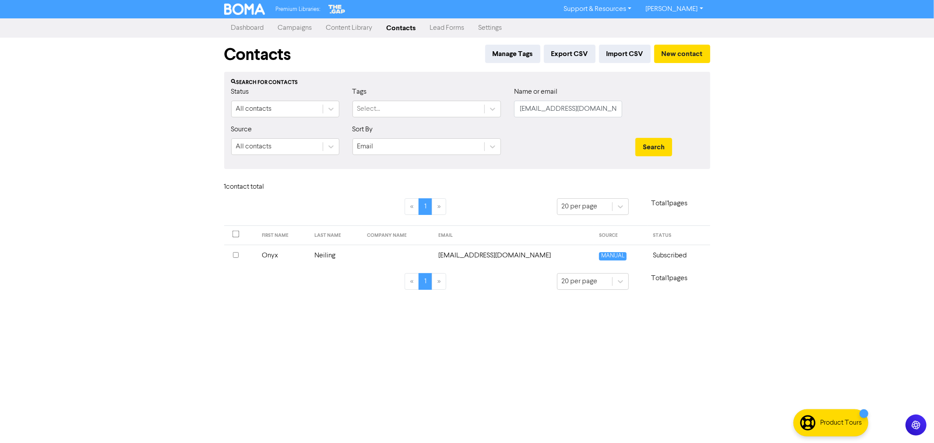
click at [332, 257] on td "Neiling" at bounding box center [335, 255] width 53 height 21
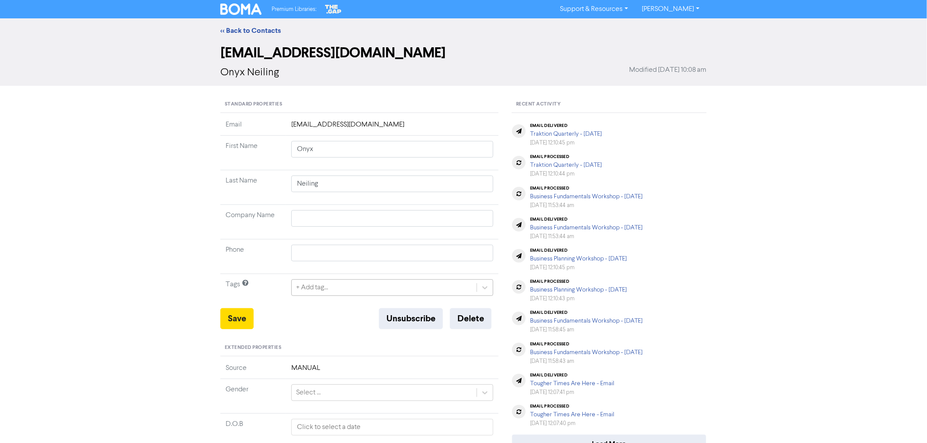
click at [319, 293] on div "+ Add tag..." at bounding box center [384, 288] width 185 height 16
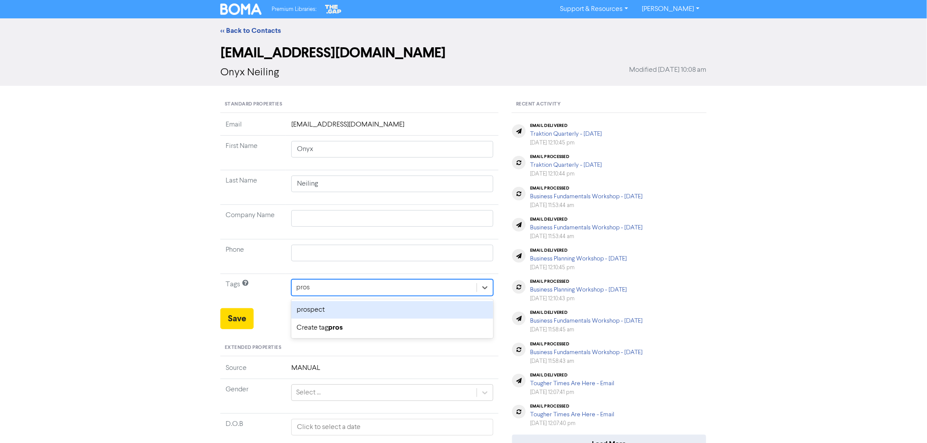
click at [325, 314] on div "prospect" at bounding box center [392, 310] width 202 height 18
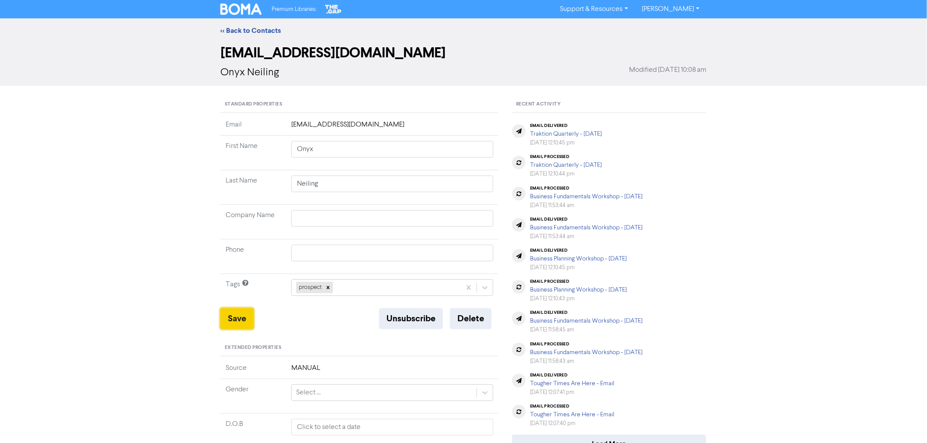
click at [242, 321] on button "Save" at bounding box center [236, 318] width 33 height 21
click at [235, 323] on button "Save" at bounding box center [236, 318] width 33 height 21
click at [260, 32] on link "<< Back to Contacts" at bounding box center [250, 30] width 60 height 9
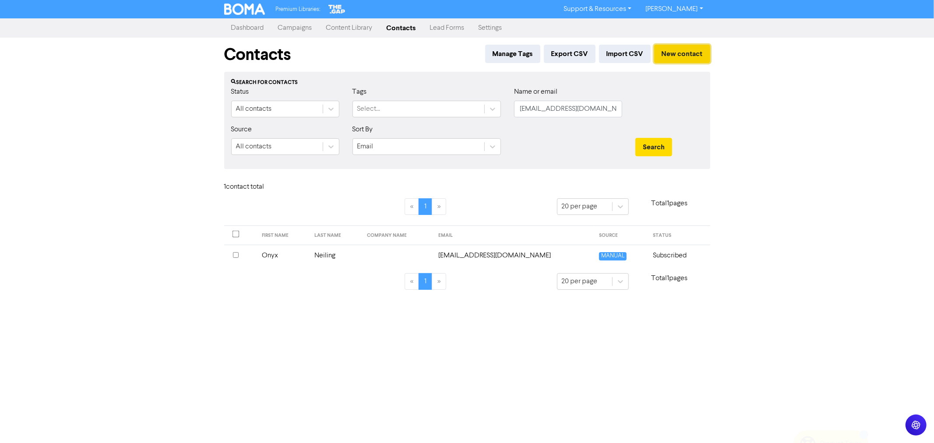
click at [690, 53] on button "New contact" at bounding box center [682, 54] width 56 height 18
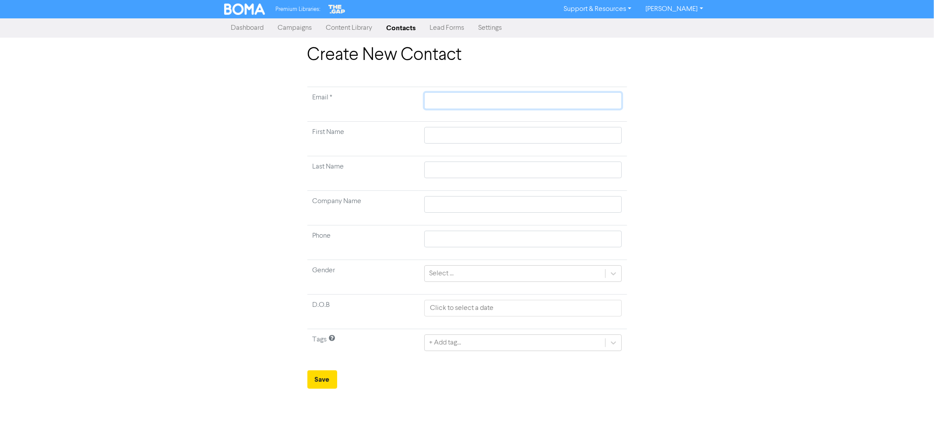
click at [447, 102] on input "text" at bounding box center [522, 100] width 197 height 17
paste input "[PERSON_NAME][EMAIL_ADDRESS][PERSON_NAME][DOMAIN_NAME]"
click at [447, 136] on input "text" at bounding box center [522, 135] width 197 height 17
click at [430, 138] on input "text" at bounding box center [522, 135] width 197 height 17
click at [449, 134] on input "text" at bounding box center [522, 135] width 197 height 17
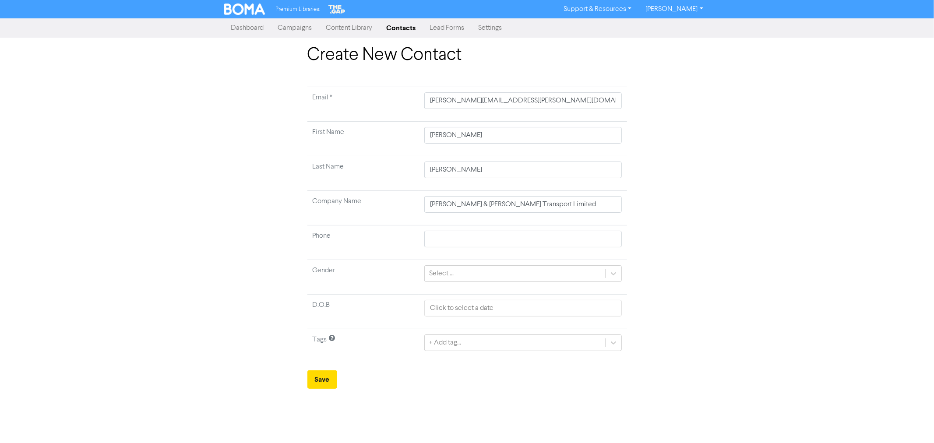
click at [443, 342] on div "+ Add tag..." at bounding box center [445, 343] width 32 height 11
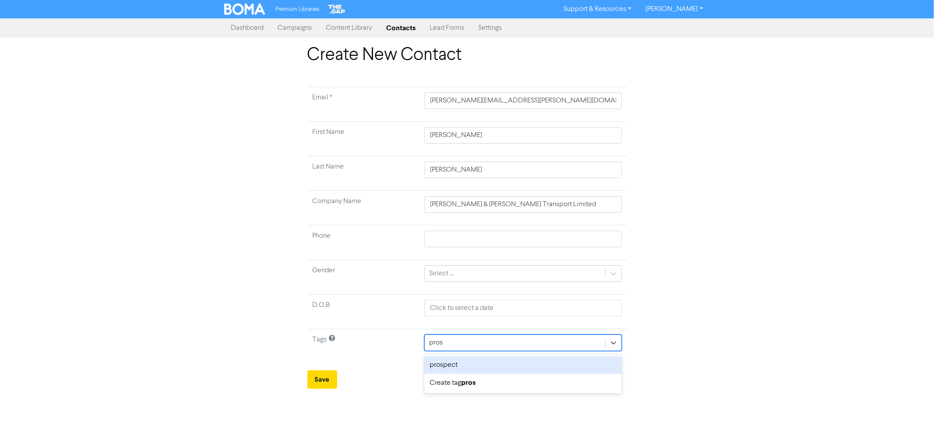
click at [443, 366] on div "prospect" at bounding box center [522, 365] width 197 height 18
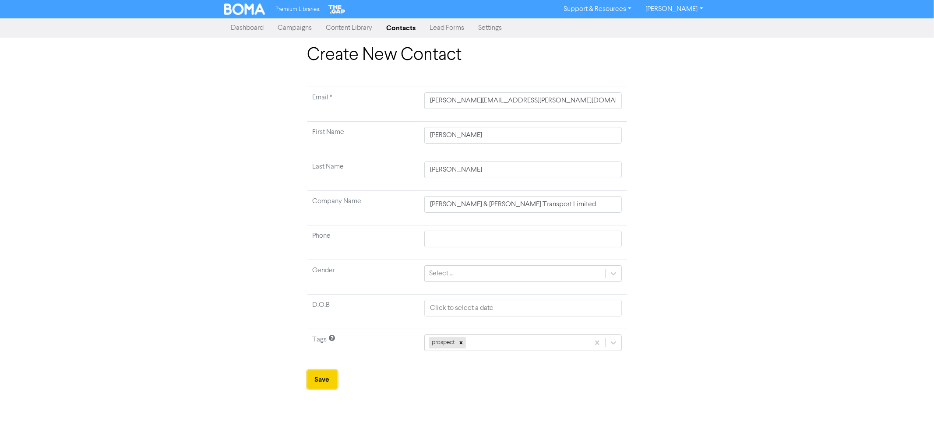
click at [321, 383] on button "Save" at bounding box center [322, 380] width 30 height 18
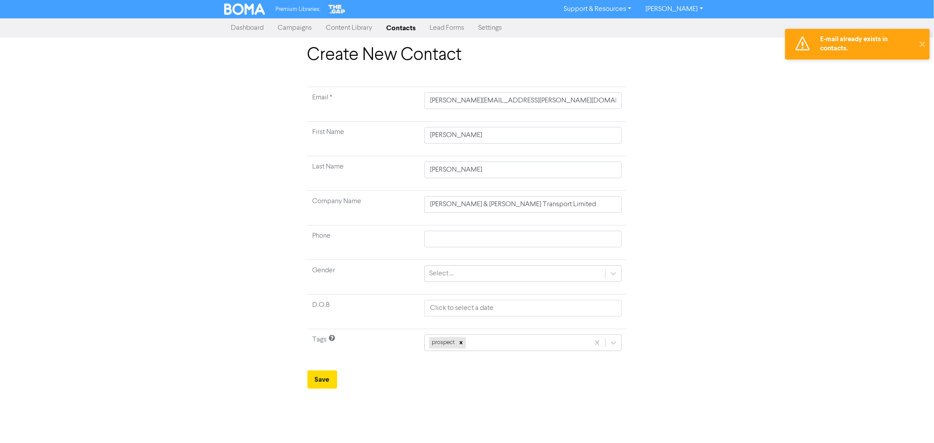
click at [404, 25] on link "Contacts" at bounding box center [401, 28] width 43 height 18
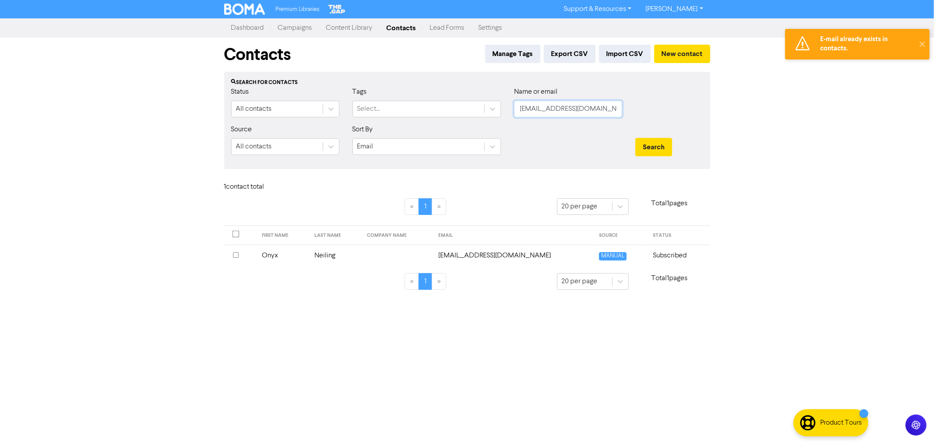
drag, startPoint x: 599, startPoint y: 107, endPoint x: 370, endPoint y: 72, distance: 231.7
click at [391, 77] on div "Search for contacts Status All contacts Tags Select... Name or email [EMAIL_ADD…" at bounding box center [467, 120] width 486 height 97
paste input "[PERSON_NAME][EMAIL_ADDRESS][PERSON_NAME][DOMAIN_NAME]"
click at [651, 149] on button "Search" at bounding box center [653, 147] width 37 height 18
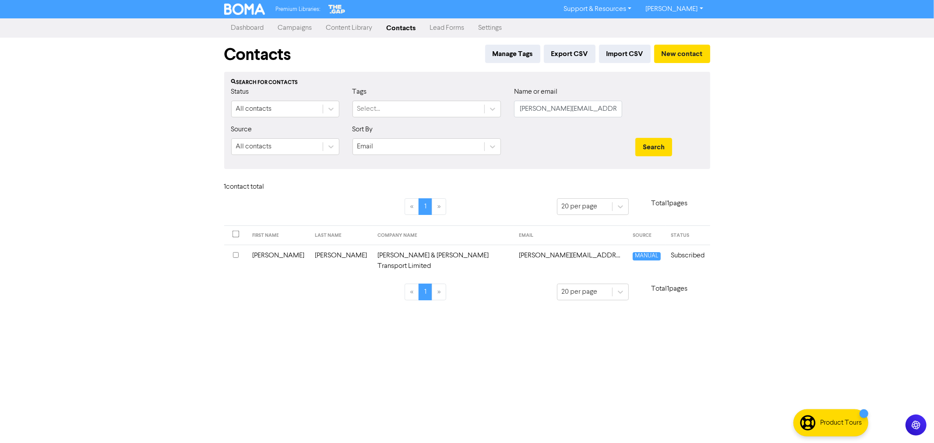
click at [413, 256] on td "[PERSON_NAME] & [PERSON_NAME] Transport Limited" at bounding box center [443, 261] width 141 height 32
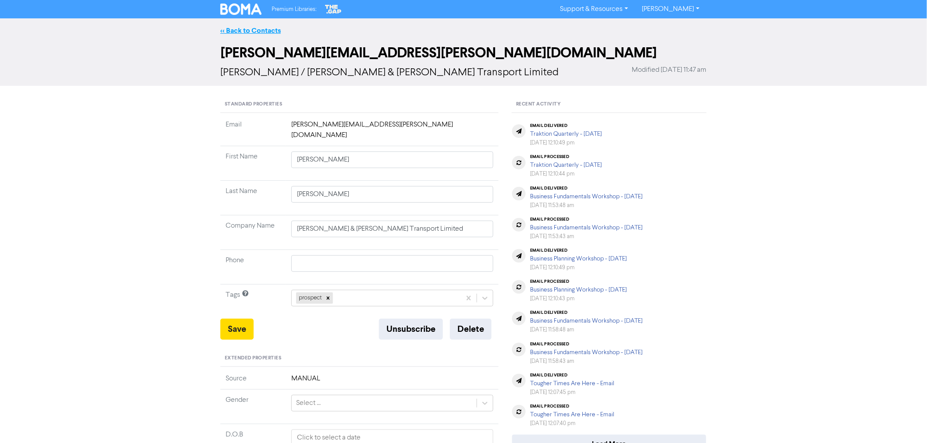
click at [233, 32] on link "<< Back to Contacts" at bounding box center [250, 30] width 60 height 9
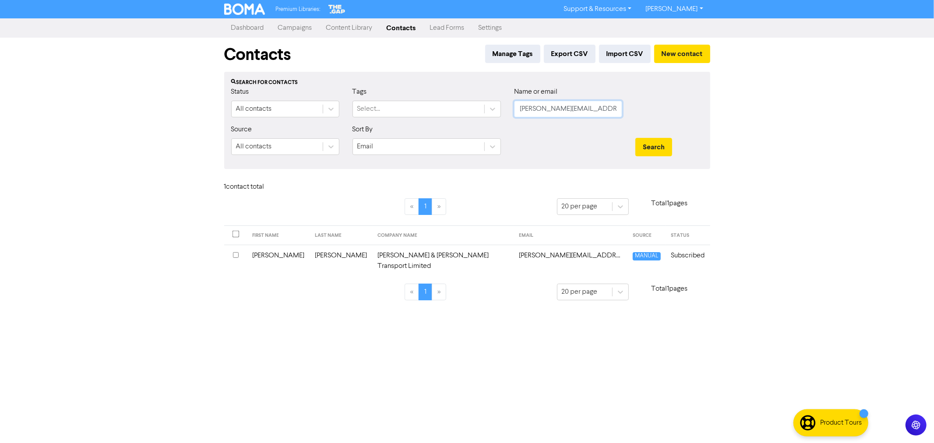
drag, startPoint x: 610, startPoint y: 111, endPoint x: 307, endPoint y: 54, distance: 307.9
click at [326, 56] on div "Contacts Manage Tags Export CSV Import CSV New contact Search for contacts Stat…" at bounding box center [467, 174] width 499 height 273
paste input "[PERSON_NAME][EMAIL_ADDRESS][PERSON_NAME][DOMAIN_NAME]"
click at [635, 138] on button "Search" at bounding box center [653, 147] width 37 height 18
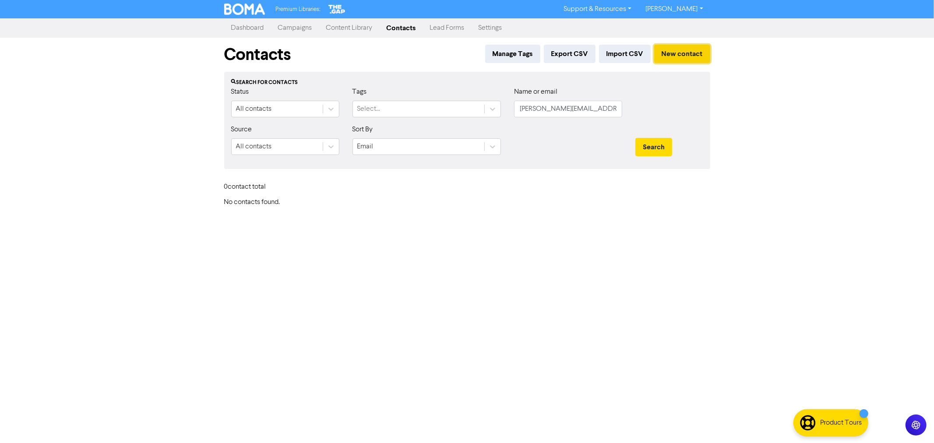
click at [671, 58] on button "New contact" at bounding box center [682, 54] width 56 height 18
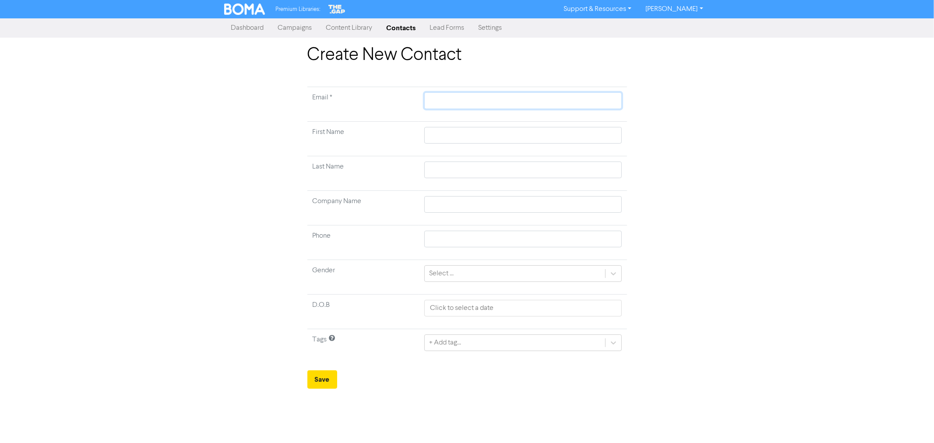
click at [444, 98] on input "text" at bounding box center [522, 100] width 197 height 17
paste input "[PERSON_NAME][EMAIL_ADDRESS][PERSON_NAME][DOMAIN_NAME]"
click at [443, 130] on input "text" at bounding box center [522, 135] width 197 height 17
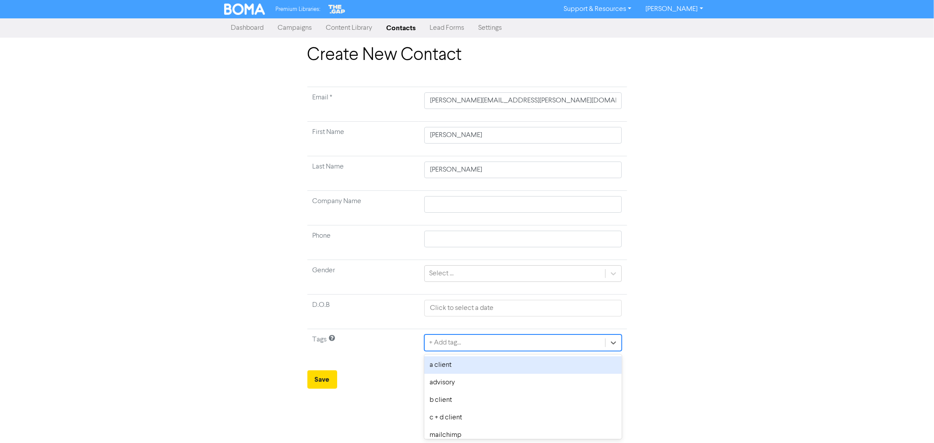
click at [461, 343] on div "+ Add tag..." at bounding box center [445, 343] width 32 height 11
click at [457, 364] on div "prospect" at bounding box center [522, 365] width 197 height 18
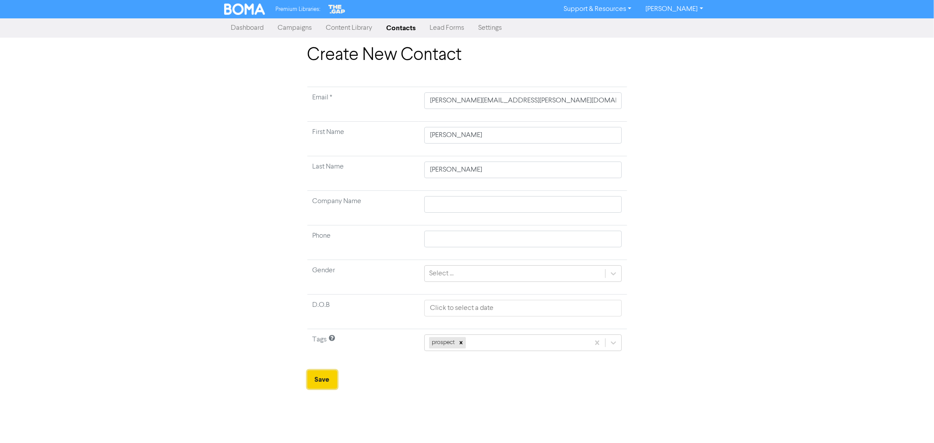
click at [326, 381] on button "Save" at bounding box center [322, 380] width 30 height 18
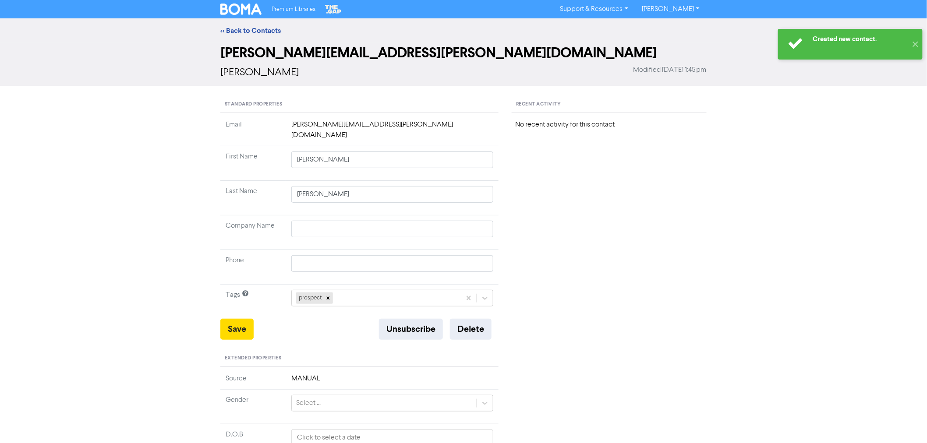
click at [237, 25] on div "<< Back to Contacts" at bounding box center [463, 30] width 927 height 25
click at [263, 31] on link "<< Back to Contacts" at bounding box center [250, 30] width 60 height 9
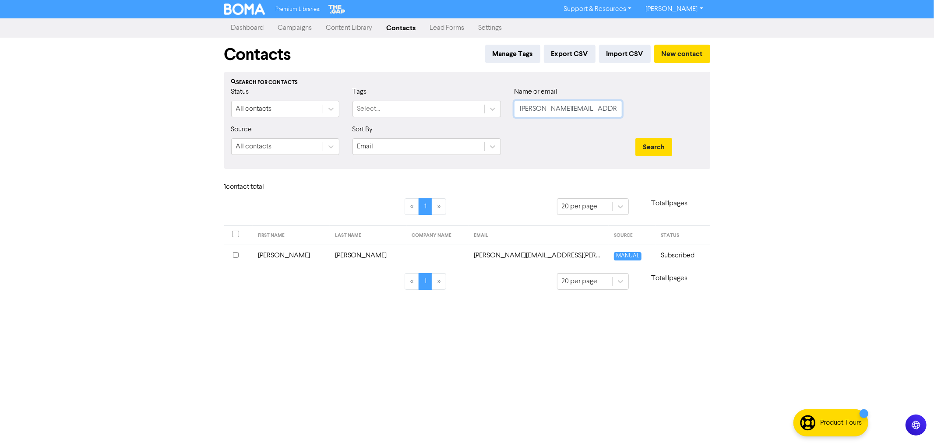
click at [607, 113] on input "[PERSON_NAME][EMAIL_ADDRESS][PERSON_NAME][DOMAIN_NAME]" at bounding box center [568, 109] width 108 height 17
drag, startPoint x: 602, startPoint y: 109, endPoint x: 484, endPoint y: 89, distance: 120.0
click at [484, 89] on div "Status All contacts Tags Select... Name or email [PERSON_NAME][EMAIL_ADDRESS][P…" at bounding box center [467, 106] width 485 height 38
paste input "hariatasadlier02"
click at [691, 51] on button "New contact" at bounding box center [682, 54] width 56 height 18
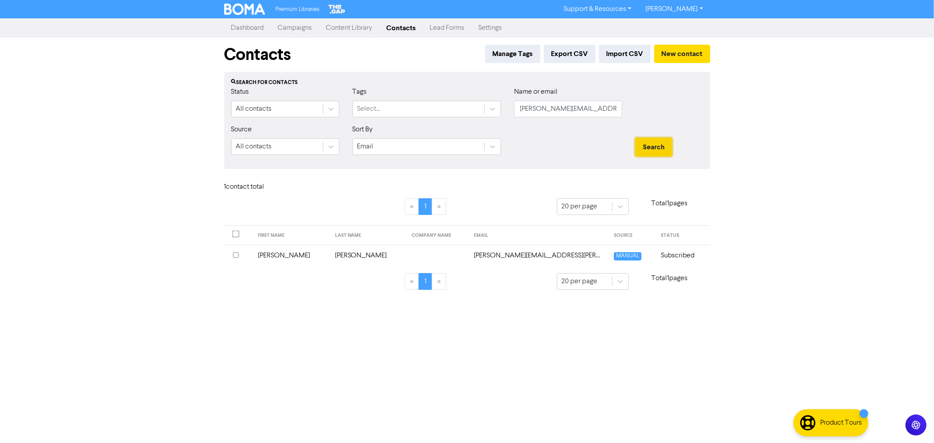
click at [660, 149] on button "Search" at bounding box center [653, 147] width 37 height 18
drag, startPoint x: 600, startPoint y: 110, endPoint x: 402, endPoint y: 83, distance: 200.2
click at [410, 84] on div "Search for contacts Status All contacts Tags Select... Name or email [PERSON_NA…" at bounding box center [467, 120] width 486 height 97
paste input "hariatasadlier02"
click at [649, 143] on button "Search" at bounding box center [653, 147] width 37 height 18
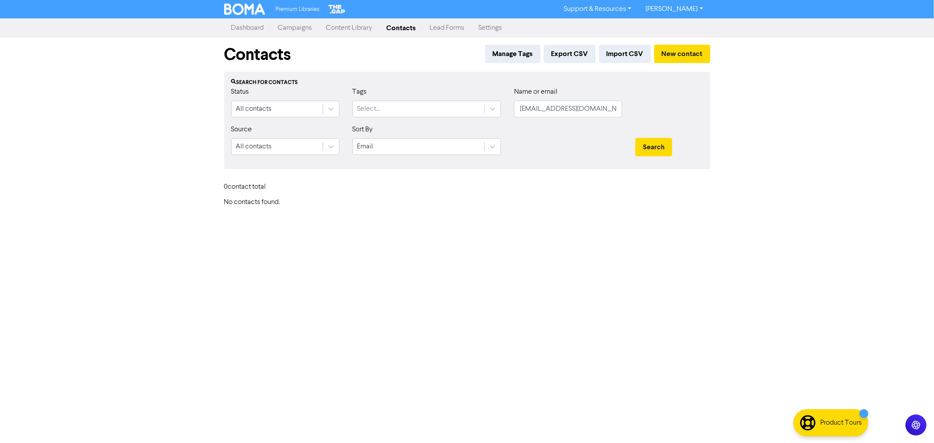
click at [682, 42] on div "Contacts Manage Tags Export CSV Import CSV New contact" at bounding box center [467, 55] width 486 height 34
click at [685, 49] on button "New contact" at bounding box center [682, 54] width 56 height 18
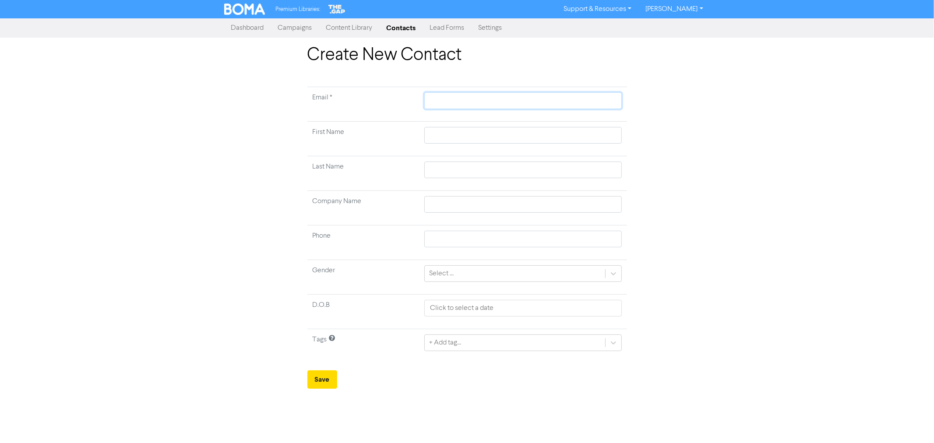
click at [452, 104] on input "text" at bounding box center [522, 100] width 197 height 17
paste input "[EMAIL_ADDRESS][DOMAIN_NAME]"
click at [442, 133] on input "text" at bounding box center [522, 135] width 197 height 17
click at [444, 136] on input "text" at bounding box center [522, 135] width 197 height 17
paste input "[PERSON_NAME]"
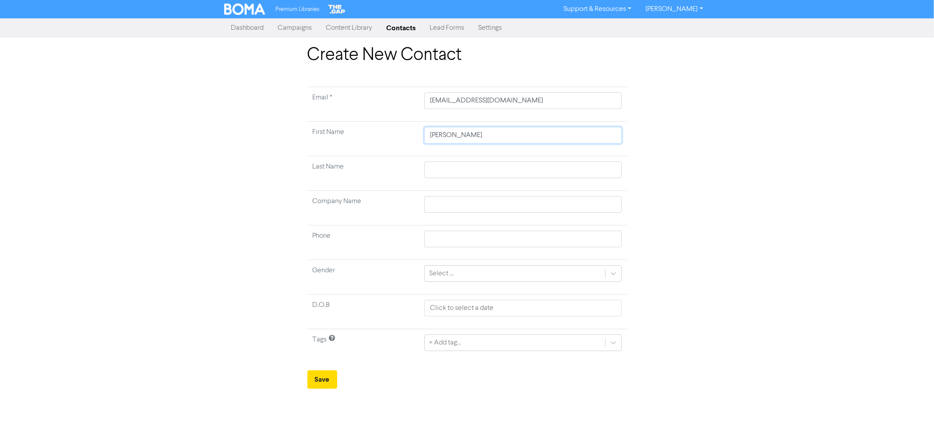
click at [464, 137] on input "[PERSON_NAME]" at bounding box center [522, 135] width 197 height 17
click at [427, 169] on input "text" at bounding box center [522, 170] width 197 height 17
paste input "Sadlier"
click at [440, 209] on input "text" at bounding box center [522, 204] width 197 height 17
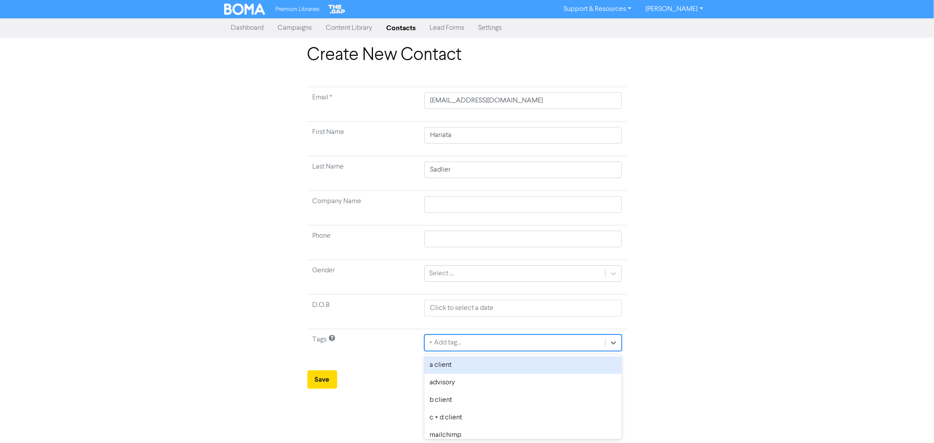
click at [445, 345] on div "+ Add tag..." at bounding box center [445, 343] width 32 height 11
click at [450, 367] on div "prospect" at bounding box center [522, 365] width 197 height 18
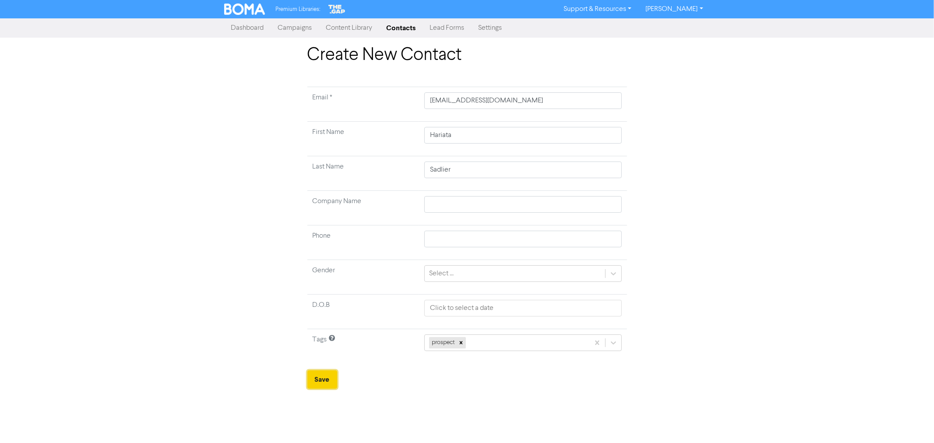
click at [322, 373] on button "Save" at bounding box center [322, 380] width 30 height 18
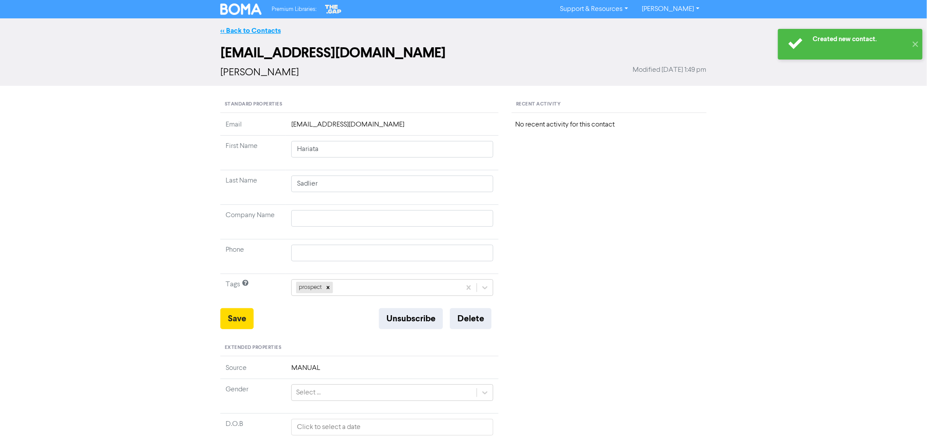
click at [243, 27] on link "<< Back to Contacts" at bounding box center [250, 30] width 60 height 9
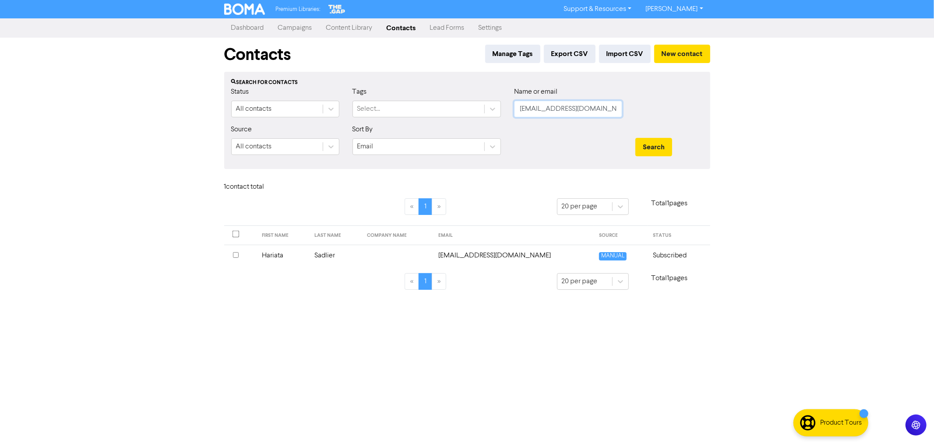
drag, startPoint x: 606, startPoint y: 107, endPoint x: 431, endPoint y: 74, distance: 177.3
click at [436, 77] on div "Search for contacts Status All contacts Tags Select... Name or email [EMAIL_ADD…" at bounding box center [467, 120] width 486 height 97
paste input "jonettekaraka"
click at [659, 143] on button "Search" at bounding box center [653, 147] width 37 height 18
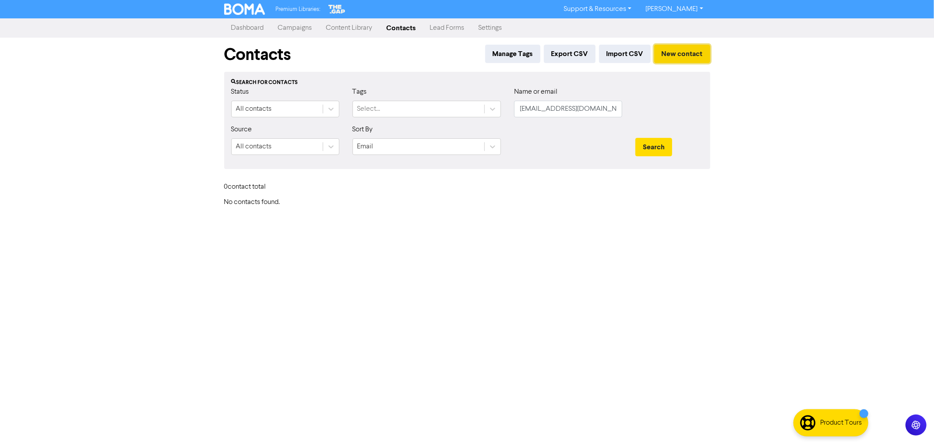
click at [681, 55] on button "New contact" at bounding box center [682, 54] width 56 height 18
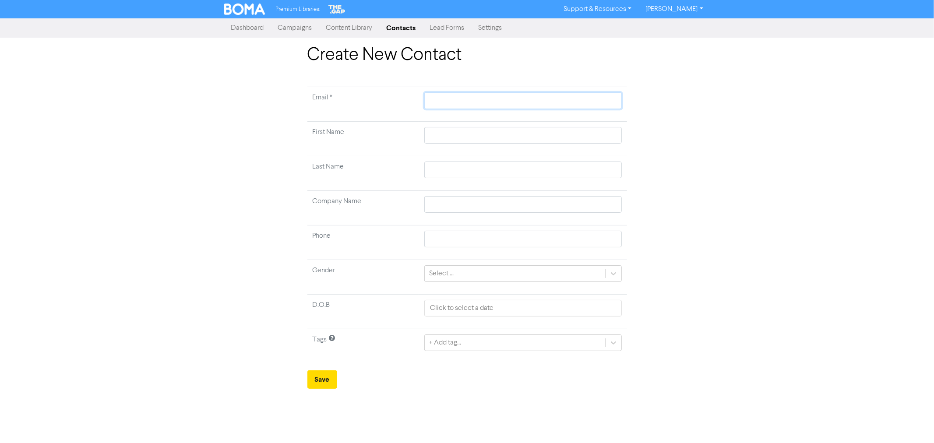
click at [447, 101] on input "text" at bounding box center [522, 100] width 197 height 17
paste input "[EMAIL_ADDRESS][DOMAIN_NAME]"
click at [436, 134] on input "text" at bounding box center [522, 135] width 197 height 17
click at [465, 354] on td "+ Add tag..." at bounding box center [523, 346] width 208 height 35
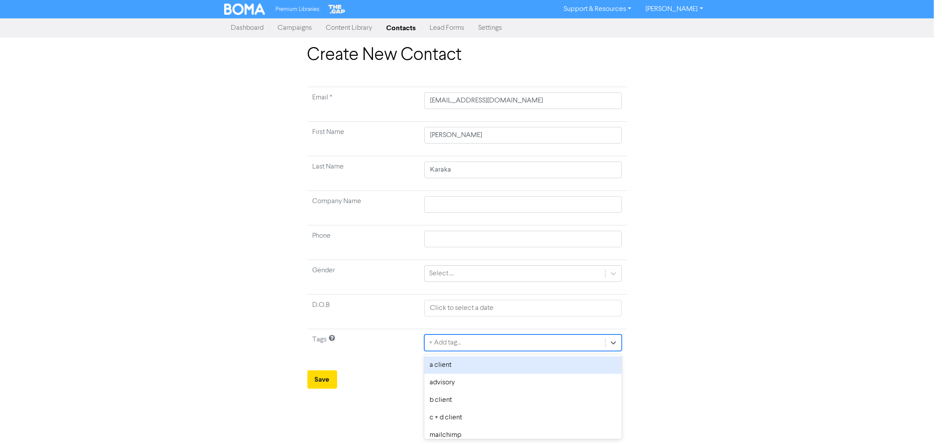
click at [461, 346] on div "+ Add tag..." at bounding box center [445, 343] width 32 height 11
click at [455, 366] on div "prospect" at bounding box center [522, 365] width 197 height 18
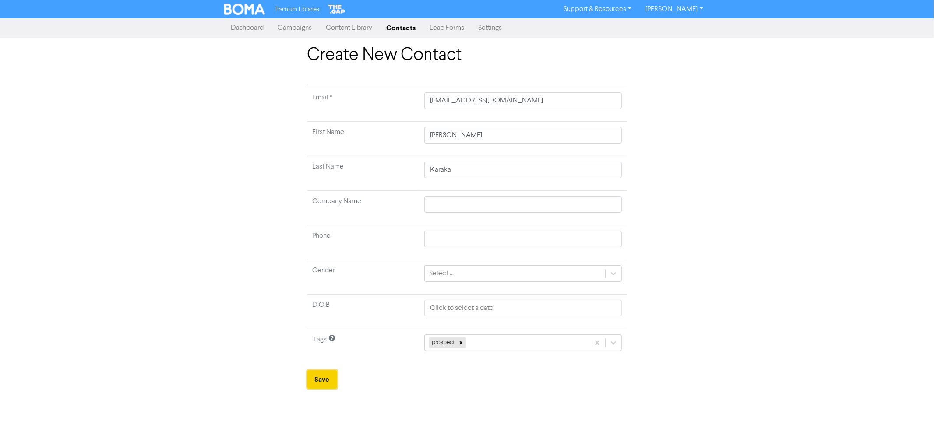
click at [317, 379] on button "Save" at bounding box center [322, 380] width 30 height 18
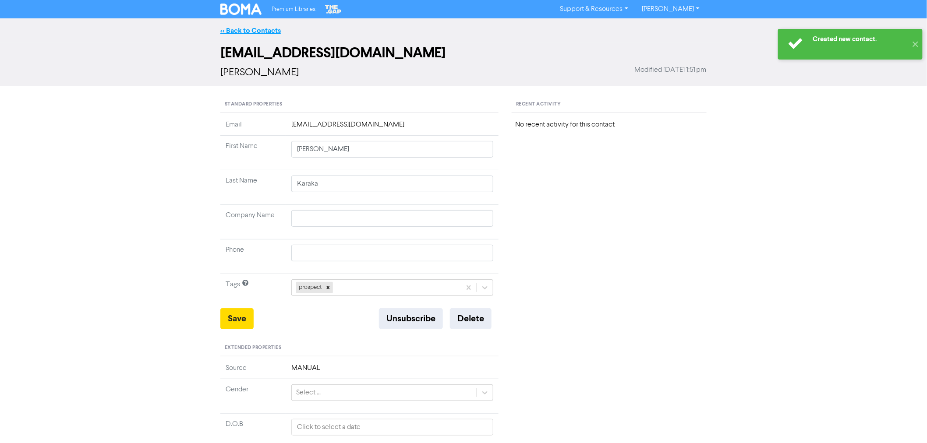
click at [250, 28] on link "<< Back to Contacts" at bounding box center [250, 30] width 60 height 9
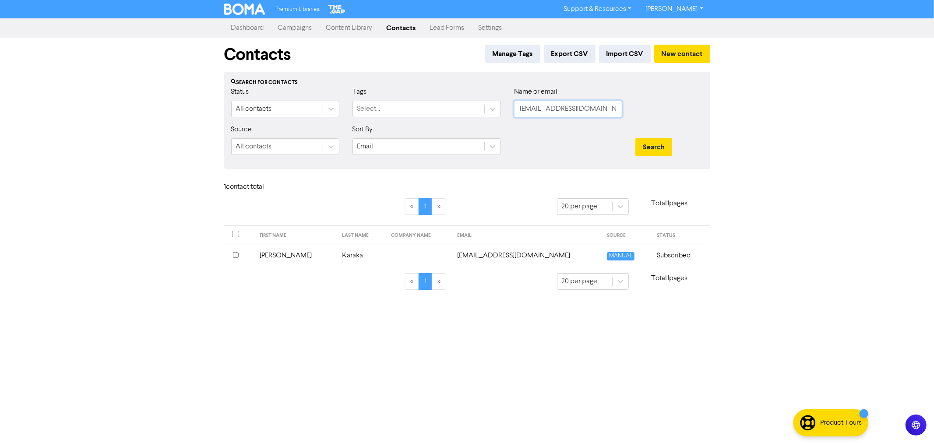
drag, startPoint x: 604, startPoint y: 106, endPoint x: 430, endPoint y: 89, distance: 174.7
click at [430, 89] on div "Status All contacts Tags Select... Name or email [PERSON_NAME][EMAIL_ADDRESS][D…" at bounding box center [467, 106] width 485 height 38
paste input "naina.ataret"
click at [658, 149] on button "Search" at bounding box center [653, 147] width 37 height 18
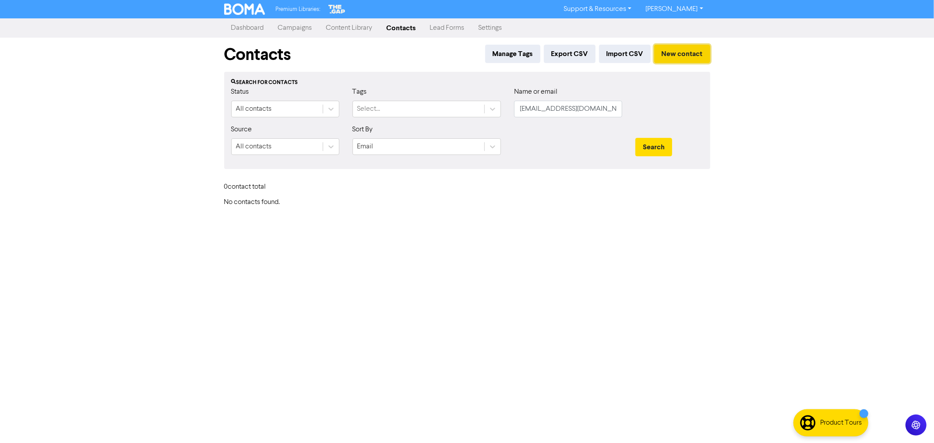
click at [686, 57] on button "New contact" at bounding box center [682, 54] width 56 height 18
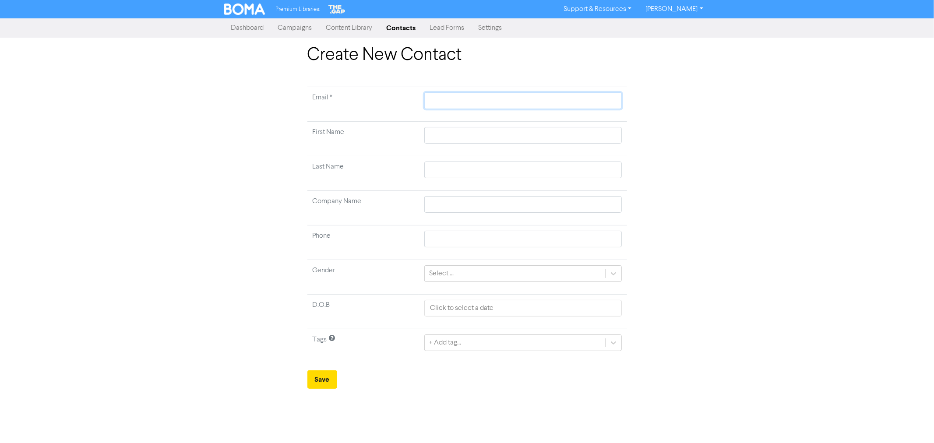
click at [427, 97] on input "text" at bounding box center [522, 100] width 197 height 17
paste input "[EMAIL_ADDRESS][DOMAIN_NAME]"
click at [444, 128] on input "text" at bounding box center [522, 135] width 197 height 17
click at [449, 345] on div "+ Add tag..." at bounding box center [445, 343] width 32 height 11
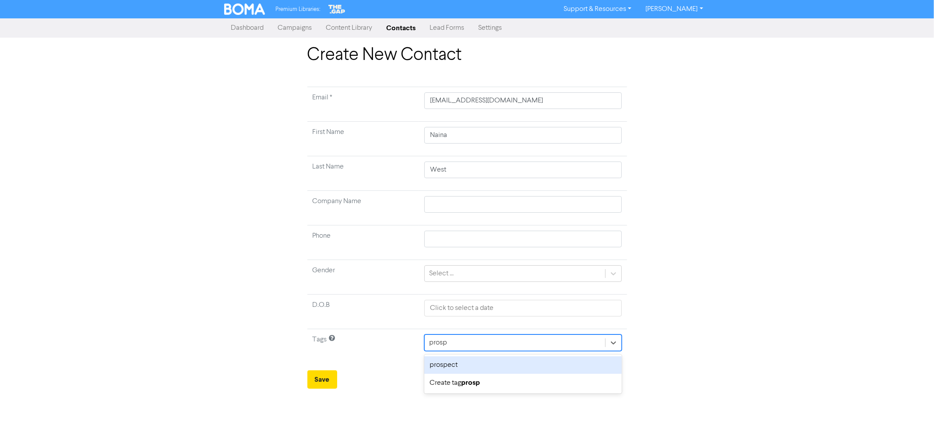
click at [448, 360] on div "prospect" at bounding box center [522, 365] width 197 height 18
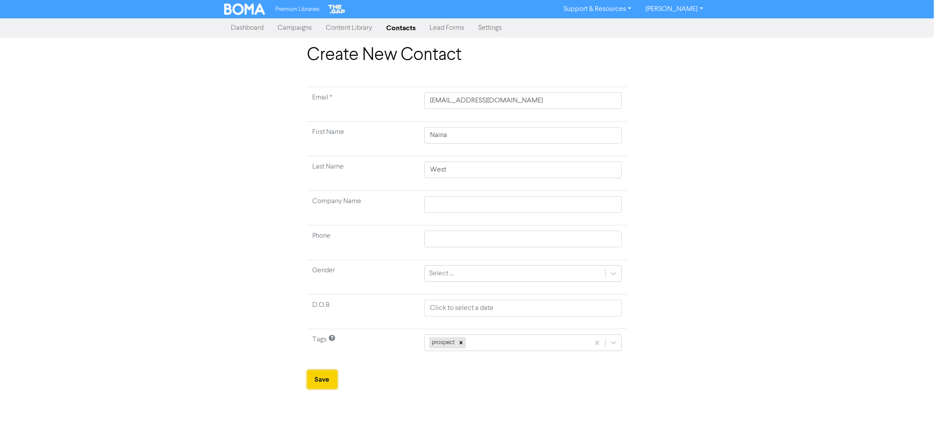
click at [319, 380] on button "Save" at bounding box center [322, 380] width 30 height 18
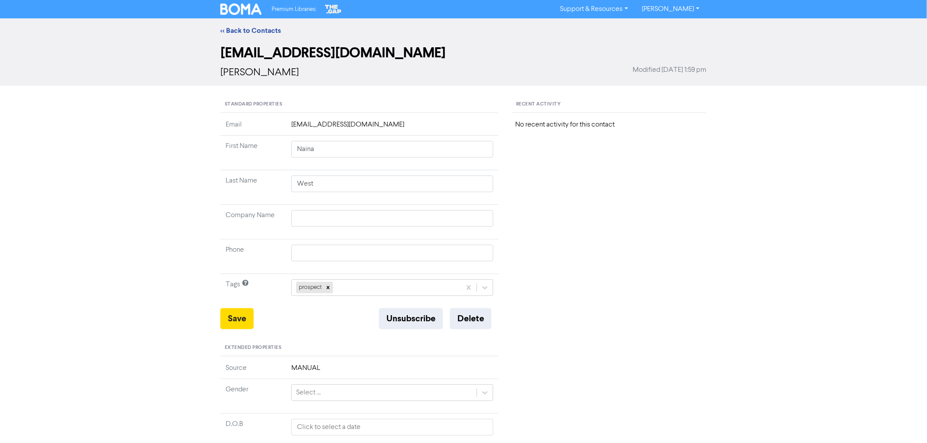
click at [645, 351] on div "Recent Activity No recent activity for this contact" at bounding box center [609, 369] width 208 height 546
click at [254, 28] on link "<< Back to Contacts" at bounding box center [250, 30] width 60 height 9
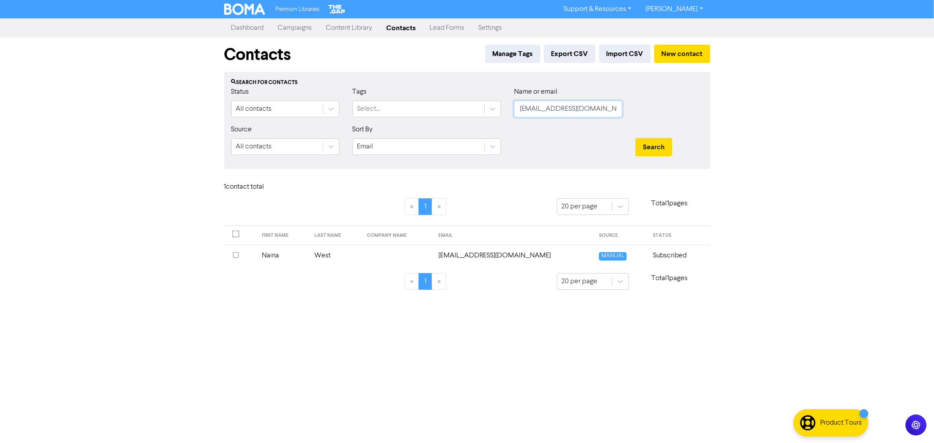
drag, startPoint x: 608, startPoint y: 113, endPoint x: 440, endPoint y: 98, distance: 168.8
click at [440, 98] on div "Status All contacts Tags Select... Name or email [EMAIL_ADDRESS][DOMAIN_NAME]" at bounding box center [467, 106] width 485 height 38
paste input "[PERSON_NAME][EMAIL_ADDRESS][DOMAIN_NAME]"
click at [653, 150] on button "Search" at bounding box center [653, 147] width 37 height 18
click at [269, 253] on td "[PERSON_NAME]" at bounding box center [291, 255] width 77 height 21
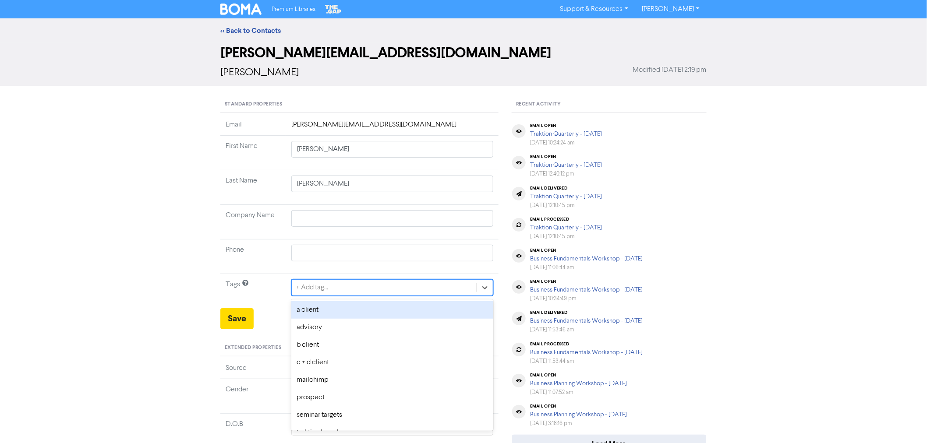
click at [317, 291] on div "+ Add tag..." at bounding box center [312, 287] width 32 height 11
click at [325, 308] on div "prospect" at bounding box center [392, 310] width 202 height 18
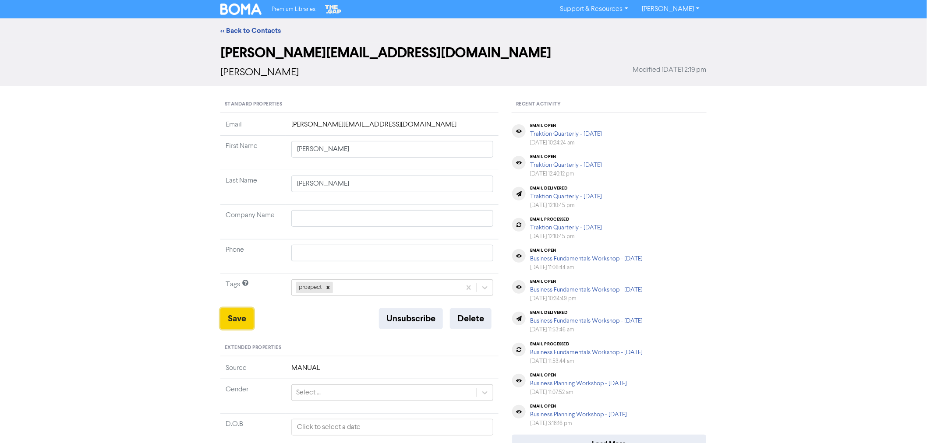
click at [230, 320] on button "Save" at bounding box center [236, 318] width 33 height 21
click at [336, 323] on div "Save Unsubscribe Delete" at bounding box center [359, 318] width 278 height 21
click at [236, 325] on button "Save" at bounding box center [236, 318] width 33 height 21
click at [234, 31] on link "<< Back to Contacts" at bounding box center [250, 30] width 60 height 9
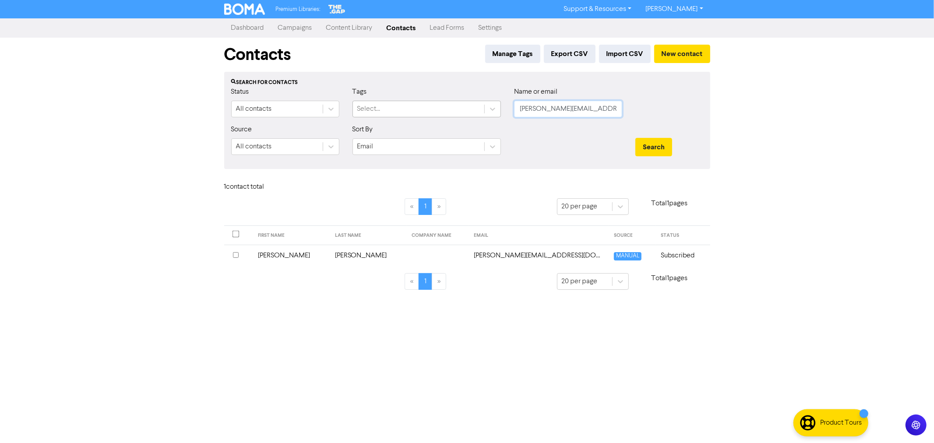
drag, startPoint x: 593, startPoint y: 109, endPoint x: 420, endPoint y: 99, distance: 173.3
click at [431, 100] on div "Status All contacts Tags Select... Name or email [PERSON_NAME][EMAIL_ADDRESS][D…" at bounding box center [467, 106] width 485 height 38
paste input "[EMAIL_ADDRESS][DOMAIN_NAME]"
click at [653, 146] on button "Search" at bounding box center [653, 147] width 37 height 18
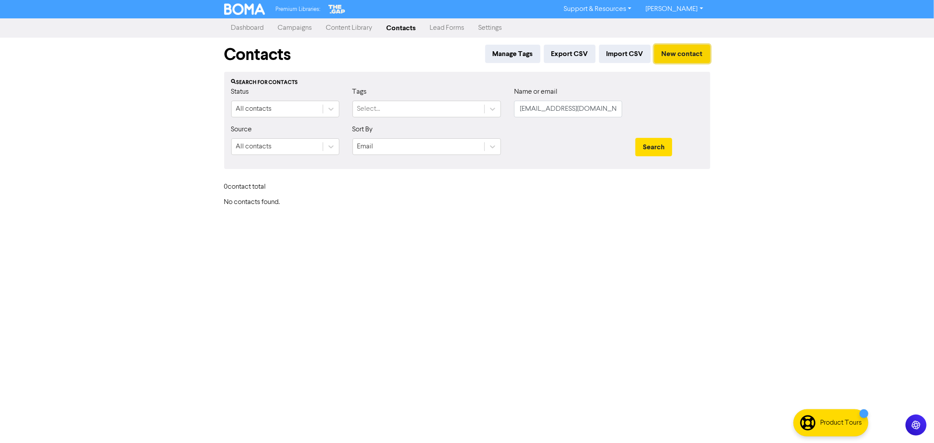
click at [688, 45] on button "New contact" at bounding box center [682, 54] width 56 height 18
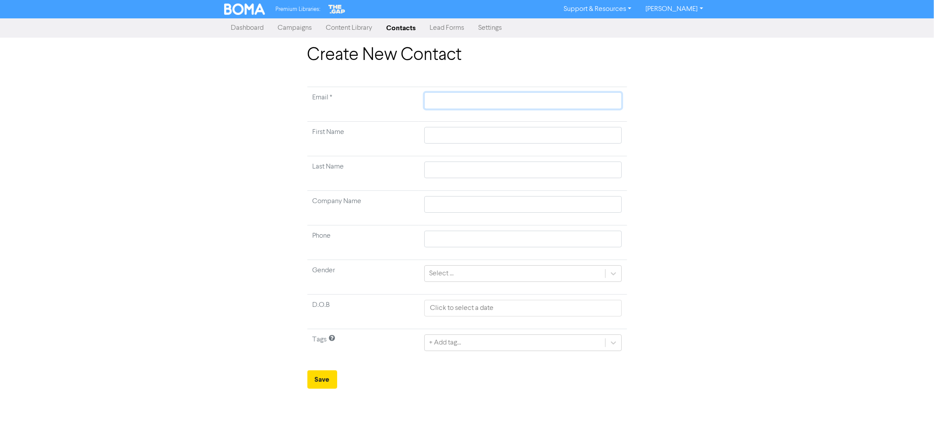
click at [454, 97] on input "text" at bounding box center [522, 100] width 197 height 17
paste input "[EMAIL_ADDRESS][DOMAIN_NAME]"
click at [430, 128] on input "text" at bounding box center [522, 135] width 197 height 17
click at [447, 347] on div "+ Add tag..." at bounding box center [445, 343] width 32 height 11
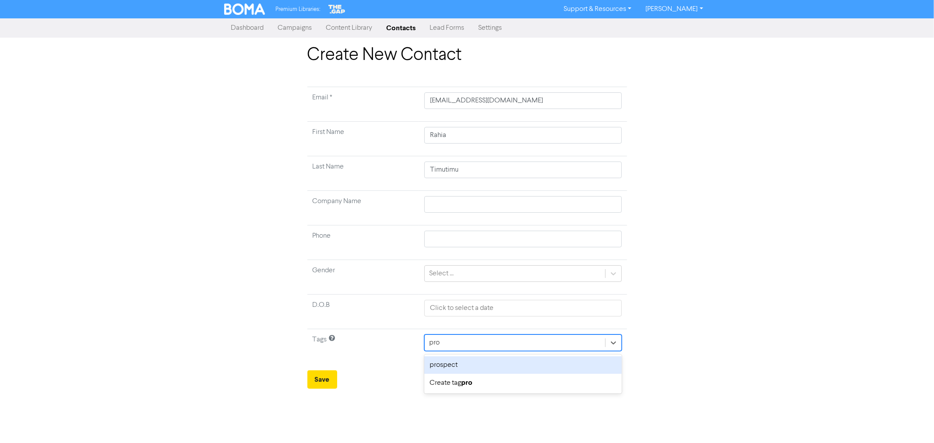
click at [443, 368] on div "prospect" at bounding box center [522, 365] width 197 height 18
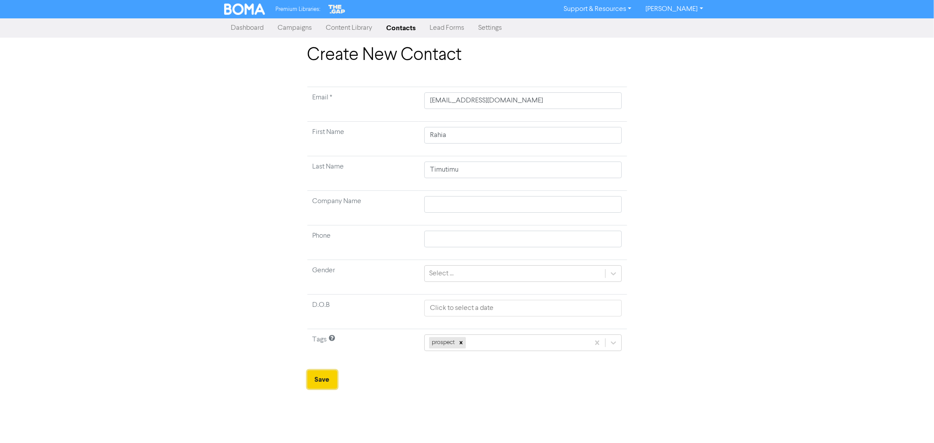
click at [325, 380] on button "Save" at bounding box center [322, 380] width 30 height 18
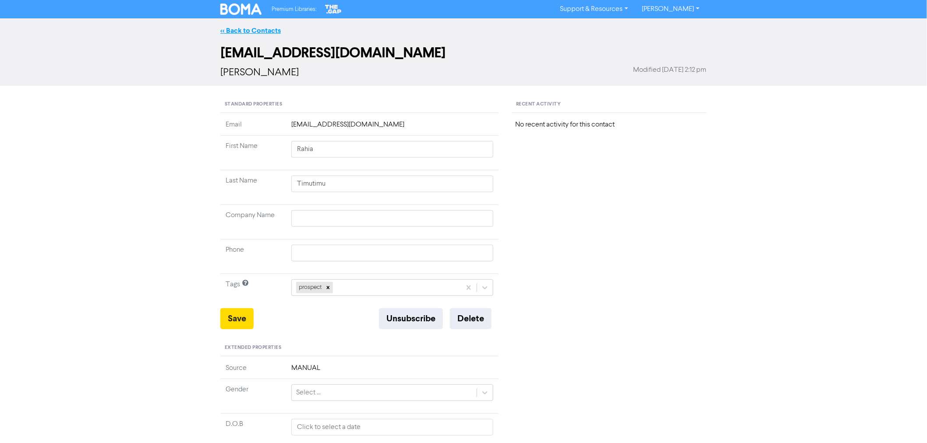
click at [259, 31] on link "<< Back to Contacts" at bounding box center [250, 30] width 60 height 9
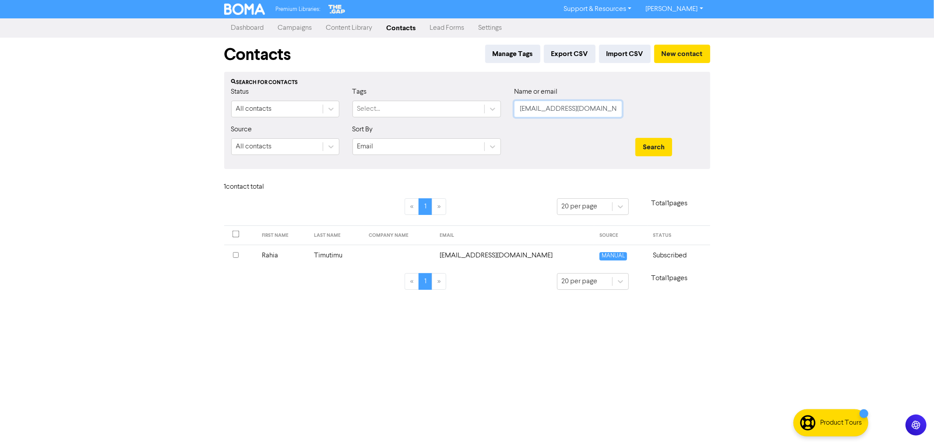
drag, startPoint x: 599, startPoint y: 110, endPoint x: 441, endPoint y: 95, distance: 158.4
click at [458, 96] on div "Status All contacts Tags Select... Name or email [EMAIL_ADDRESS][DOMAIN_NAME]" at bounding box center [467, 106] width 485 height 38
paste input "wiri13"
click at [654, 147] on button "Search" at bounding box center [653, 147] width 37 height 18
click at [279, 256] on td "Rawiri" at bounding box center [283, 255] width 53 height 21
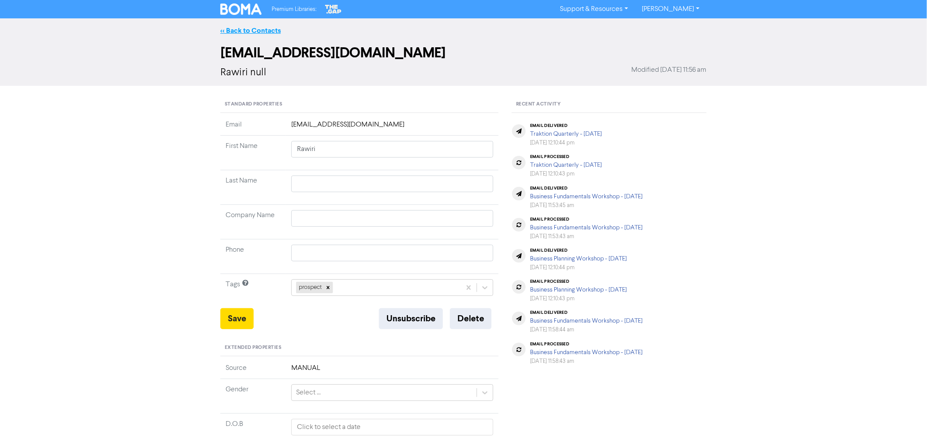
click at [246, 27] on link "<< Back to Contacts" at bounding box center [250, 30] width 60 height 9
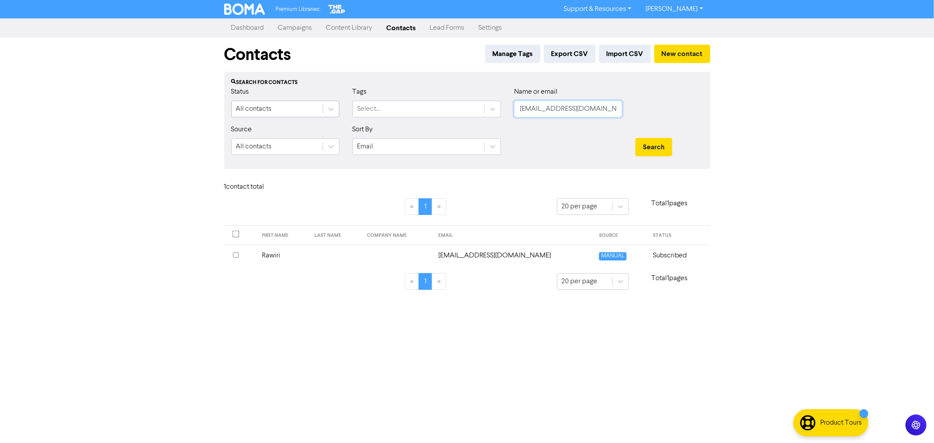
click at [427, 105] on div "Status All contacts Tags Select... Name or email [EMAIL_ADDRESS][DOMAIN_NAME]" at bounding box center [467, 106] width 485 height 38
click at [635, 138] on button "Search" at bounding box center [653, 147] width 37 height 18
click at [325, 254] on td "[PERSON_NAME]" at bounding box center [342, 255] width 81 height 21
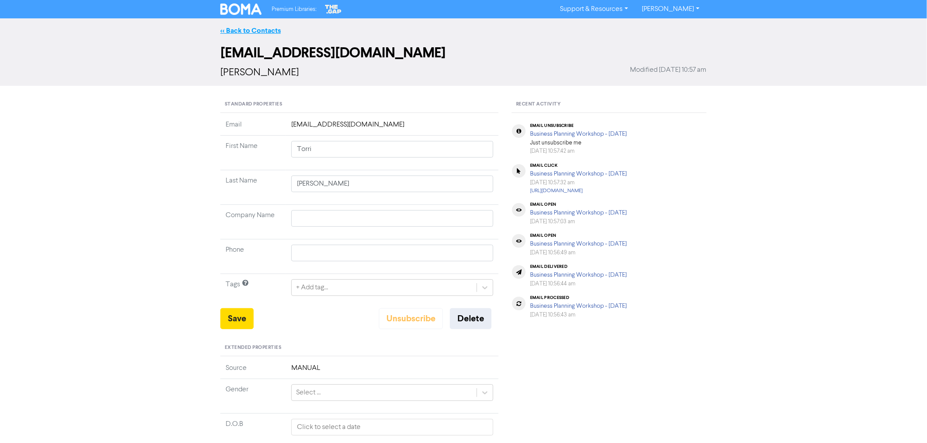
click at [246, 27] on link "<< Back to Contacts" at bounding box center [250, 30] width 60 height 9
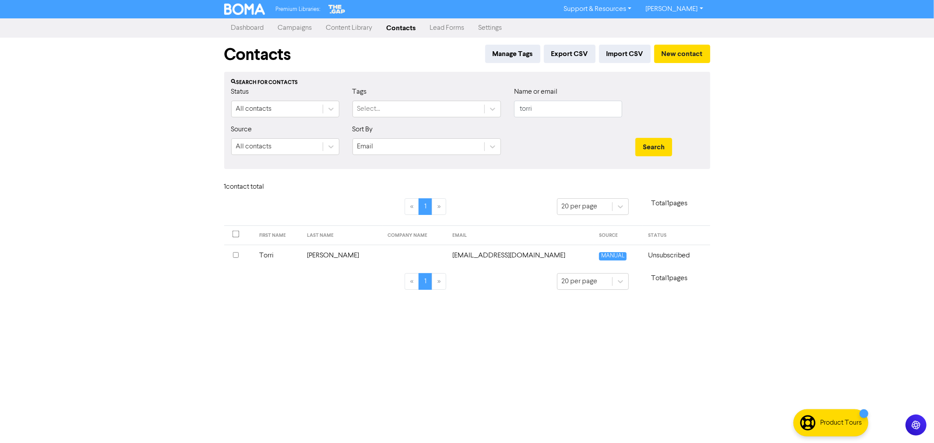
click at [290, 27] on link "Campaigns" at bounding box center [295, 28] width 48 height 18
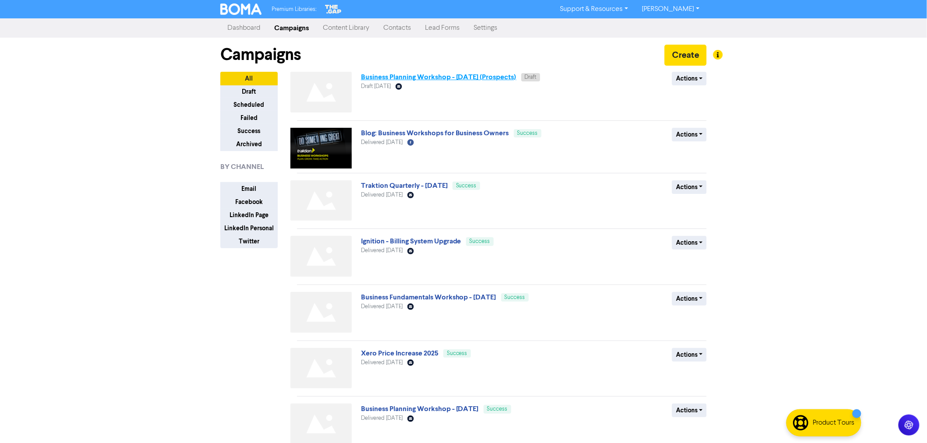
click at [449, 78] on link "Business Planning Workshop - [DATE] (Prospects)" at bounding box center [438, 77] width 155 height 9
